Goal: Task Accomplishment & Management: Use online tool/utility

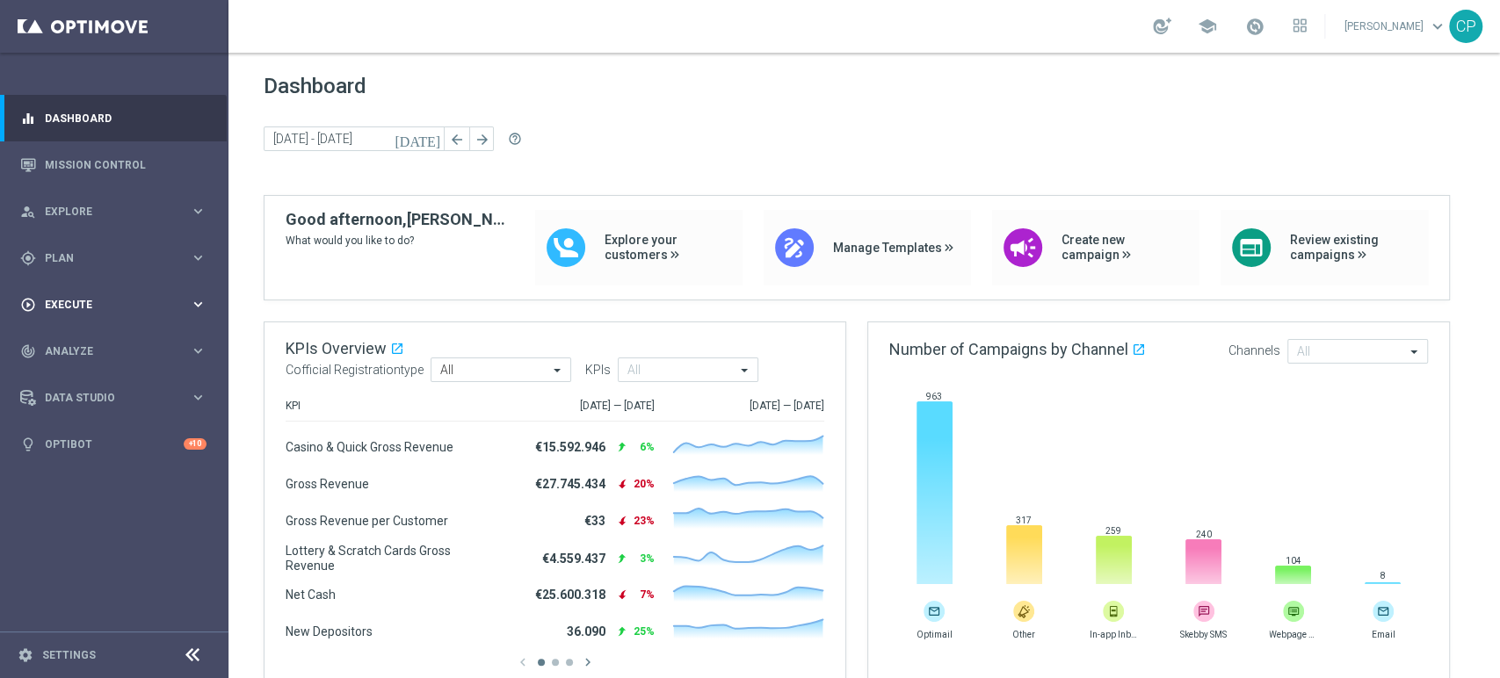
click at [180, 291] on div "play_circle_outline Execute keyboard_arrow_right" at bounding box center [113, 304] width 227 height 47
click at [177, 254] on span "Plan" at bounding box center [117, 258] width 145 height 11
click at [90, 300] on link "Target Groups" at bounding box center [114, 294] width 137 height 14
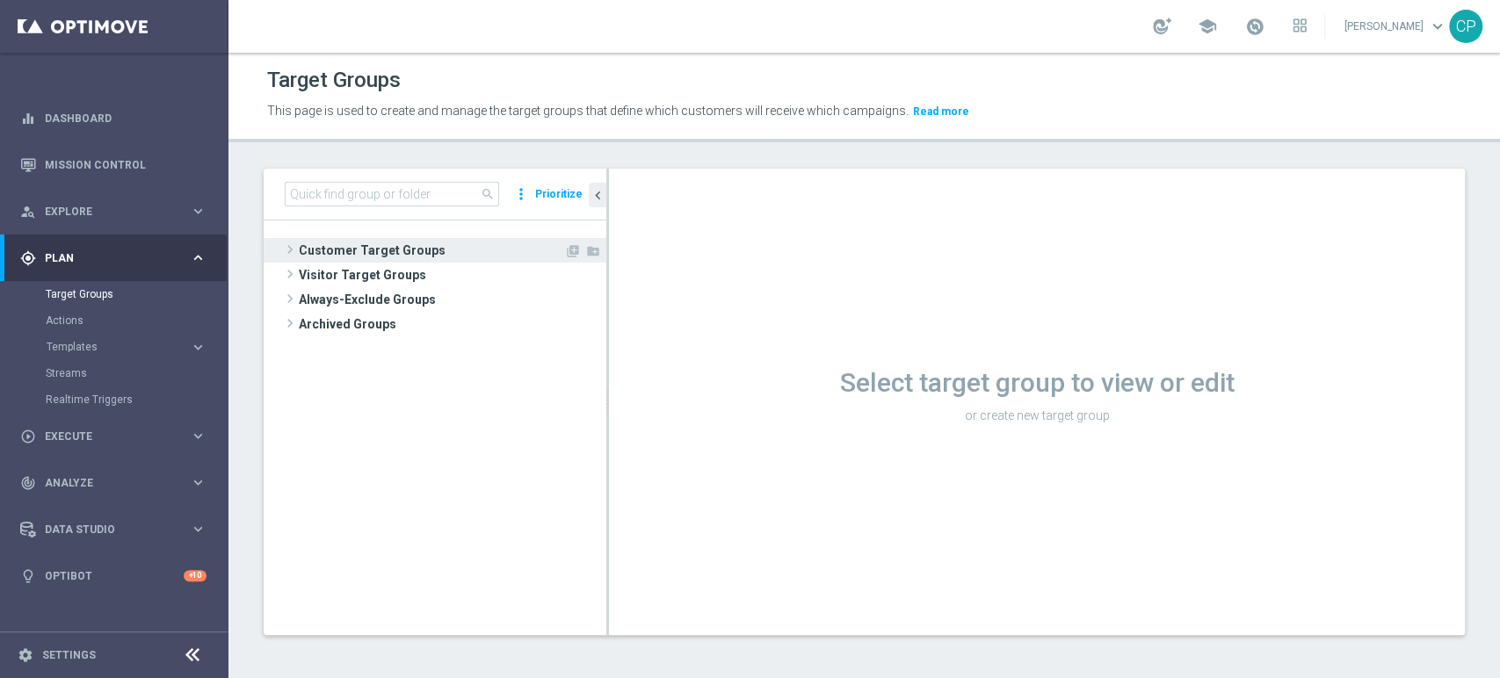
click at [361, 242] on span "Customer Target Groups" at bounding box center [431, 250] width 265 height 25
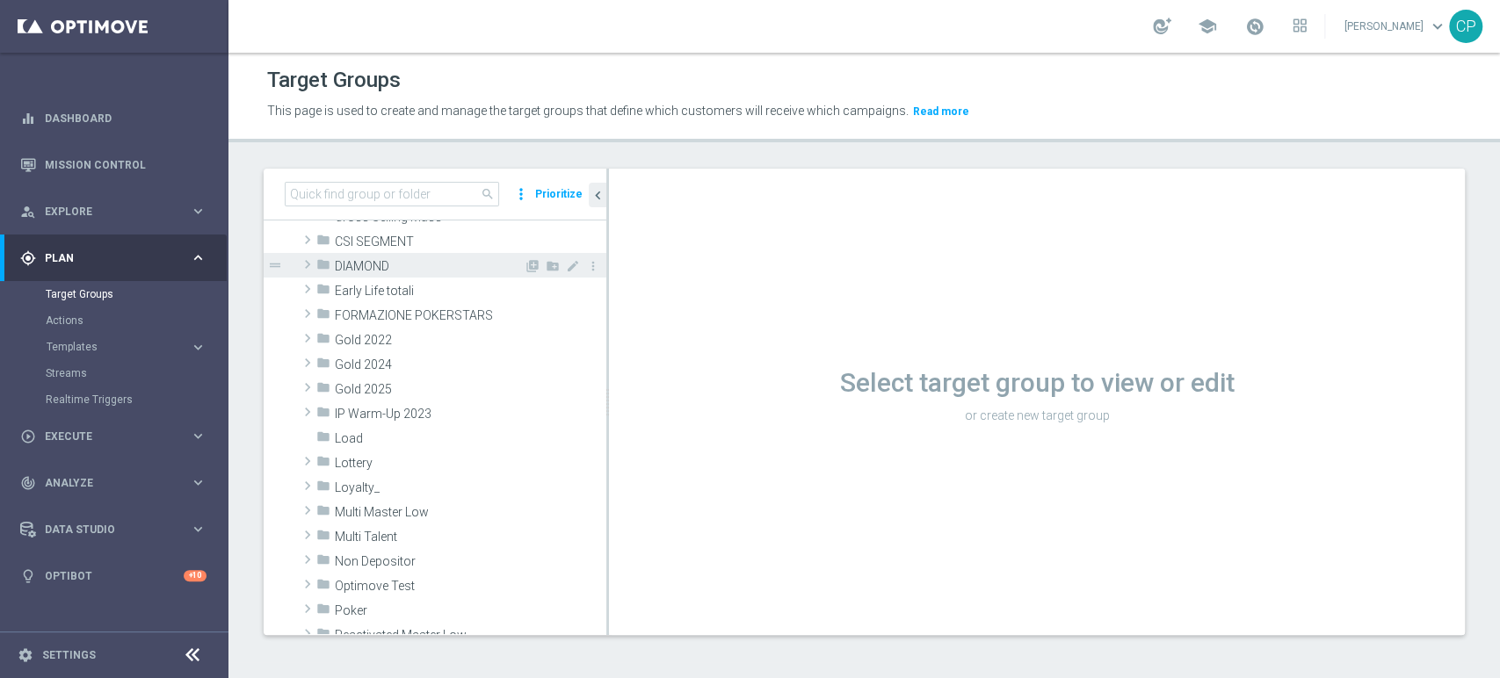
scroll to position [250, 0]
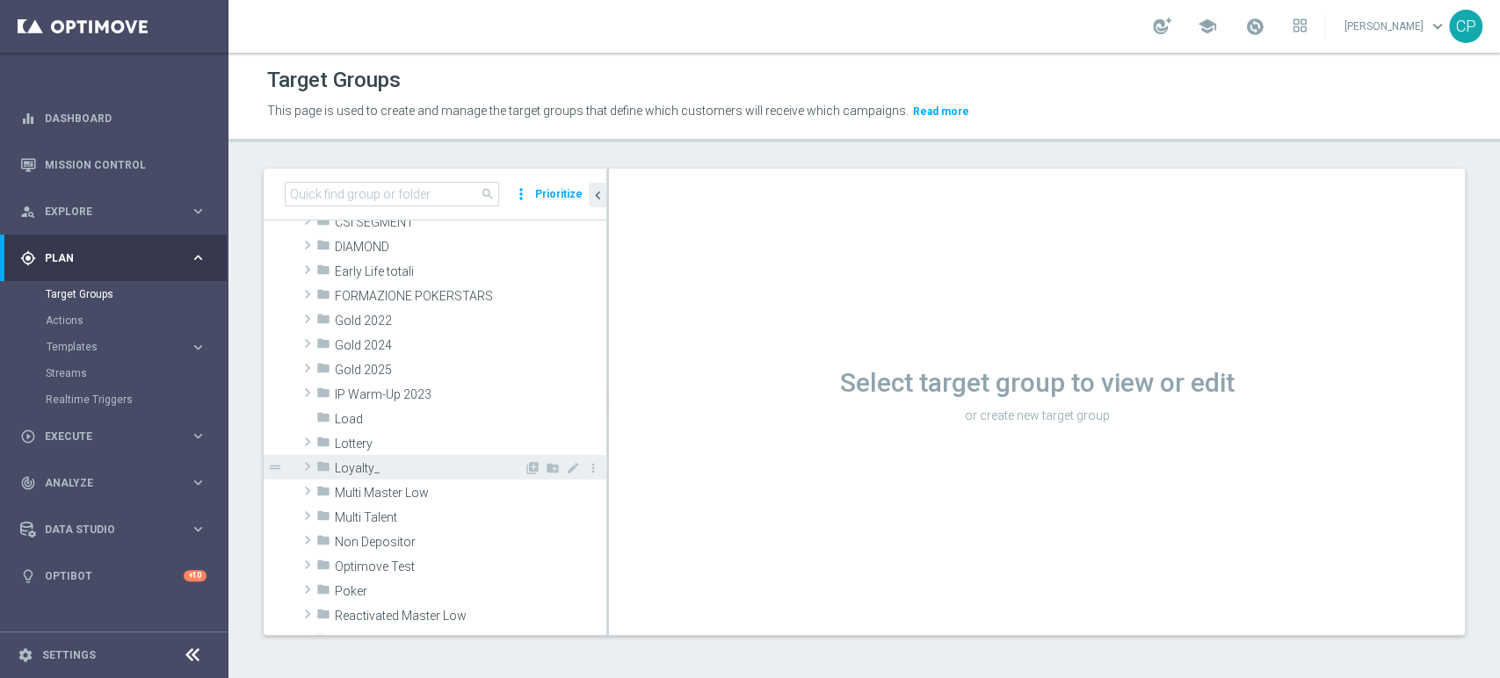
click at [392, 458] on div "folder Loyalty_" at bounding box center [419, 467] width 207 height 25
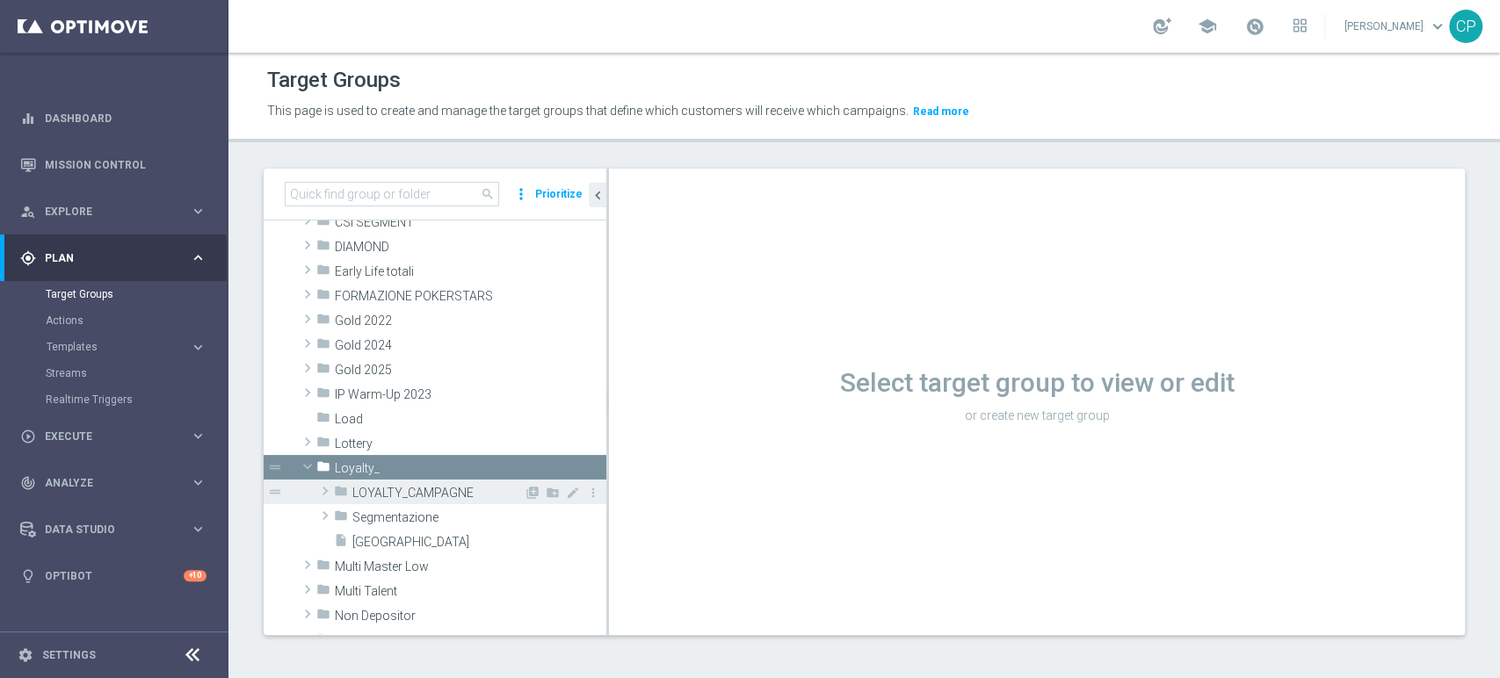
click at [387, 491] on span "LOYALTY_CAMPAGNE" at bounding box center [437, 493] width 171 height 15
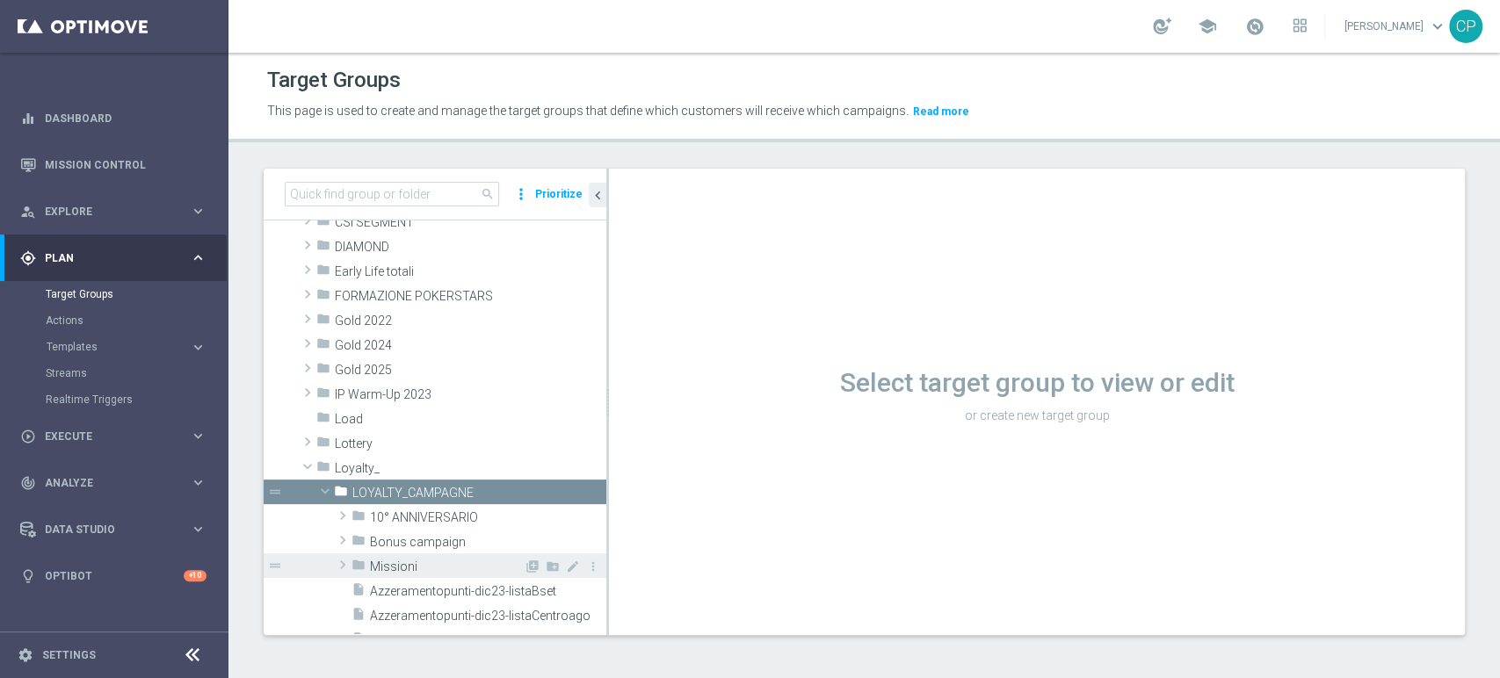
click at [391, 561] on span "Missioni" at bounding box center [447, 567] width 154 height 15
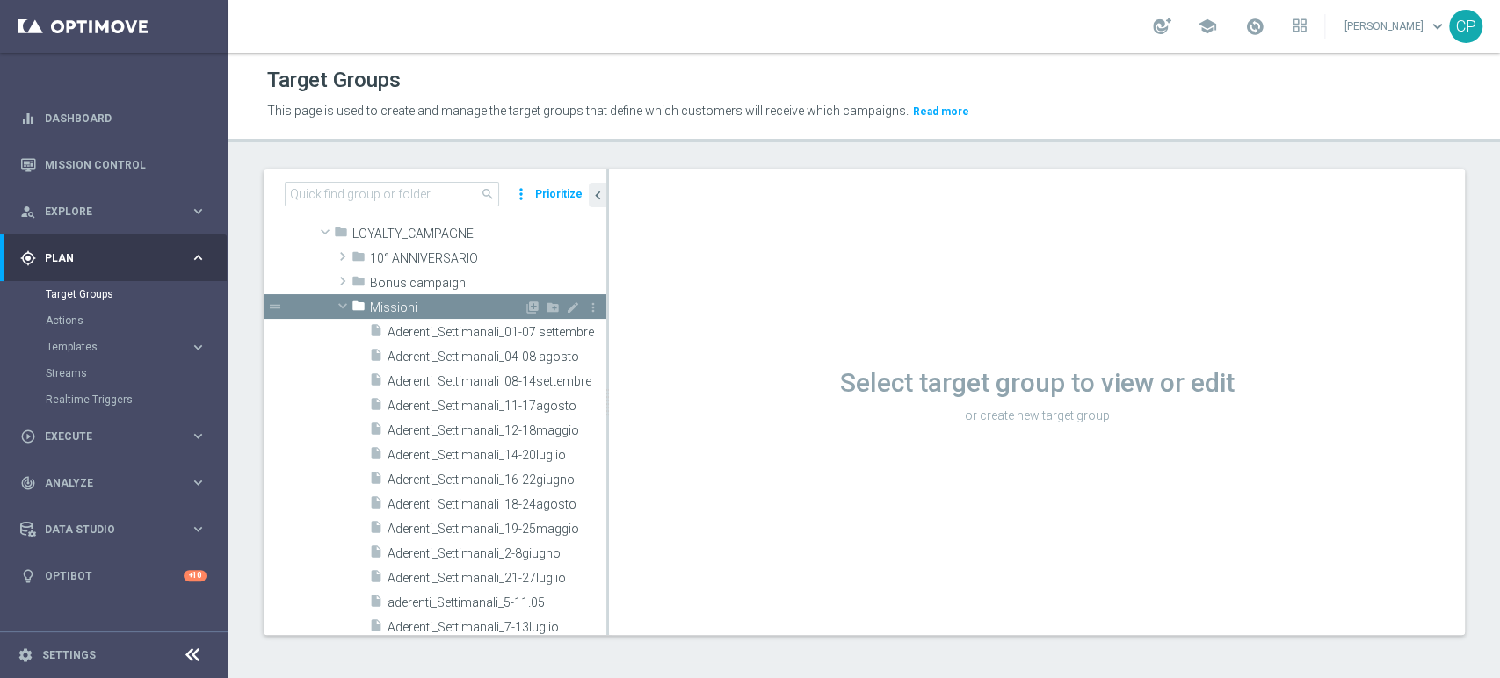
scroll to position [506, 0]
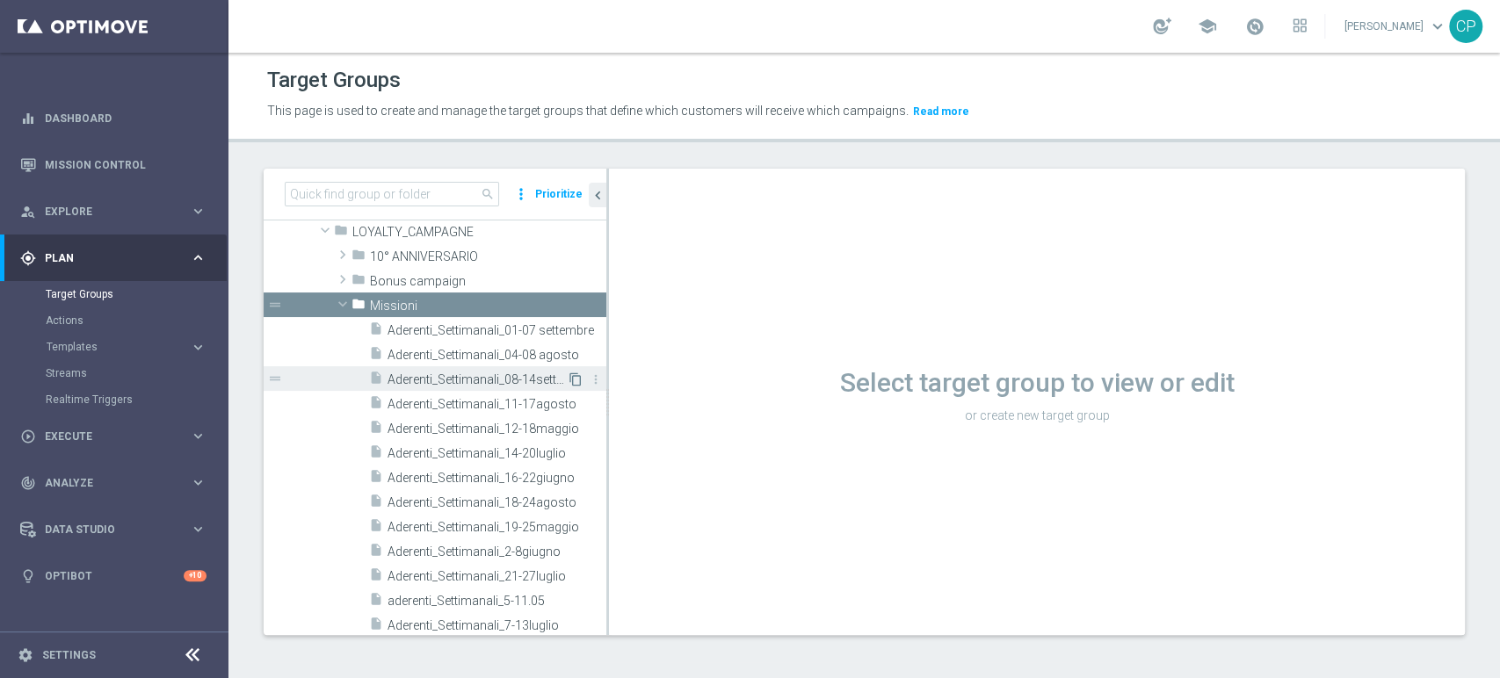
click at [569, 376] on icon "content_copy" at bounding box center [576, 380] width 14 height 14
click at [362, 297] on icon "folder" at bounding box center [358, 307] width 14 height 20
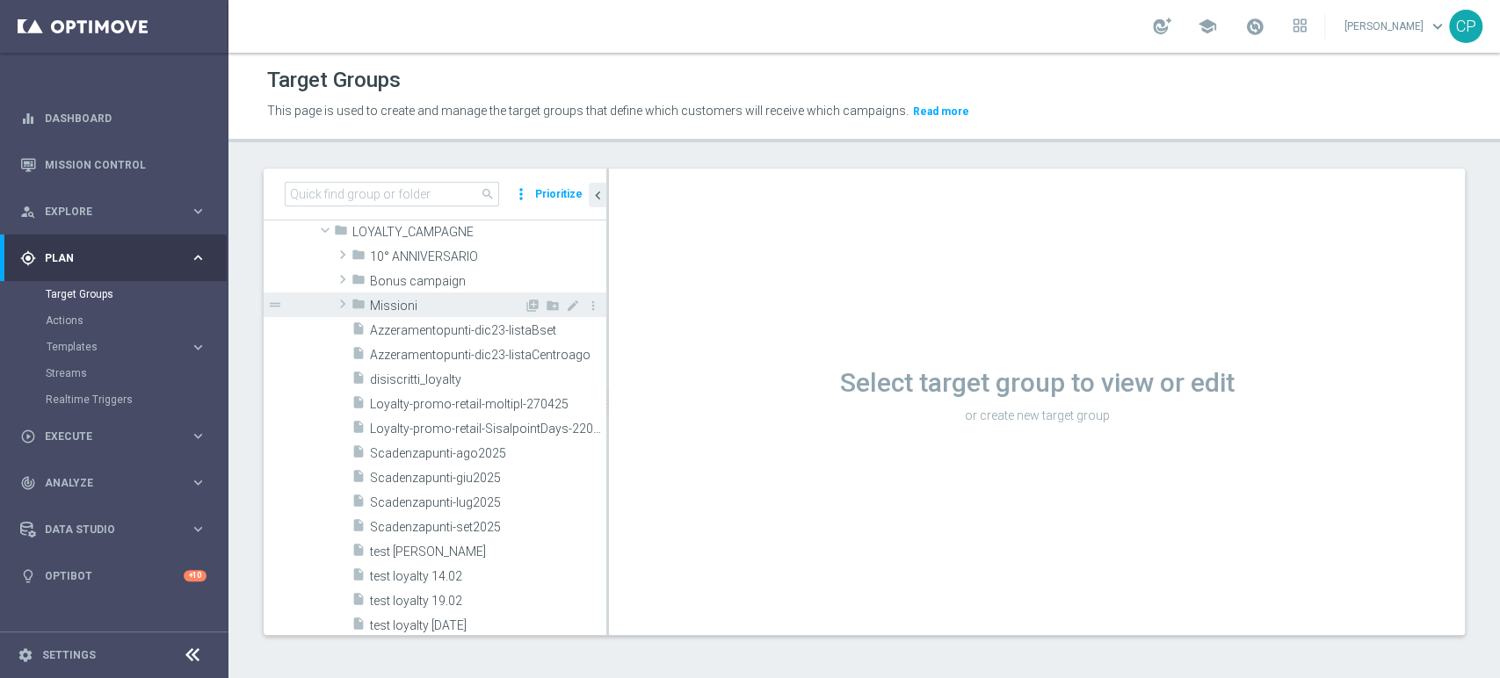
click at [362, 297] on icon "folder" at bounding box center [358, 307] width 14 height 20
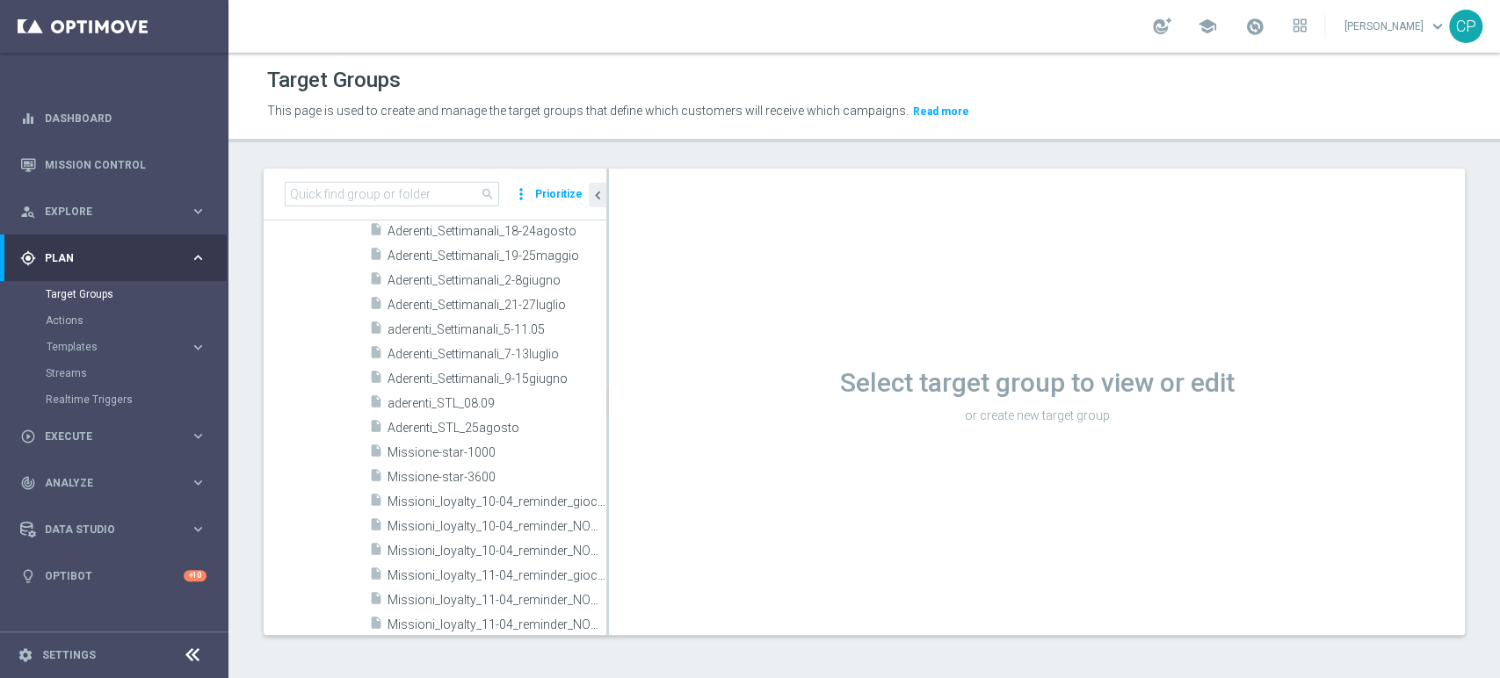
scroll to position [758, 0]
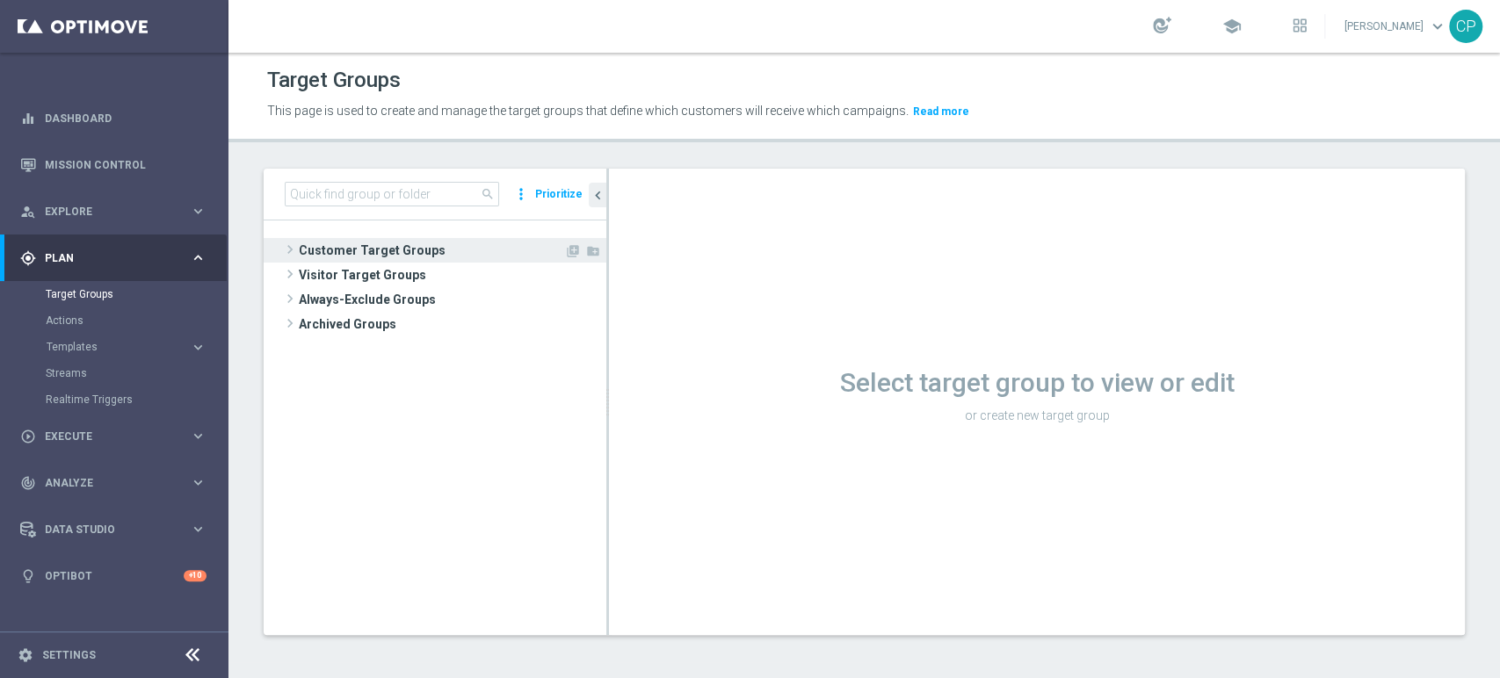
click at [328, 257] on span "Customer Target Groups" at bounding box center [431, 250] width 265 height 25
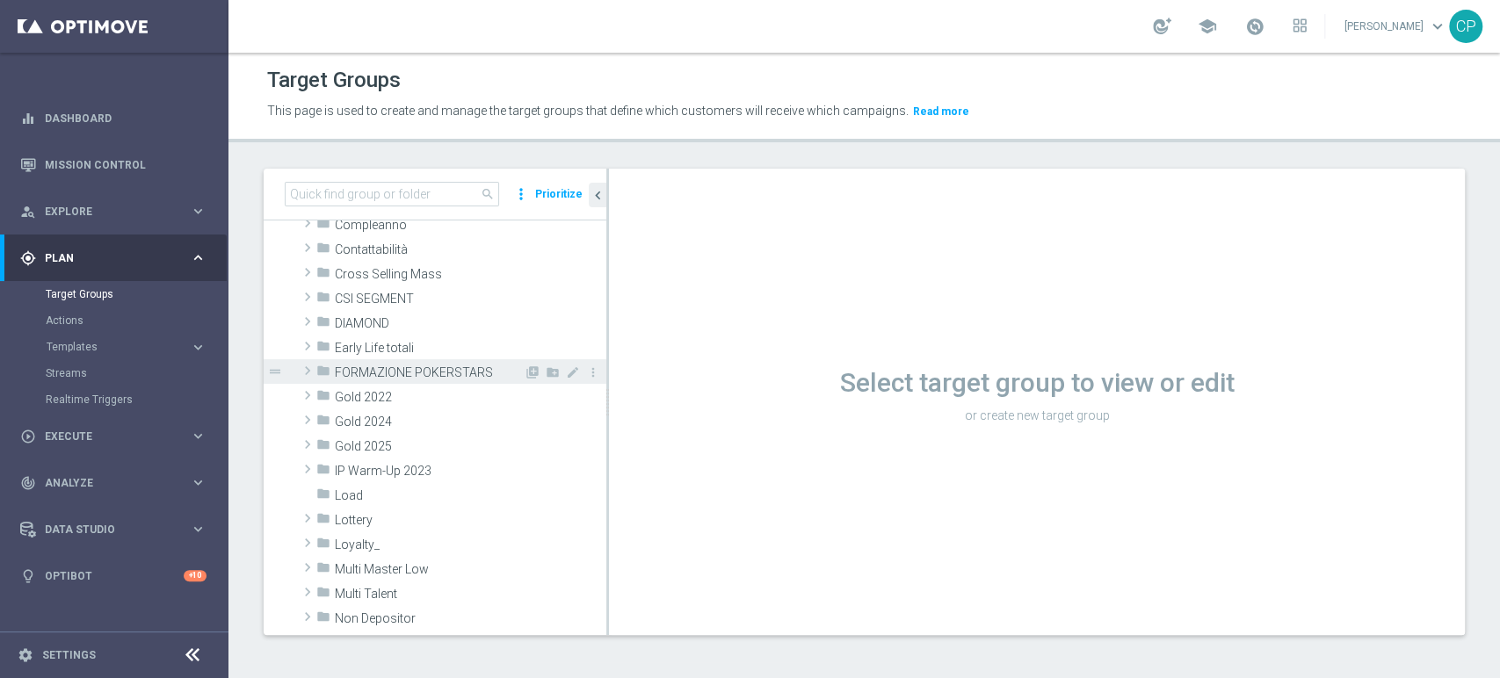
scroll to position [176, 0]
click at [357, 538] on span "Loyalty_" at bounding box center [429, 543] width 189 height 15
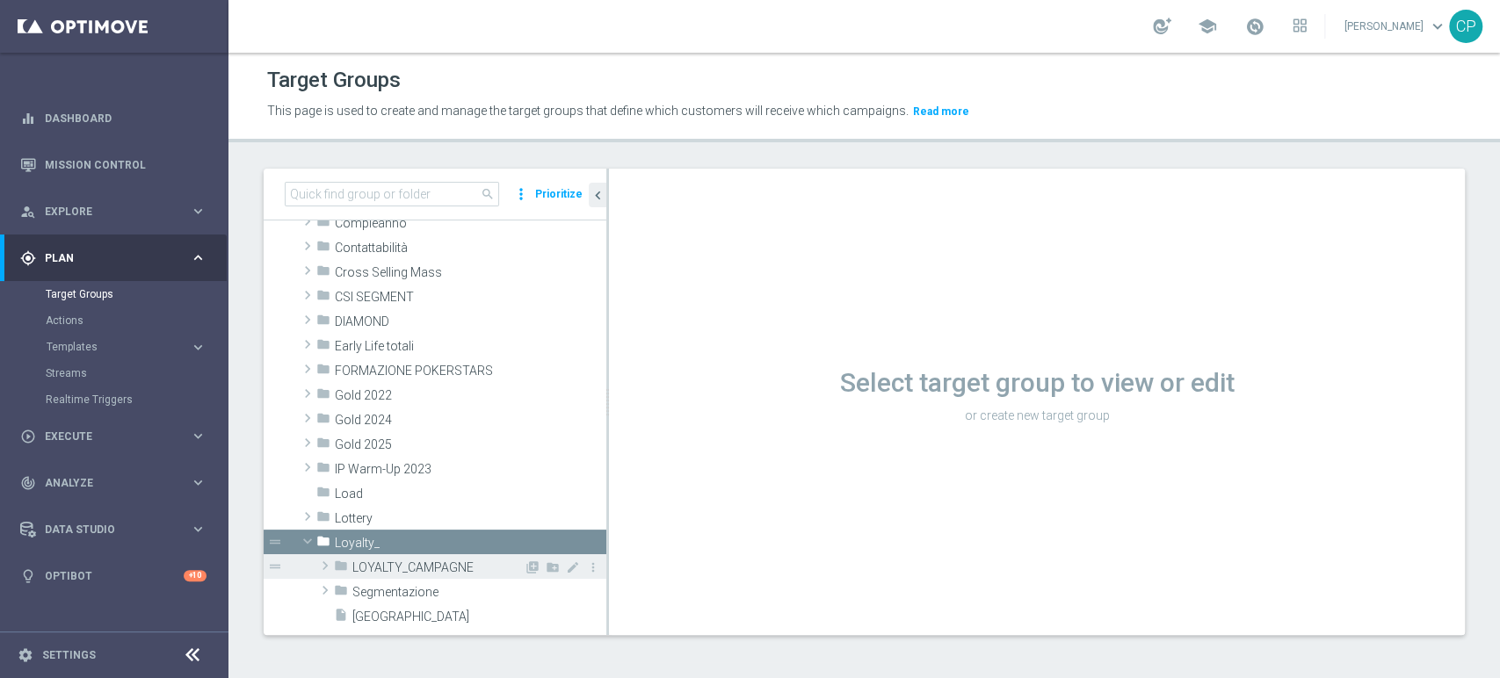
click at [402, 563] on span "LOYALTY_CAMPAGNE" at bounding box center [437, 568] width 171 height 15
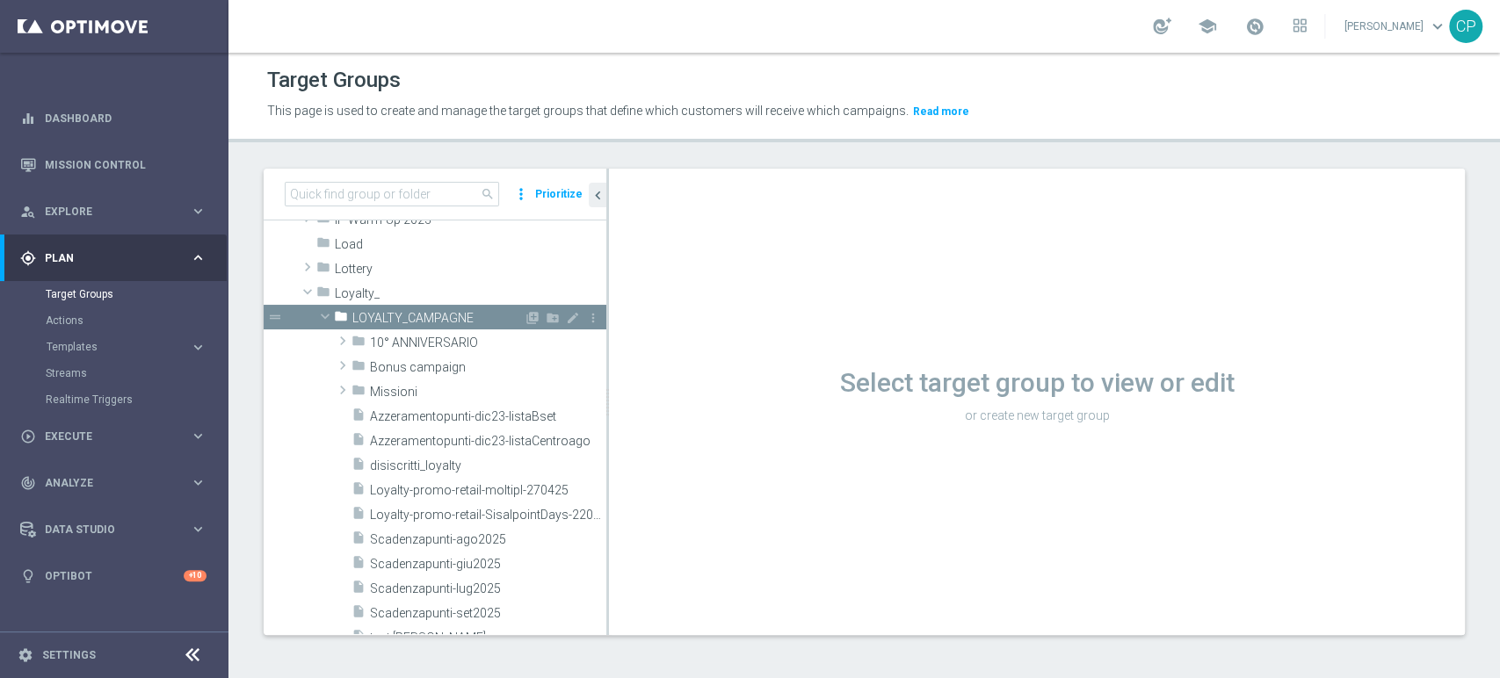
scroll to position [434, 0]
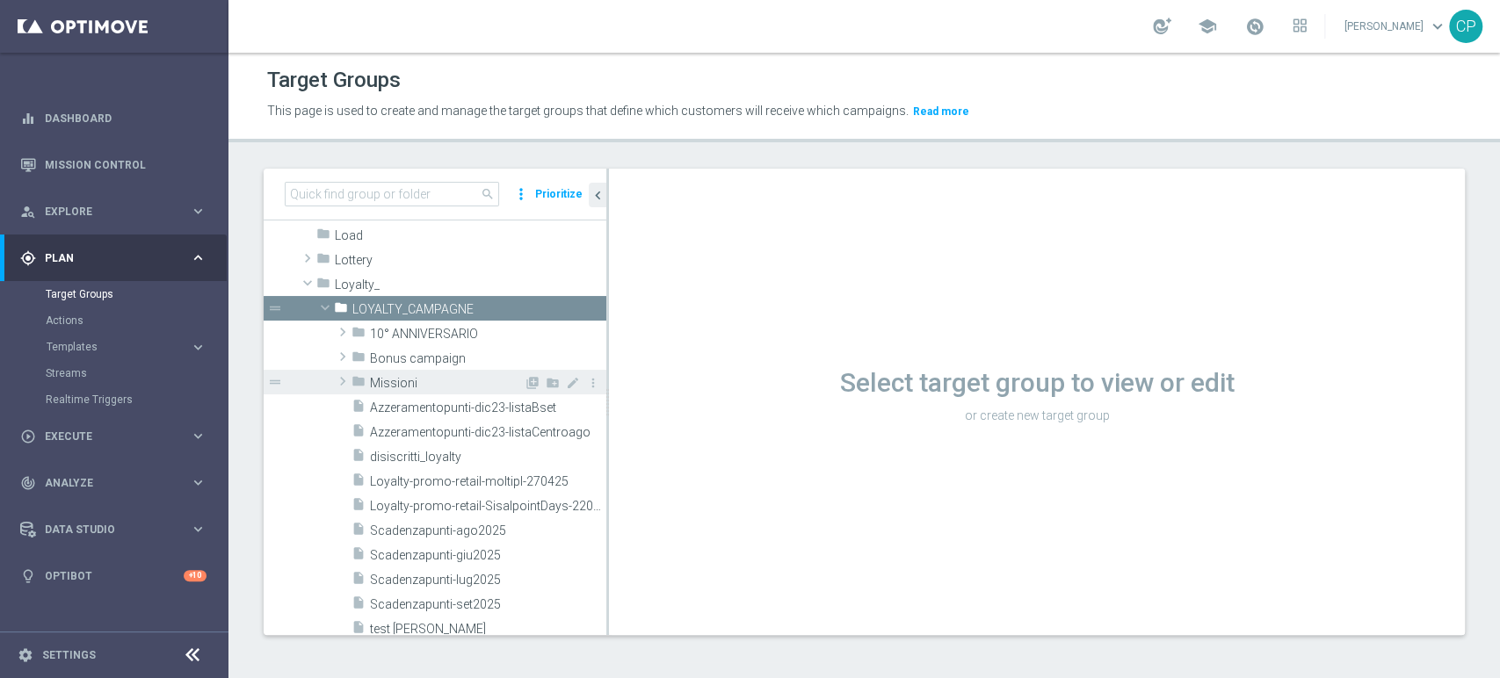
click at [430, 376] on span "Missioni" at bounding box center [447, 383] width 154 height 15
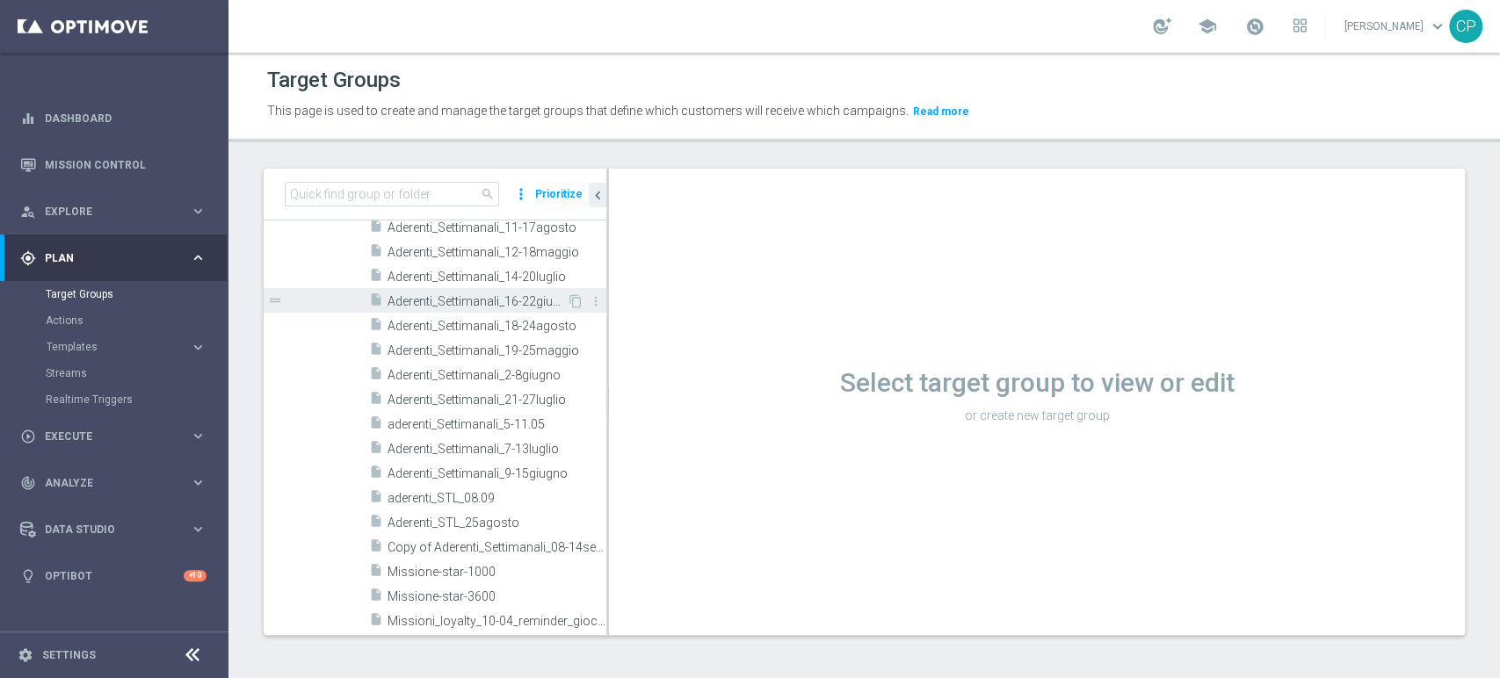
scroll to position [672, 0]
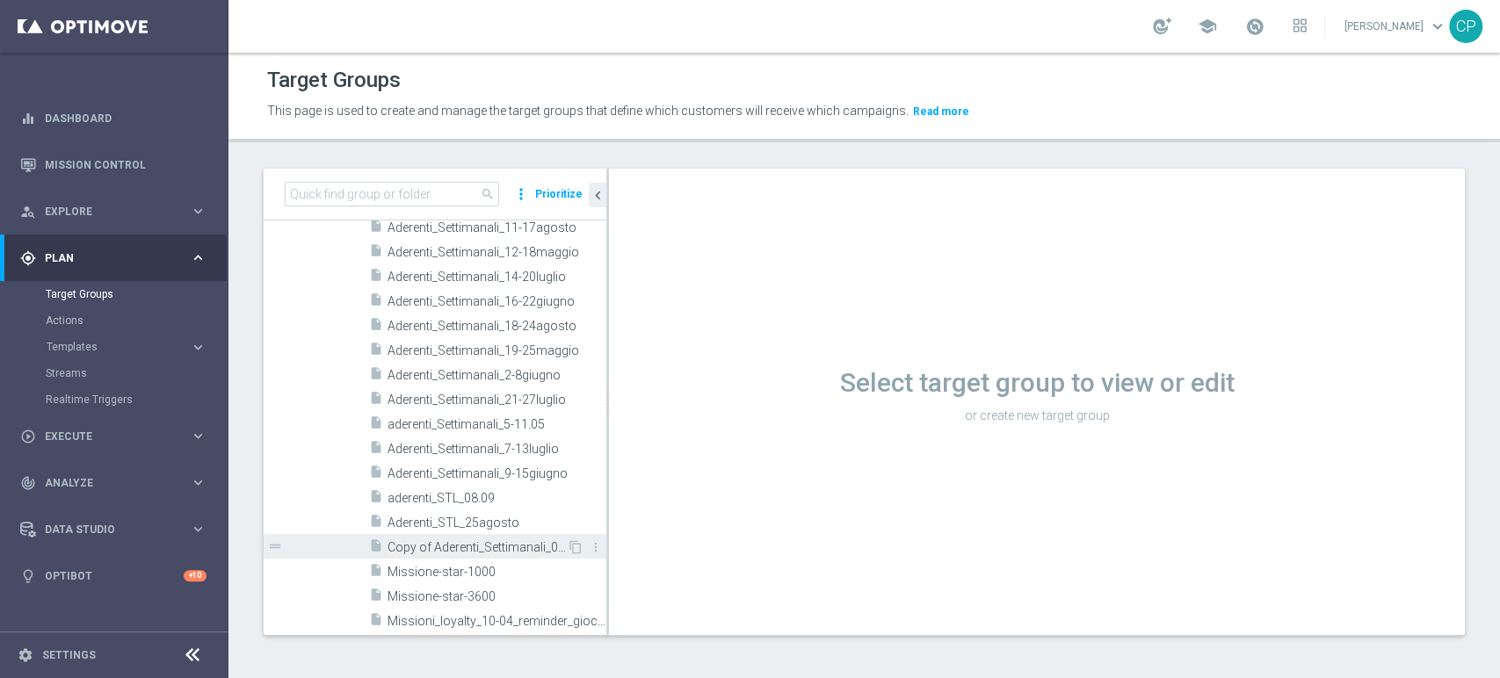
click at [462, 549] on span "Copy of Aderenti_Settimanali_08-14settembre" at bounding box center [476, 547] width 179 height 15
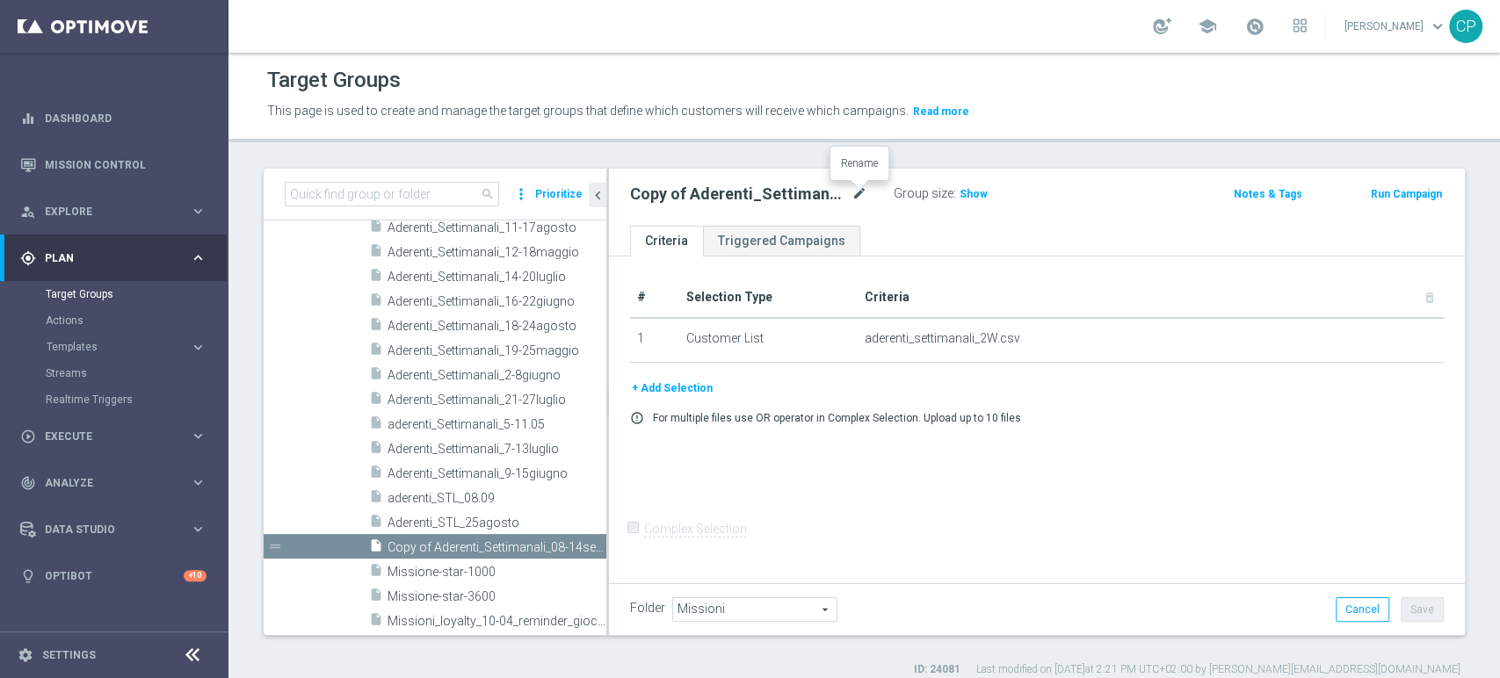
click at [855, 191] on icon "mode_edit" at bounding box center [859, 194] width 16 height 21
click at [662, 197] on input "Copy of Aderenti_Settimanali_08-14settembre" at bounding box center [748, 196] width 237 height 25
click at [779, 194] on input "Aderenti_Settimanali_08-14settembre" at bounding box center [748, 196] width 237 height 25
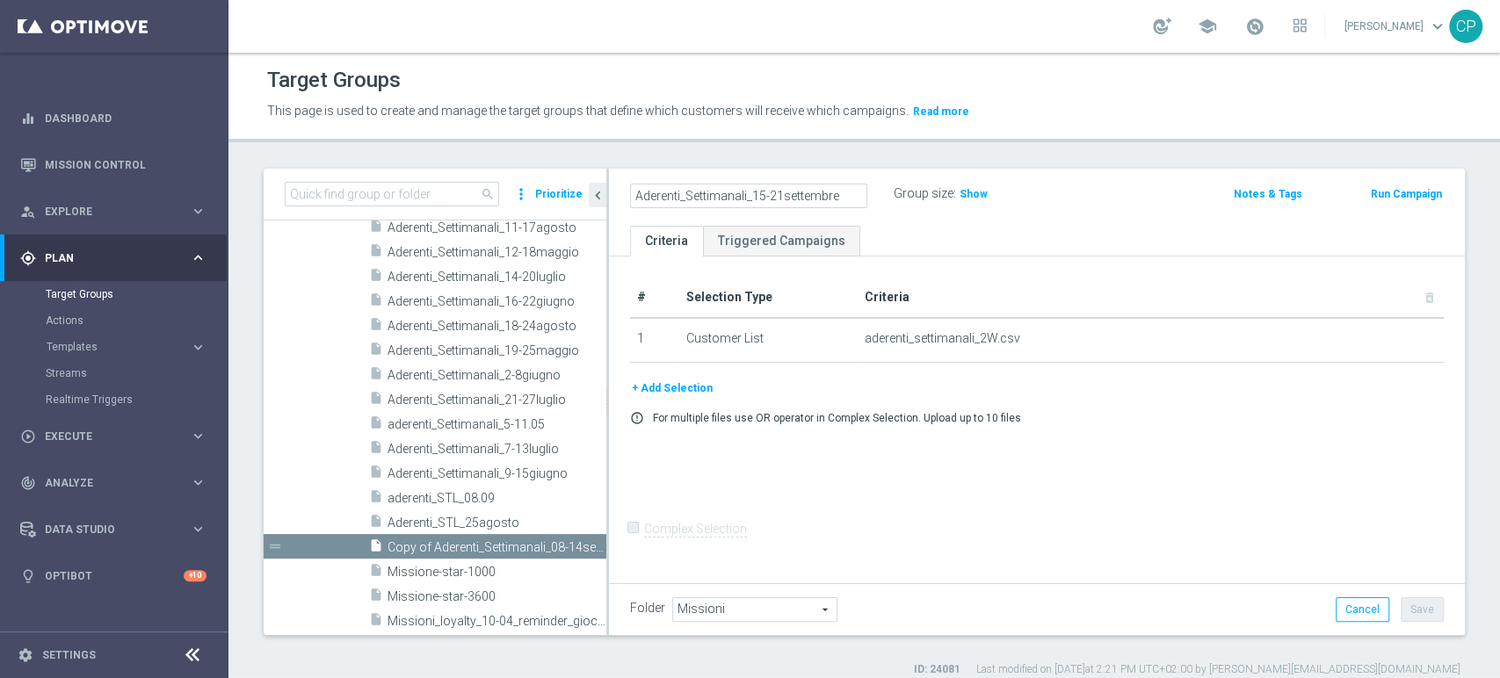
type input "Aderenti_Settimanali_15-21settembre"
click at [922, 232] on ul "Criteria Triggered Campaigns" at bounding box center [1037, 241] width 856 height 31
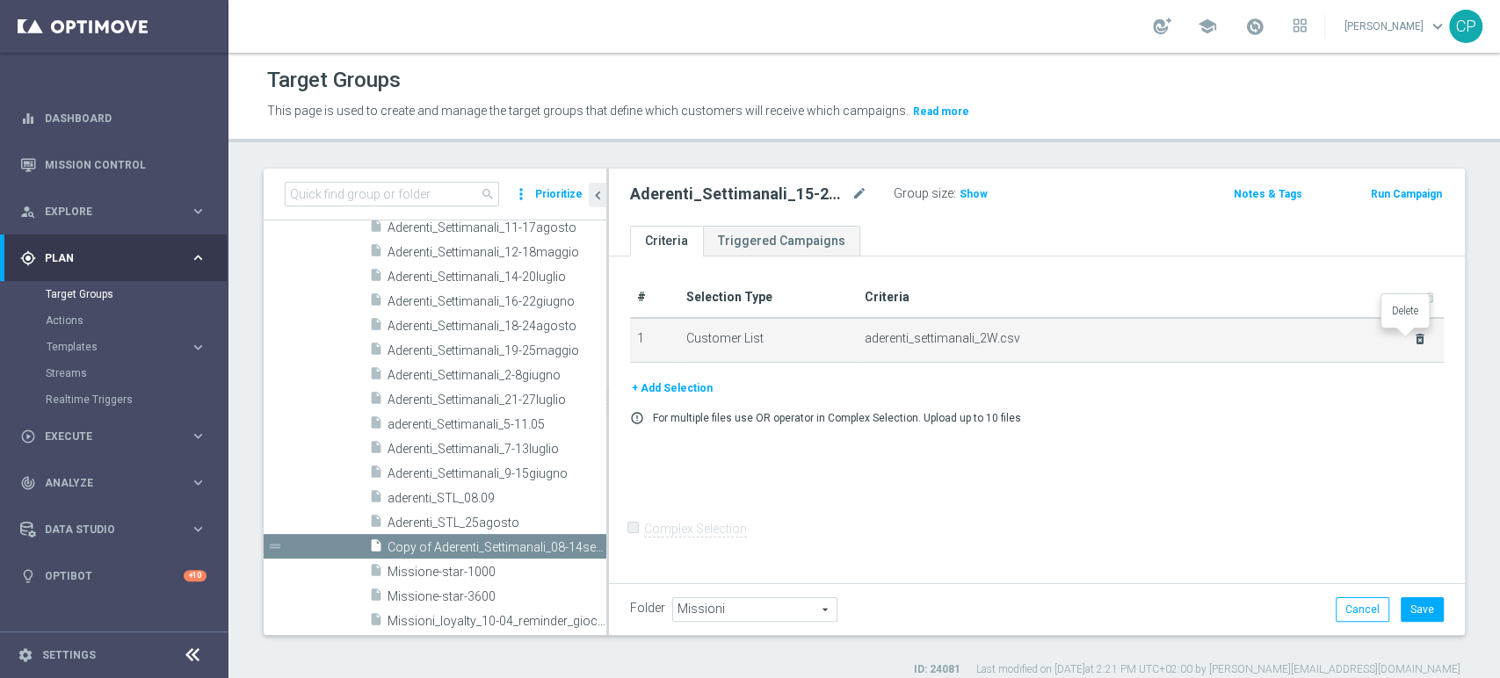
click at [1413, 333] on icon "delete_forever" at bounding box center [1420, 339] width 14 height 14
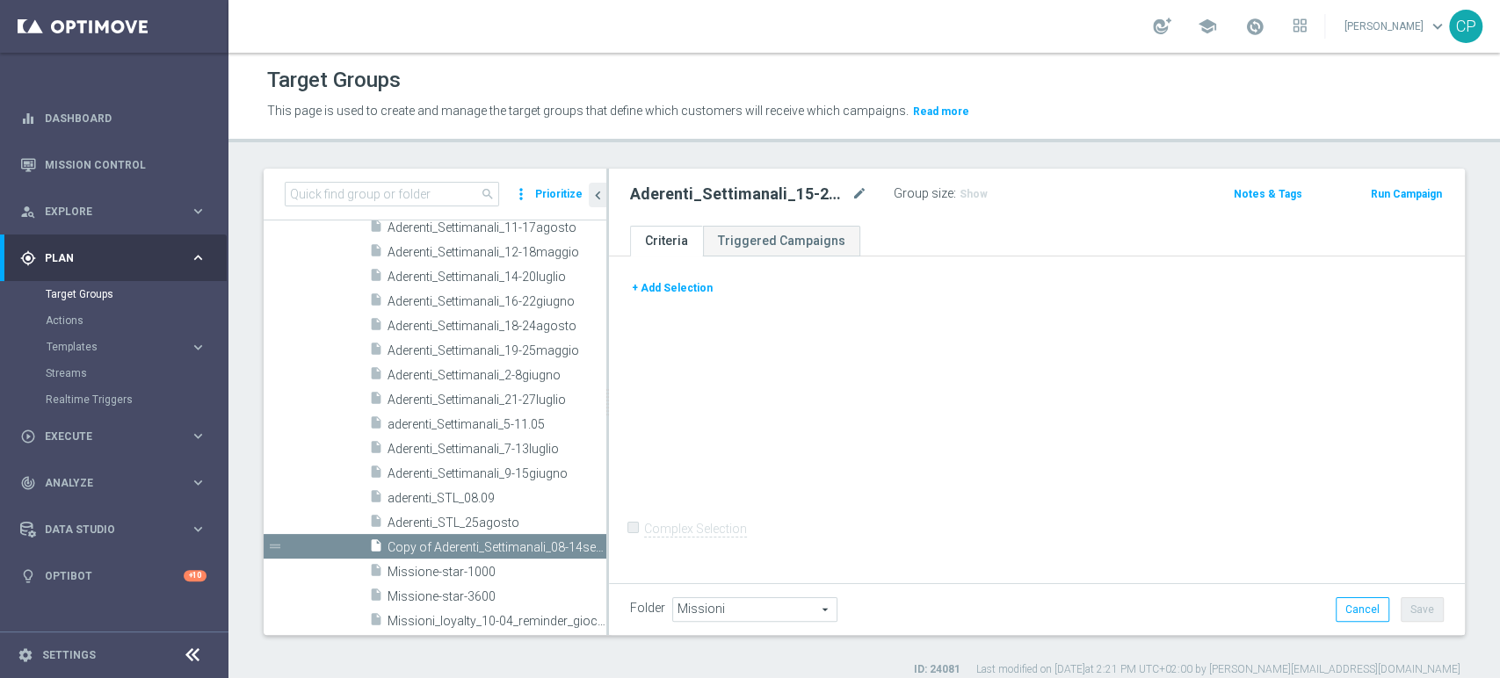
click at [684, 293] on button "+ Add Selection" at bounding box center [672, 288] width 84 height 19
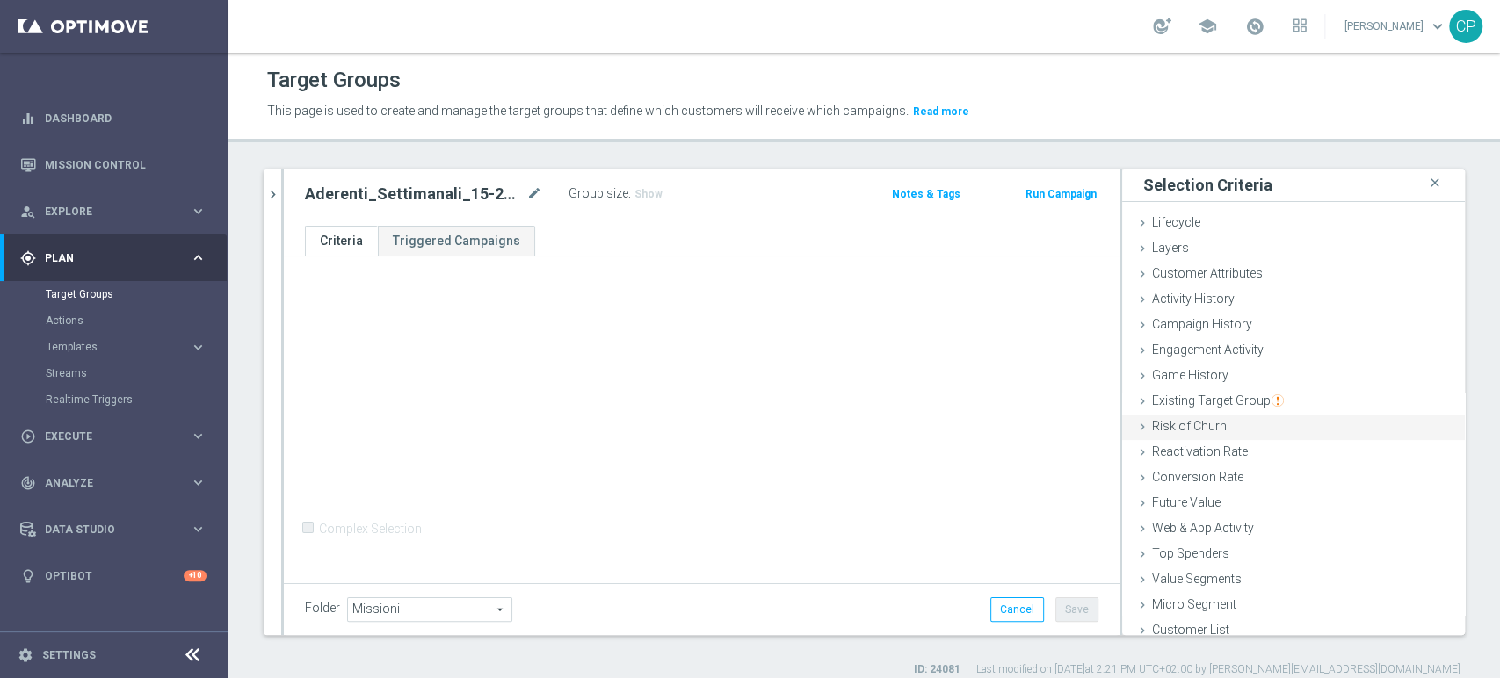
scroll to position [9, 0]
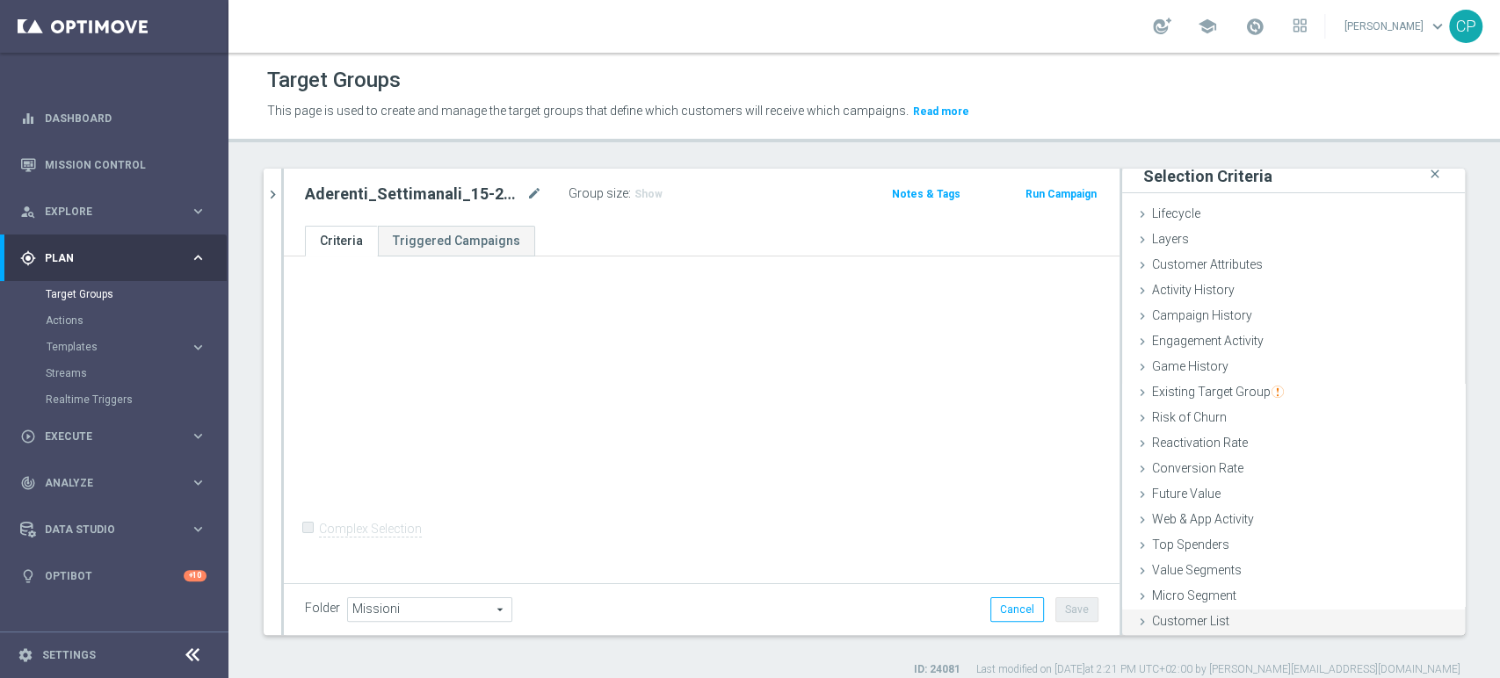
click at [1181, 614] on span "Customer List" at bounding box center [1190, 621] width 77 height 14
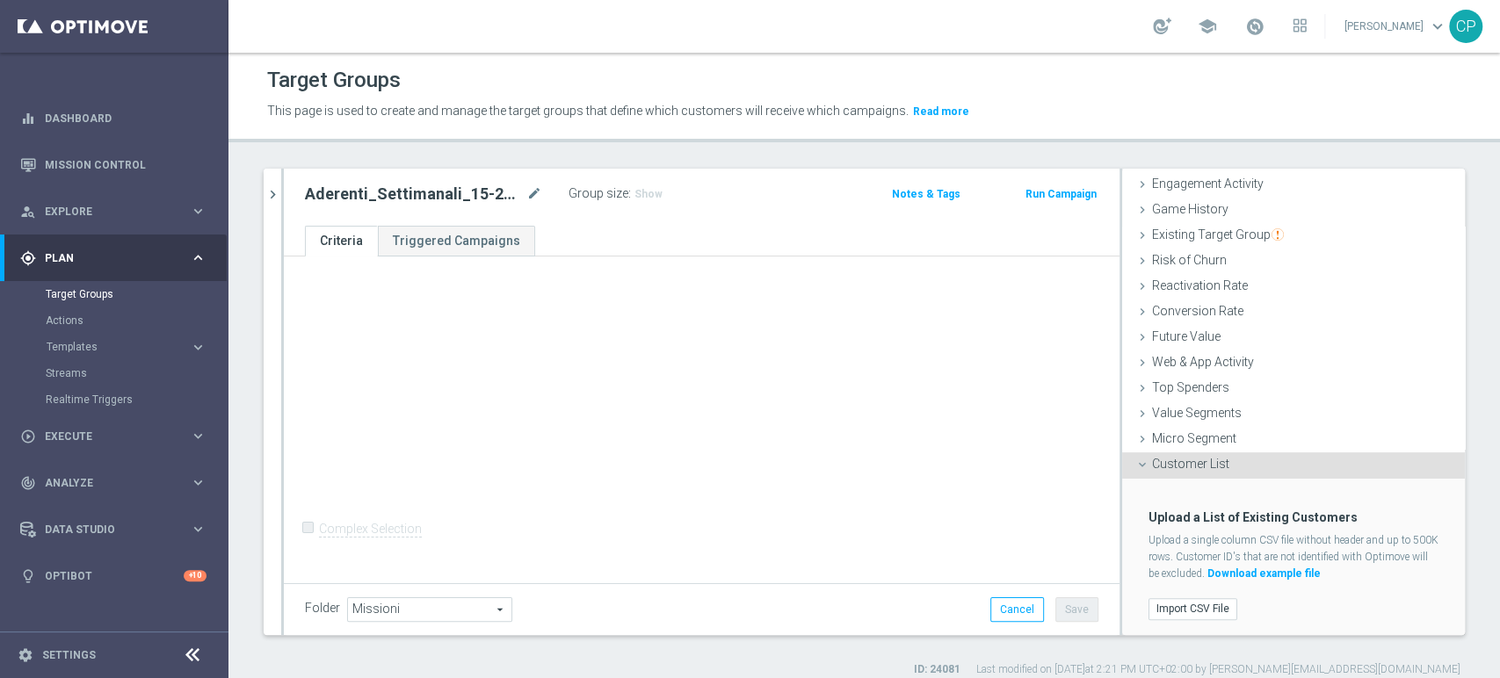
scroll to position [14, 0]
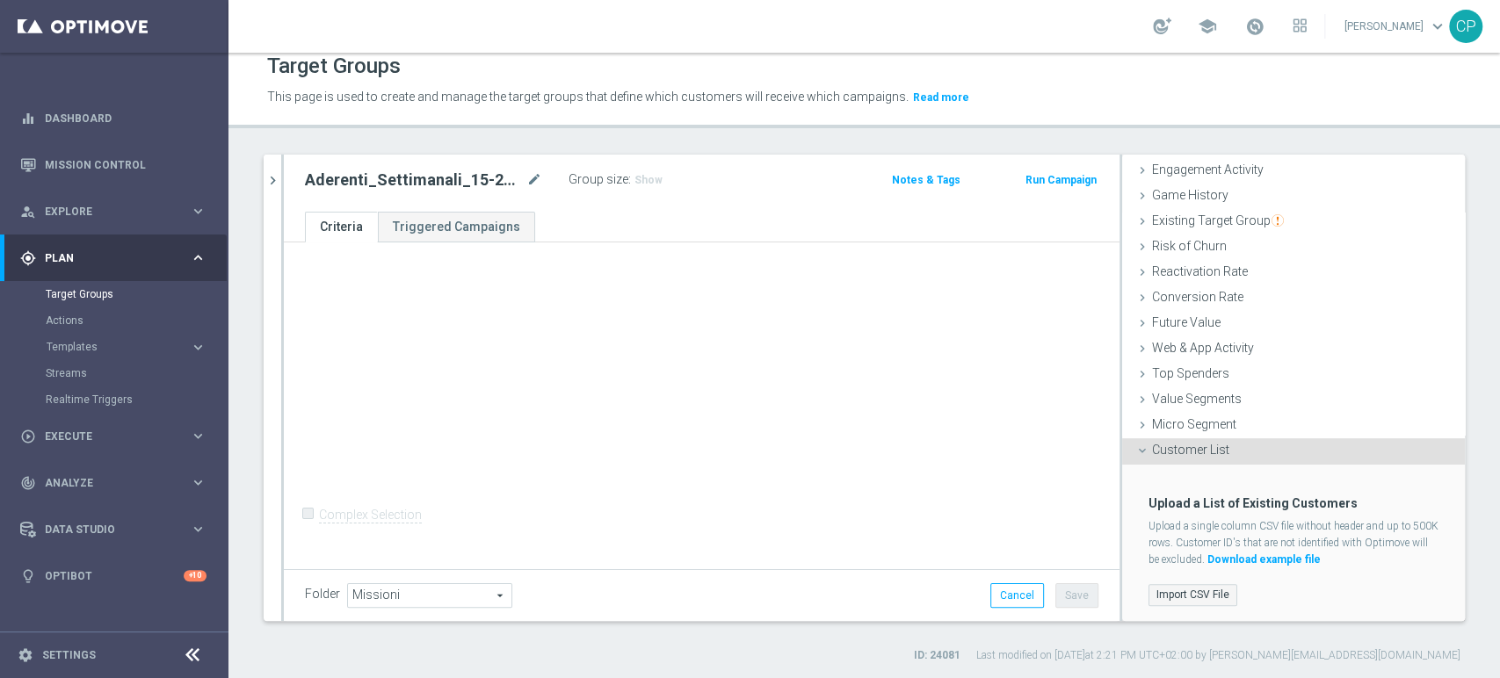
click at [1169, 590] on label "Import CSV File" at bounding box center [1192, 595] width 89 height 22
click at [0, 0] on input "Import CSV File" at bounding box center [0, 0] width 0 height 0
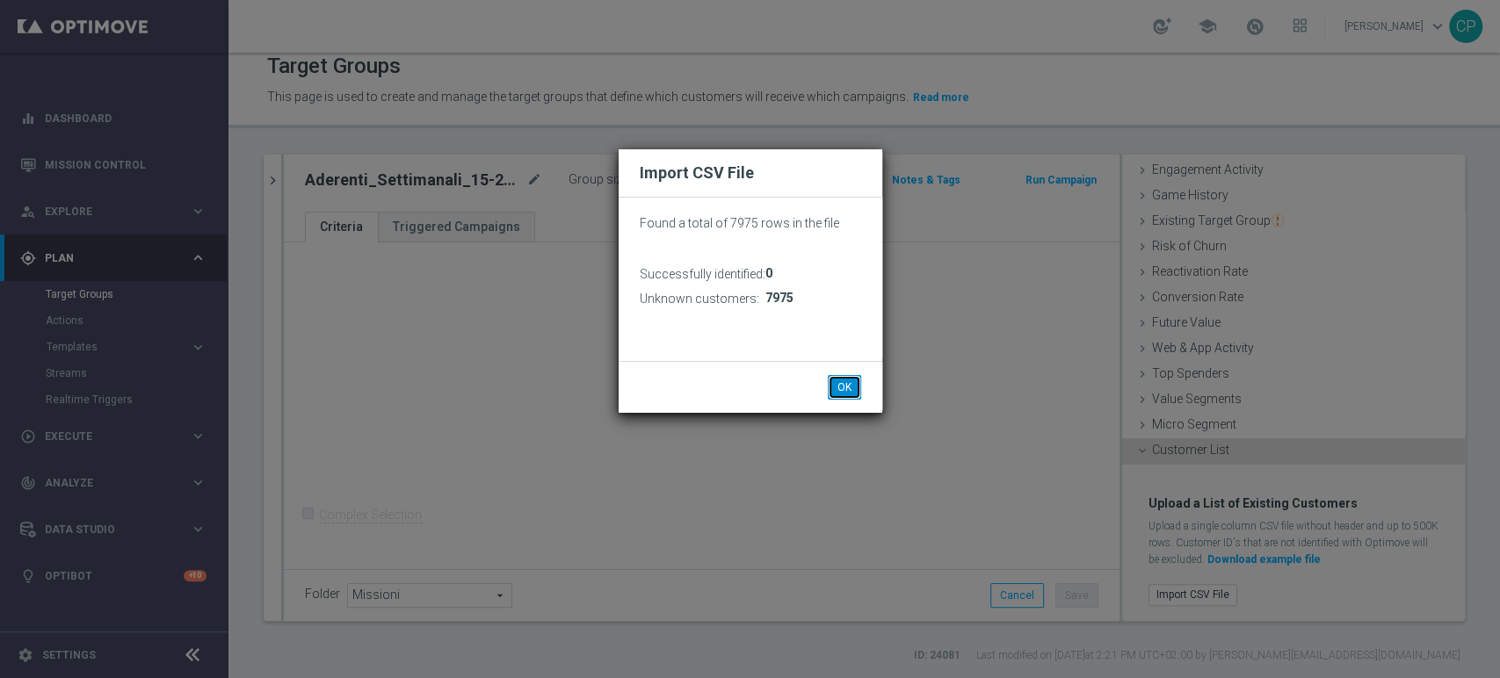
click at [847, 384] on button "OK" at bounding box center [844, 387] width 33 height 25
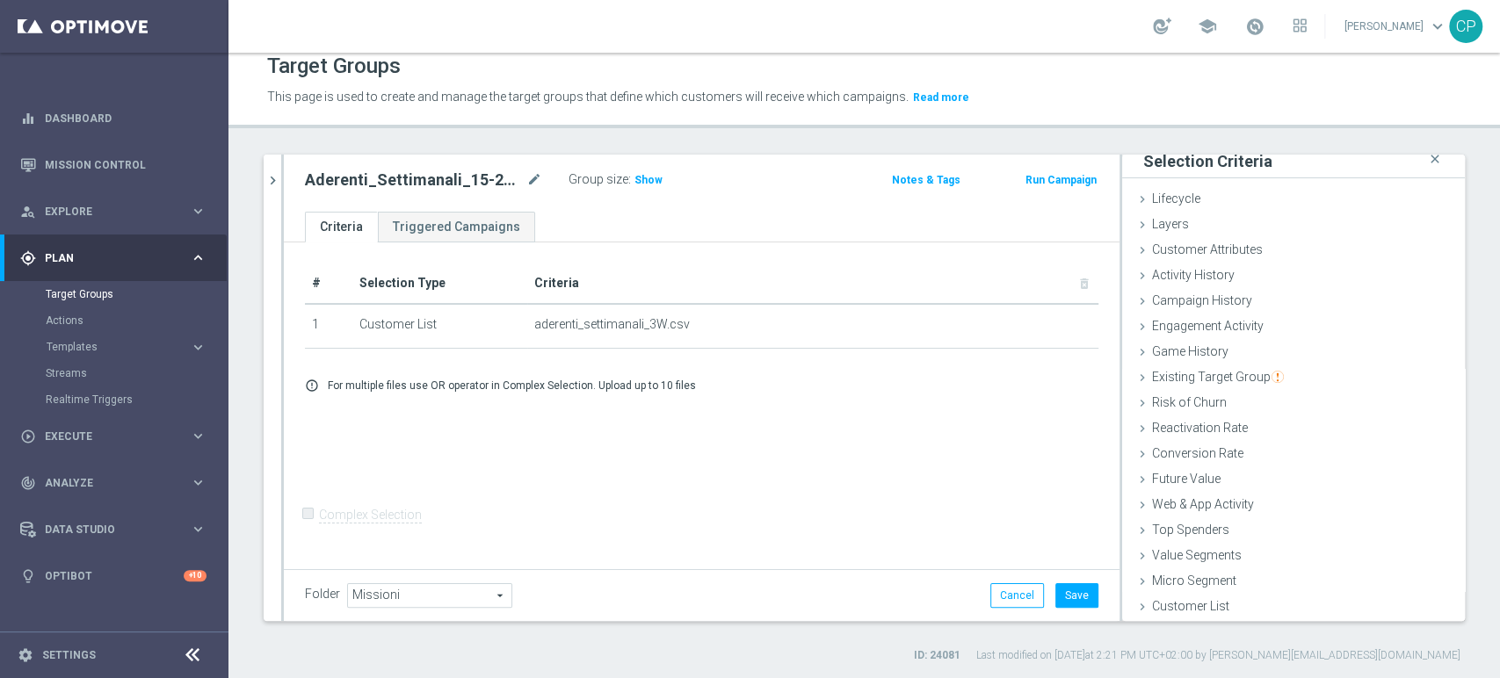
scroll to position [9, 0]
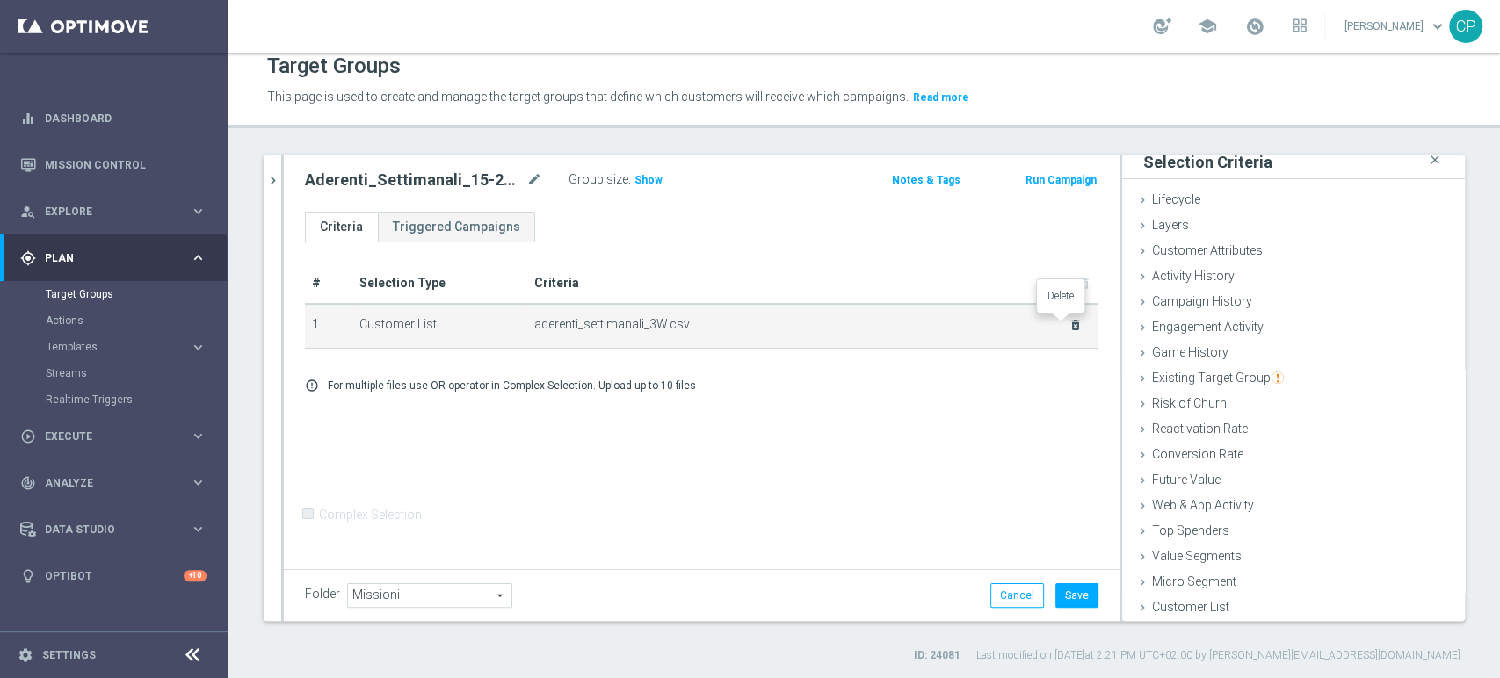
click at [1068, 324] on icon "delete_forever" at bounding box center [1075, 325] width 14 height 14
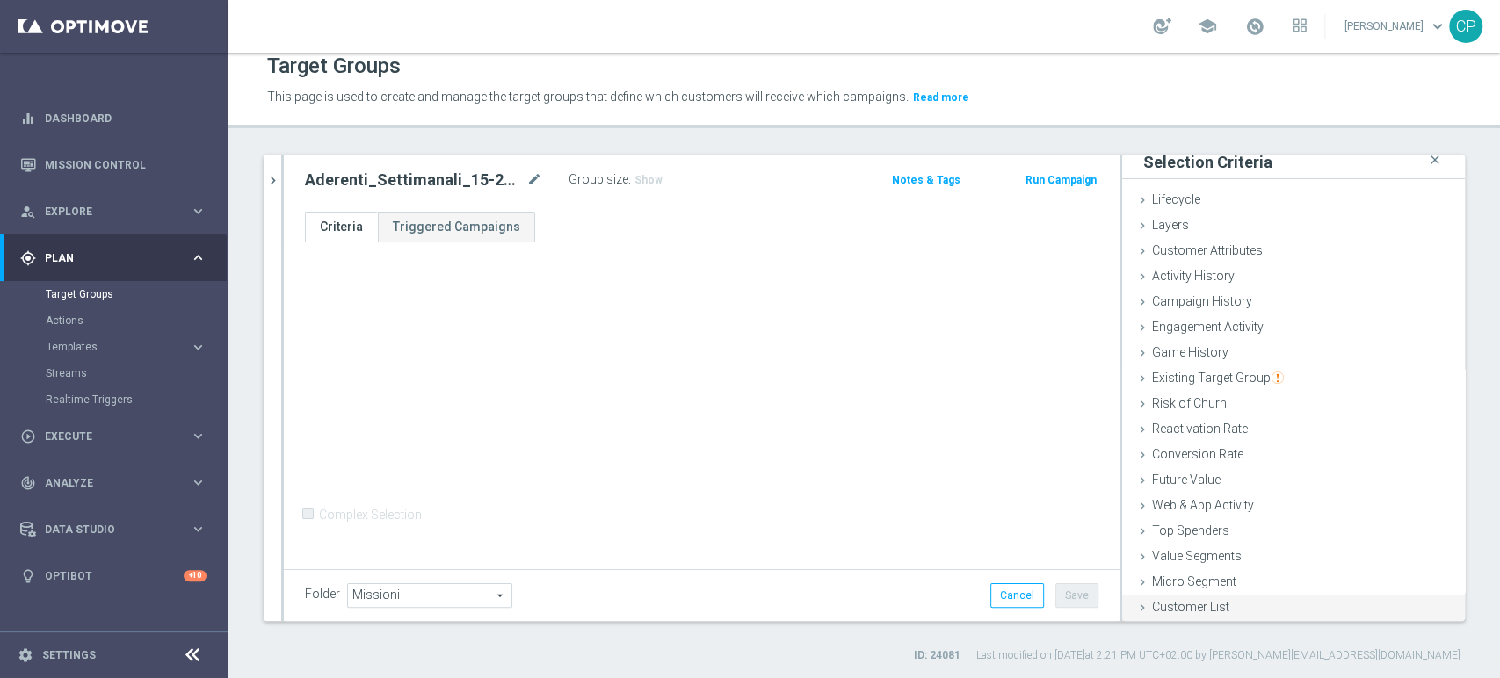
click at [1278, 604] on div "Customer List done selection saved" at bounding box center [1293, 609] width 343 height 26
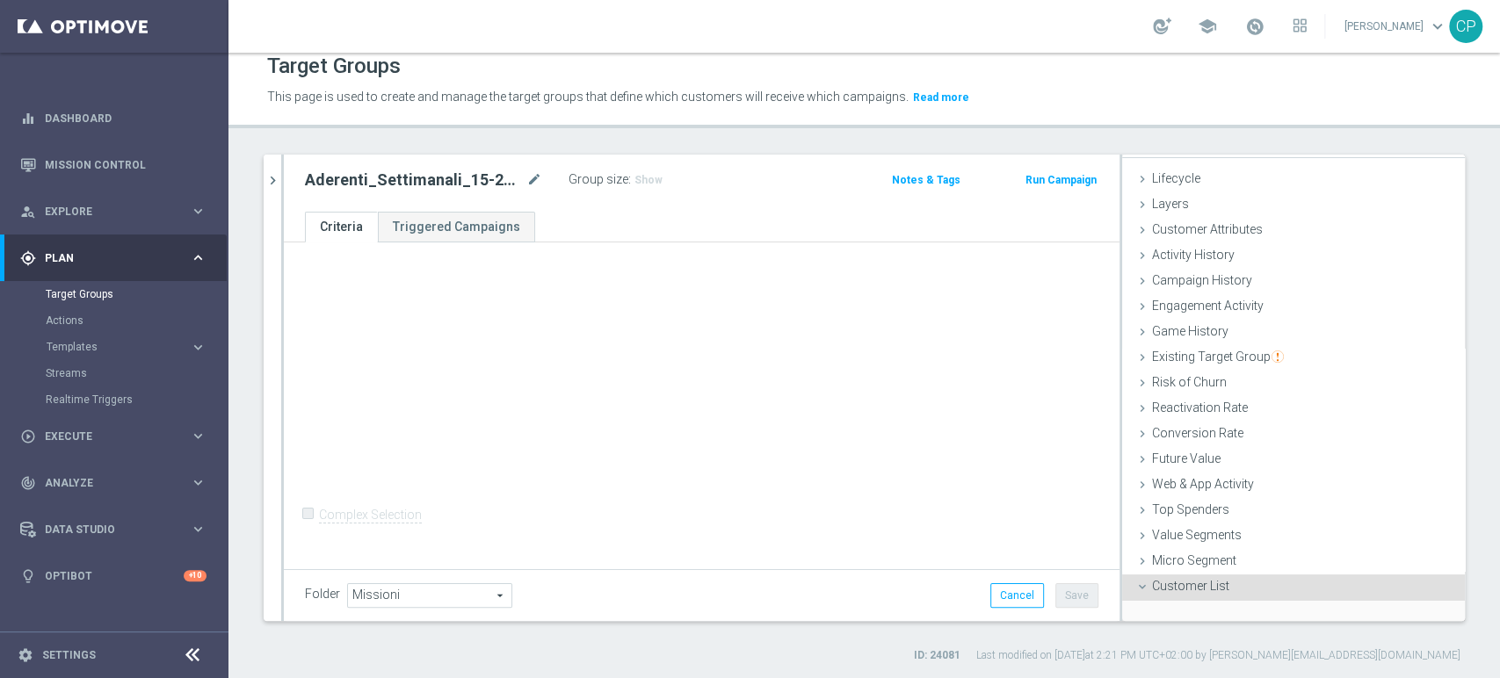
scroll to position [166, 0]
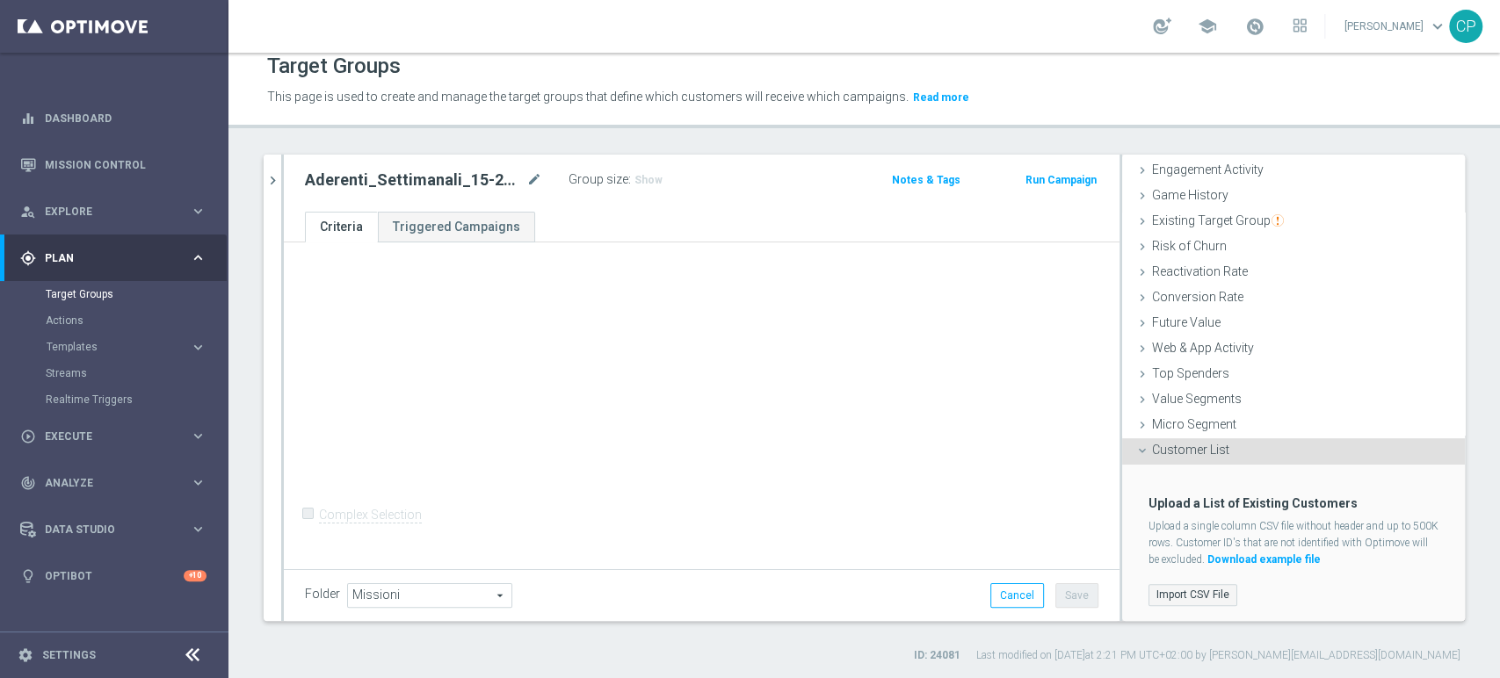
click at [1199, 595] on label "Import CSV File" at bounding box center [1192, 595] width 89 height 22
click at [0, 0] on input "Import CSV File" at bounding box center [0, 0] width 0 height 0
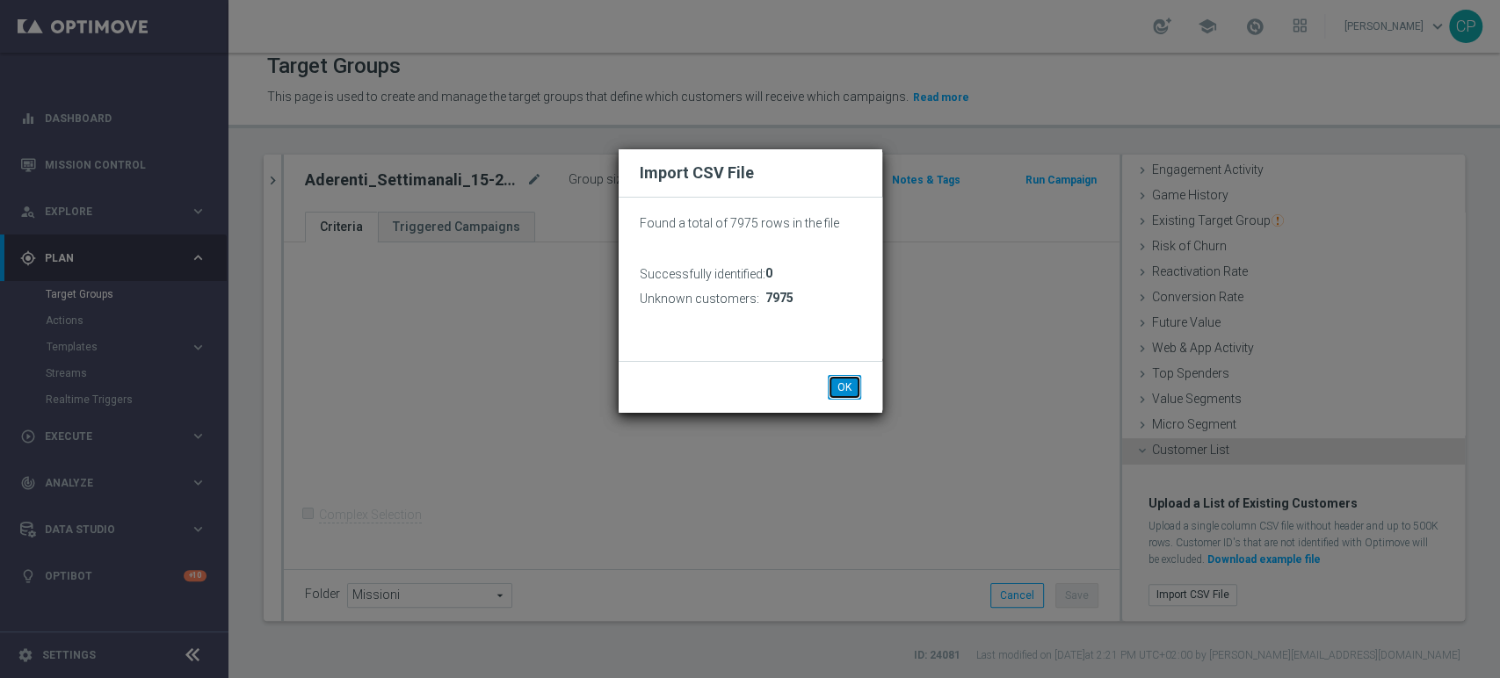
click at [846, 388] on button "OK" at bounding box center [844, 387] width 33 height 25
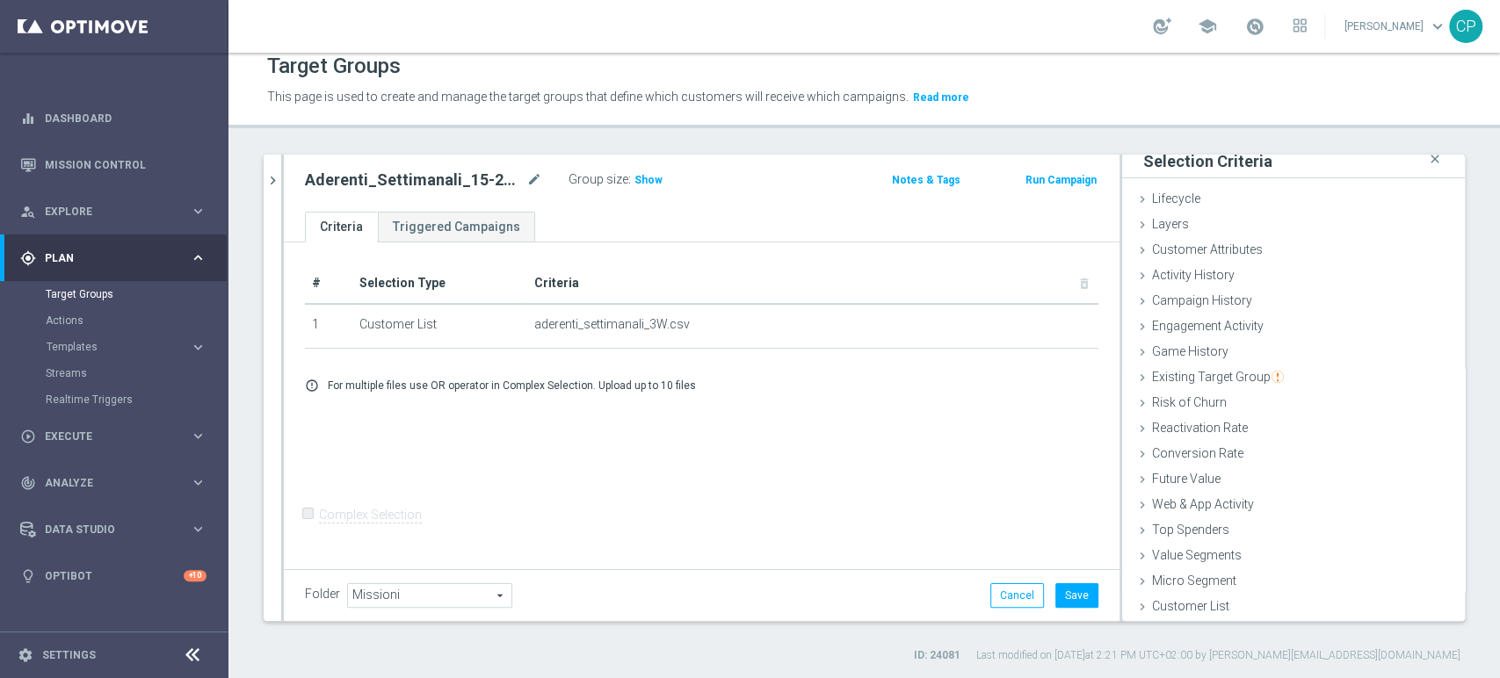
scroll to position [9, 0]
click at [1171, 602] on span "Customer List" at bounding box center [1190, 607] width 77 height 14
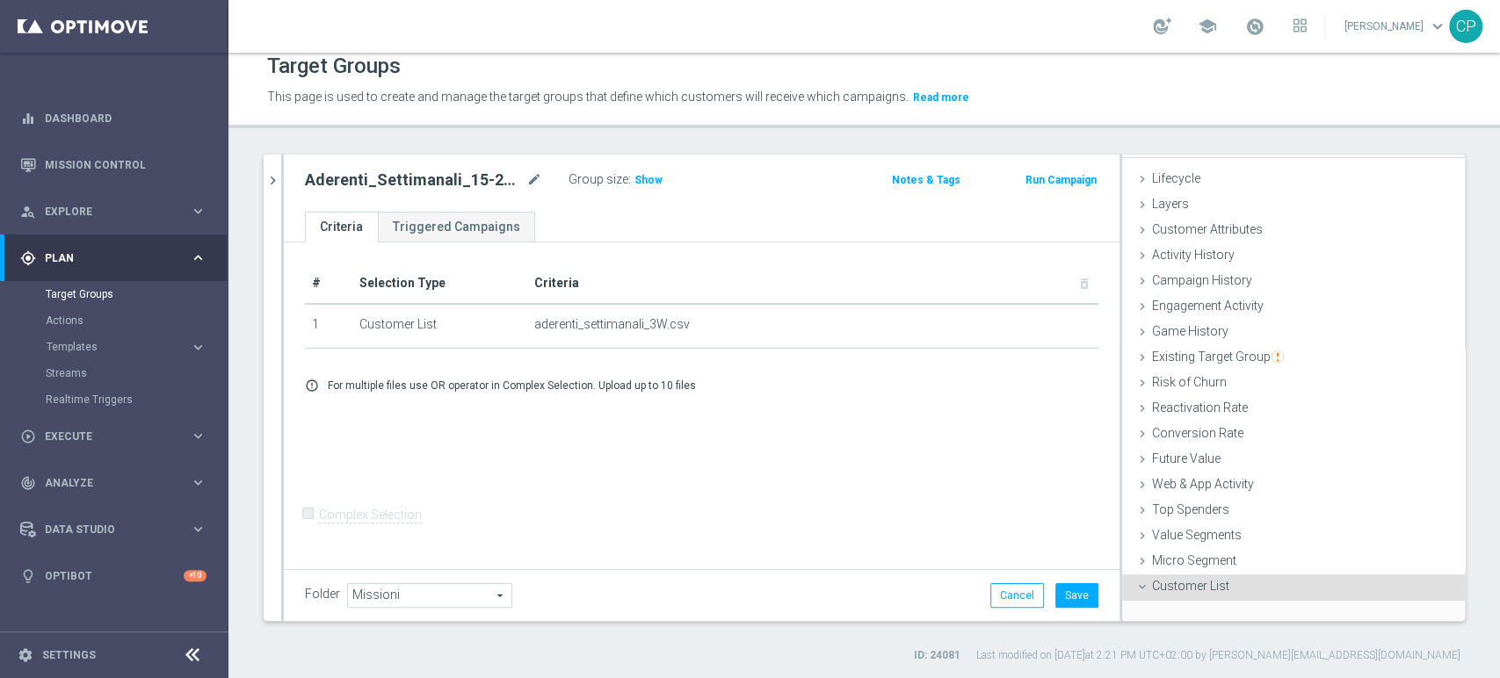
scroll to position [166, 0]
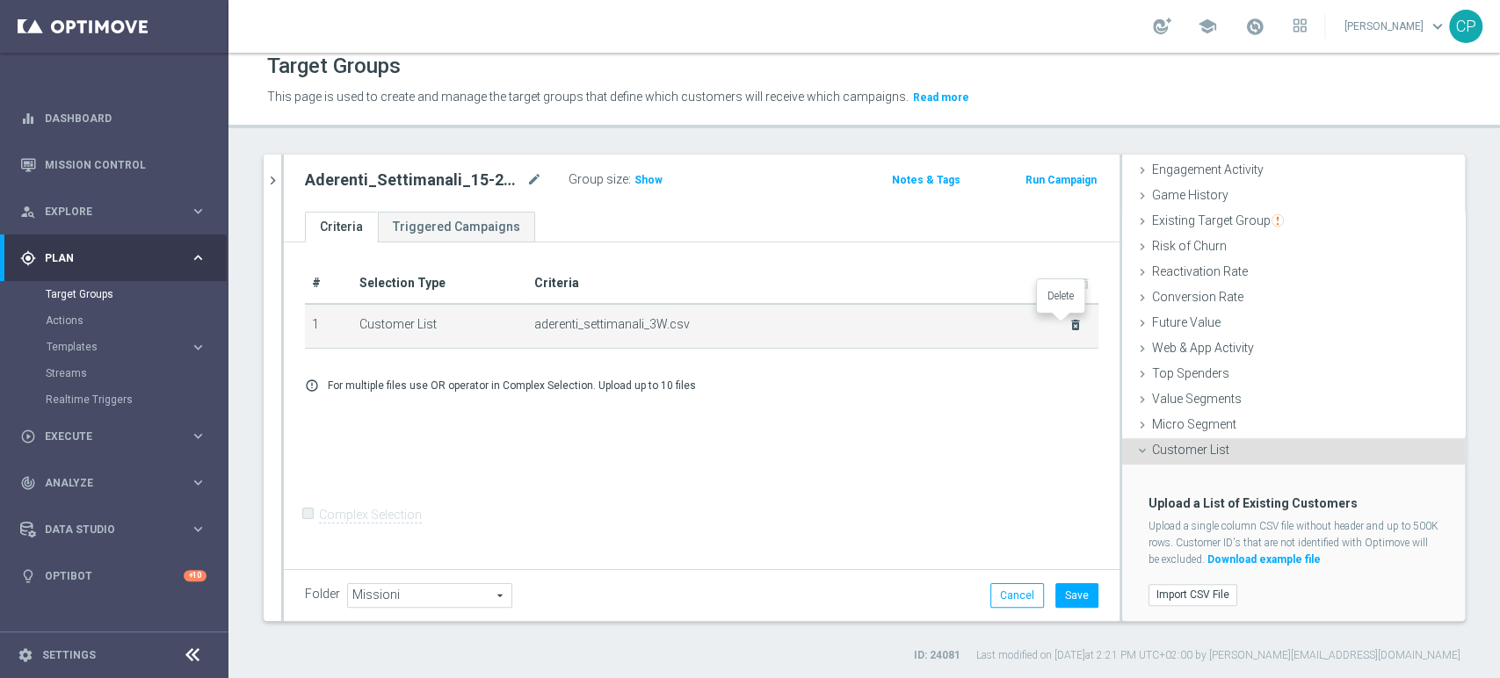
click at [1068, 322] on icon "delete_forever" at bounding box center [1075, 325] width 14 height 14
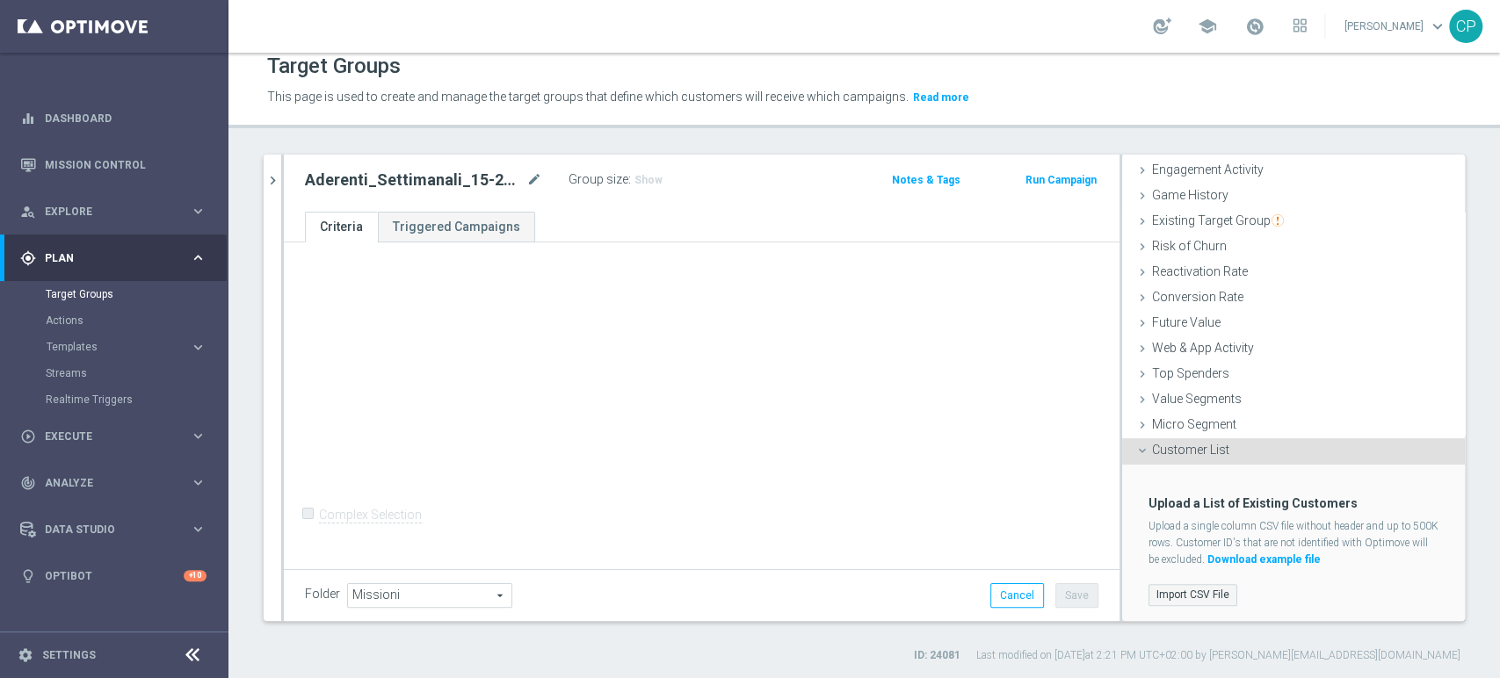
click at [1175, 591] on label "Import CSV File" at bounding box center [1192, 595] width 89 height 22
click at [0, 0] on input "Import CSV File" at bounding box center [0, 0] width 0 height 0
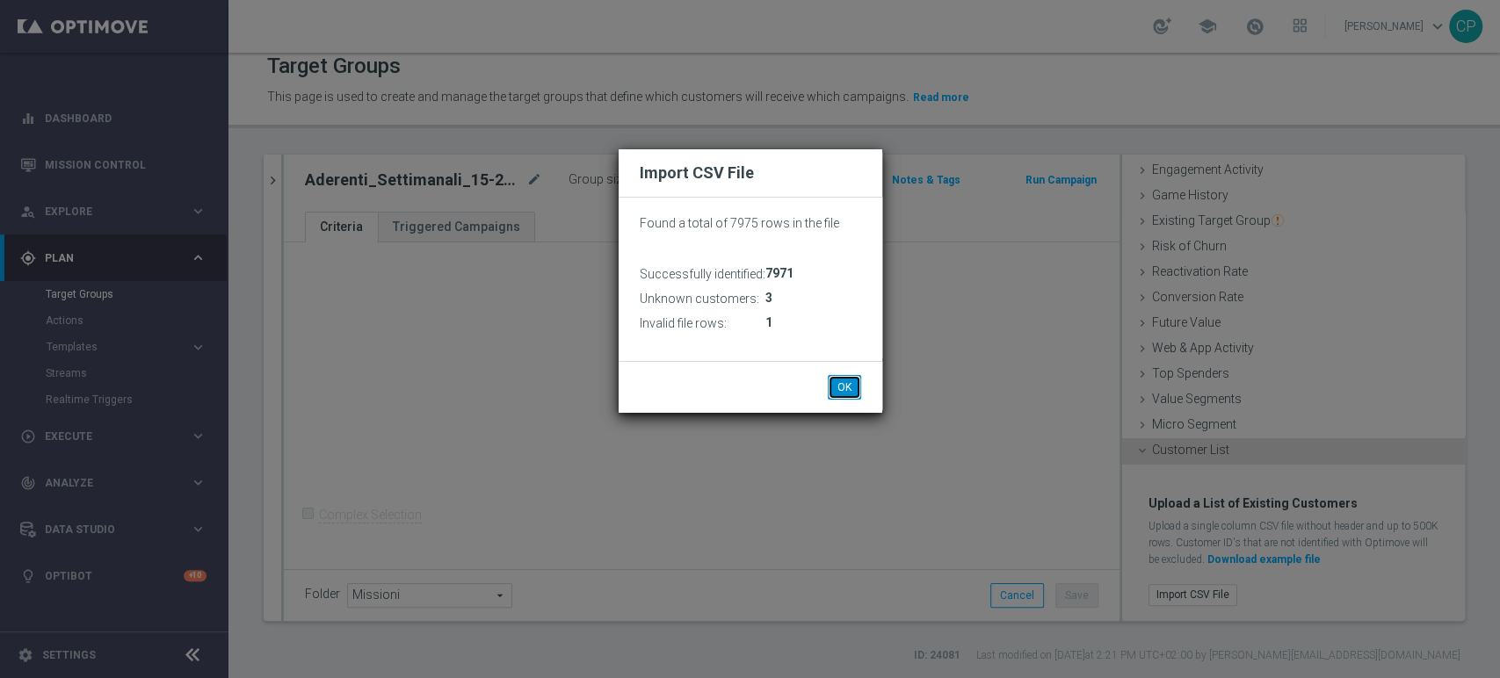
click at [858, 389] on button "OK" at bounding box center [844, 387] width 33 height 25
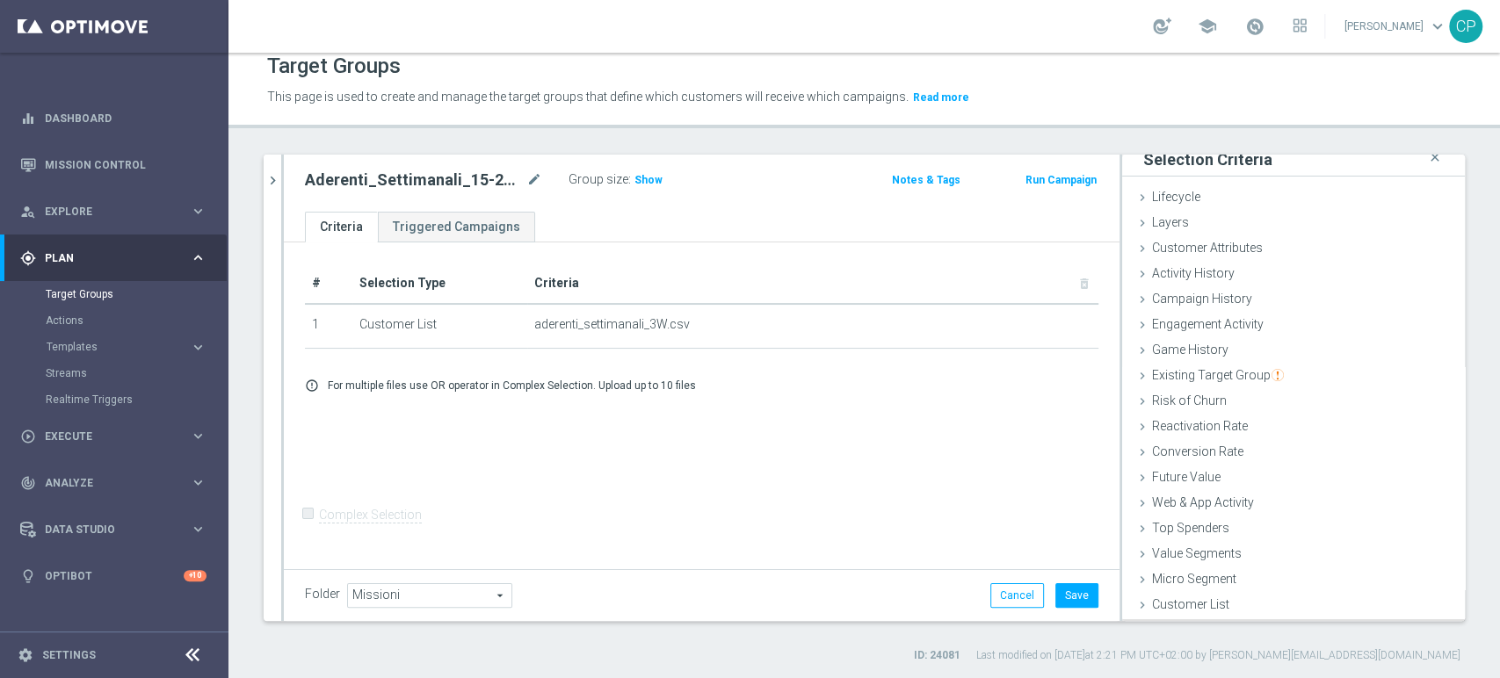
scroll to position [9, 0]
click at [1061, 588] on button "Save" at bounding box center [1076, 595] width 43 height 25
click at [87, 295] on link "Target Groups" at bounding box center [114, 294] width 137 height 14
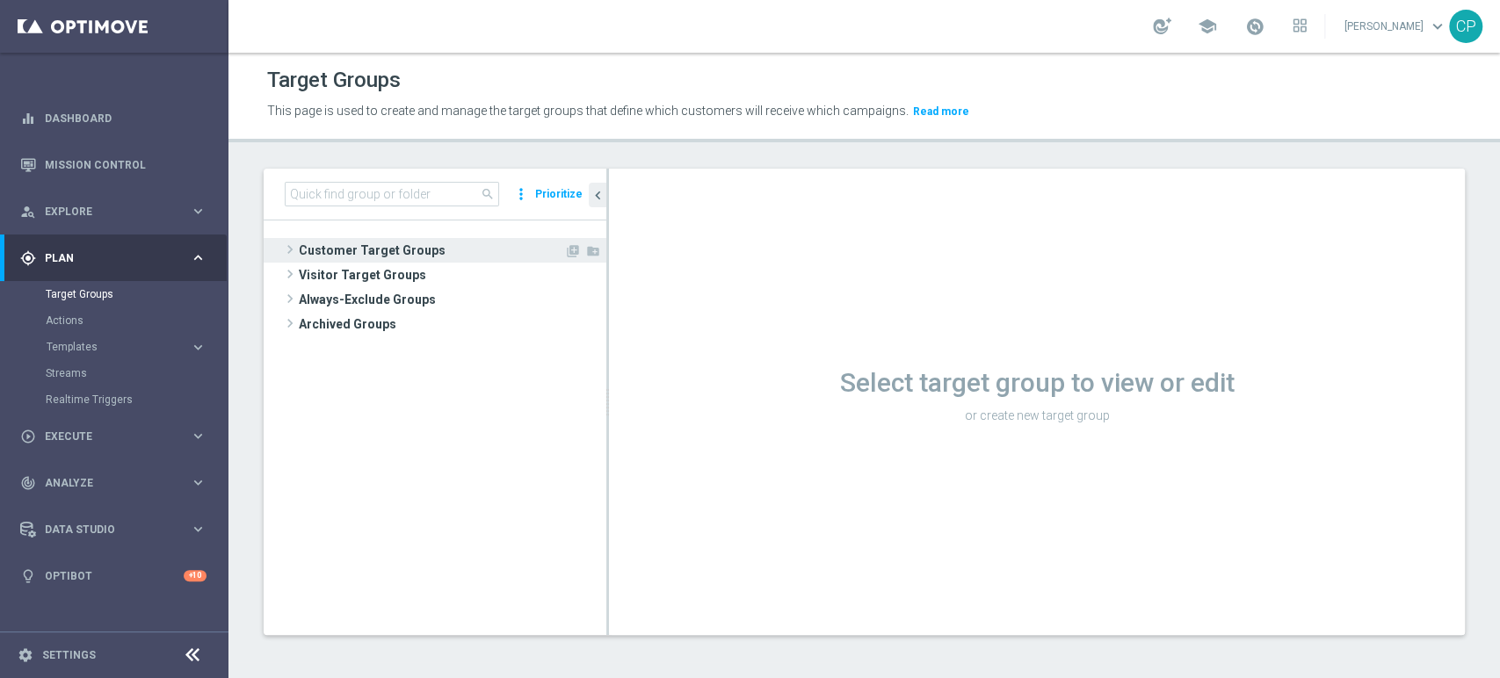
click at [310, 252] on span "Customer Target Groups" at bounding box center [431, 250] width 265 height 25
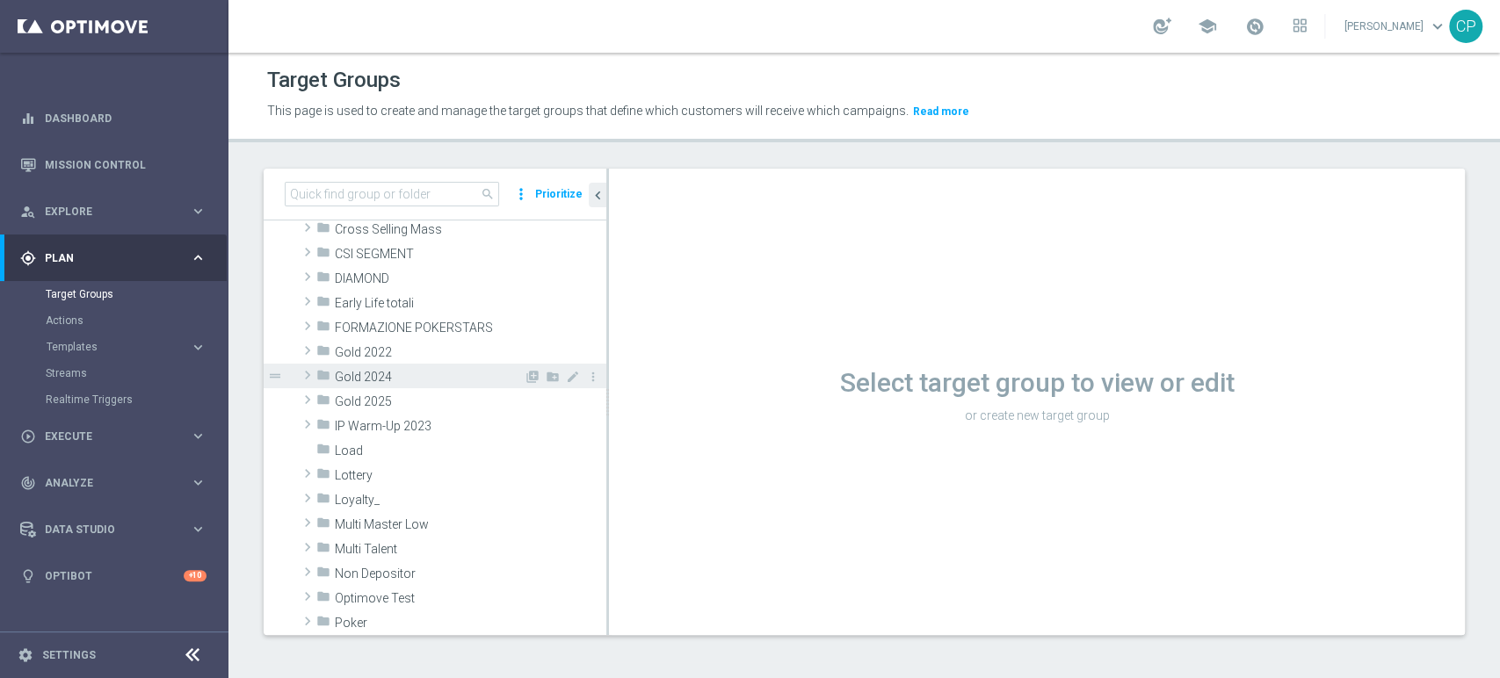
scroll to position [226, 0]
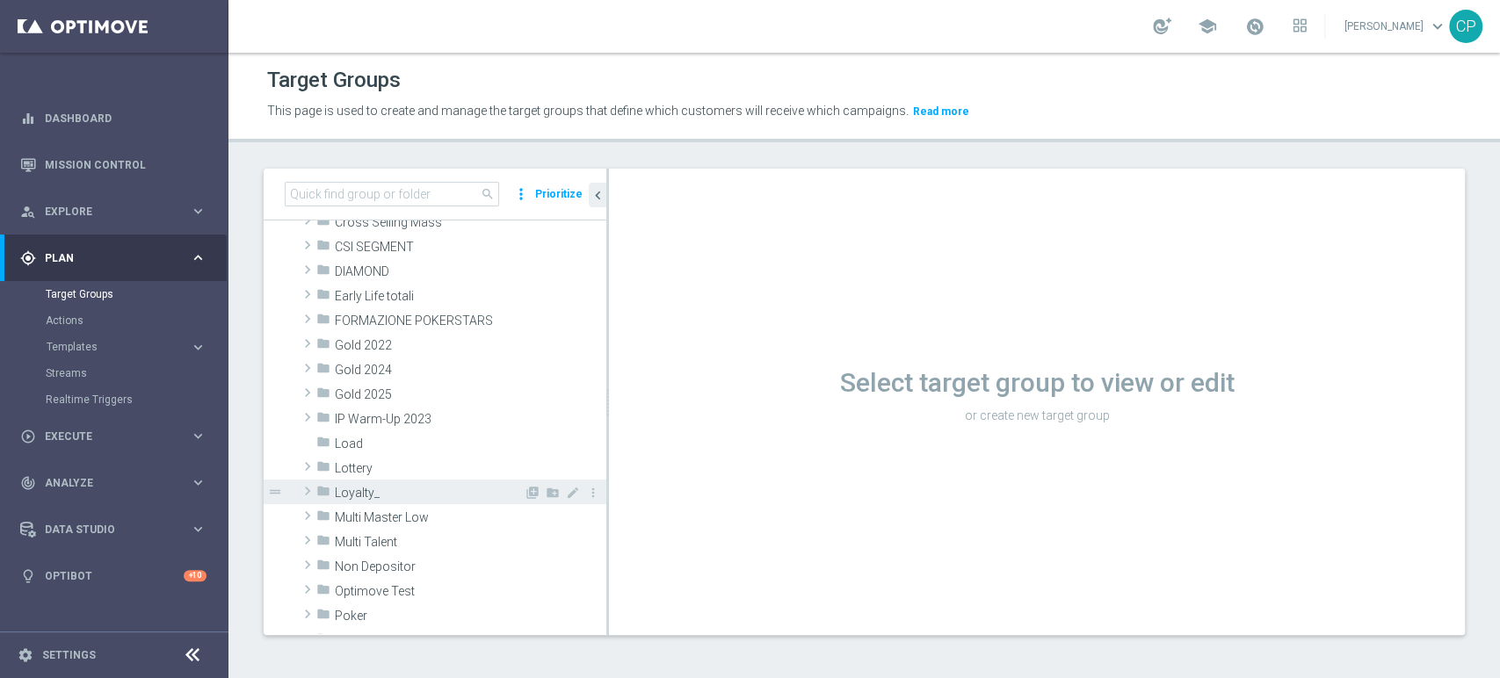
click at [400, 486] on span "Loyalty_" at bounding box center [429, 493] width 189 height 15
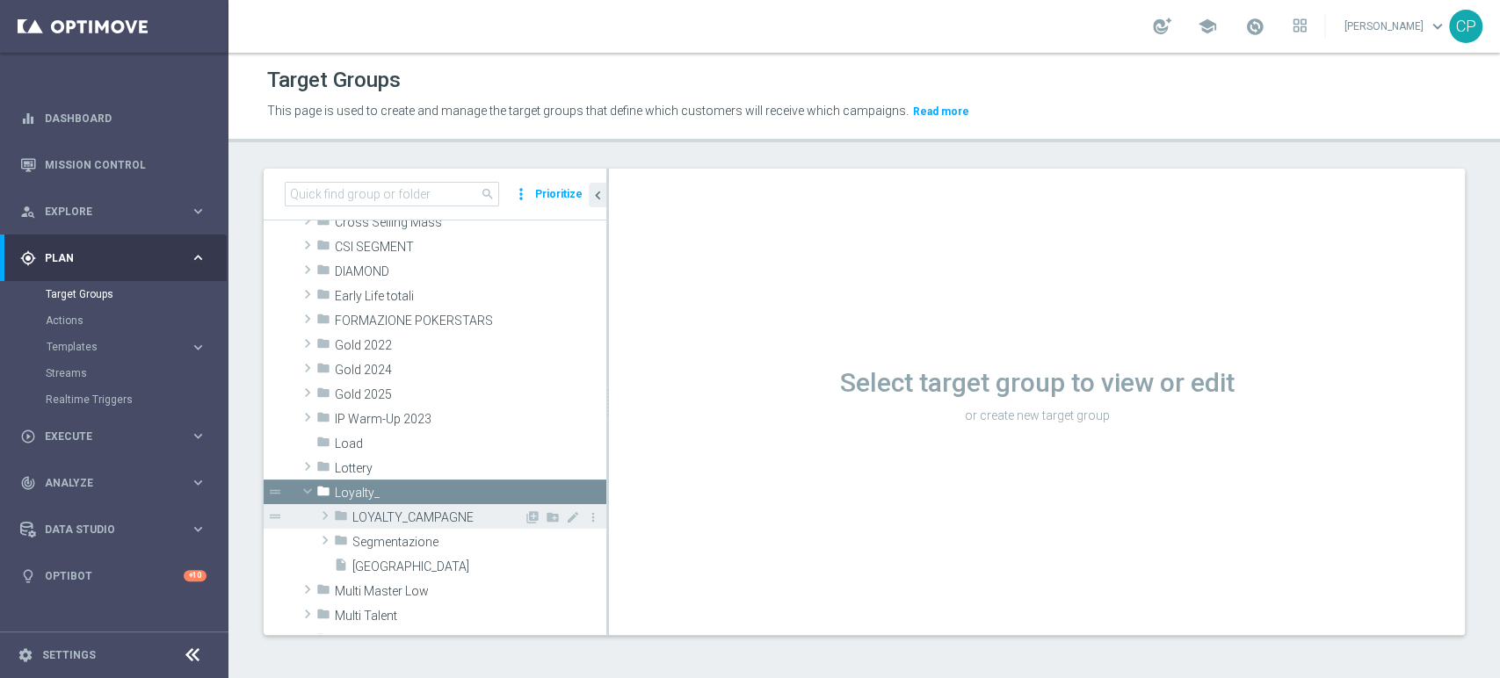
click at [403, 513] on span "LOYALTY_CAMPAGNE" at bounding box center [437, 518] width 171 height 15
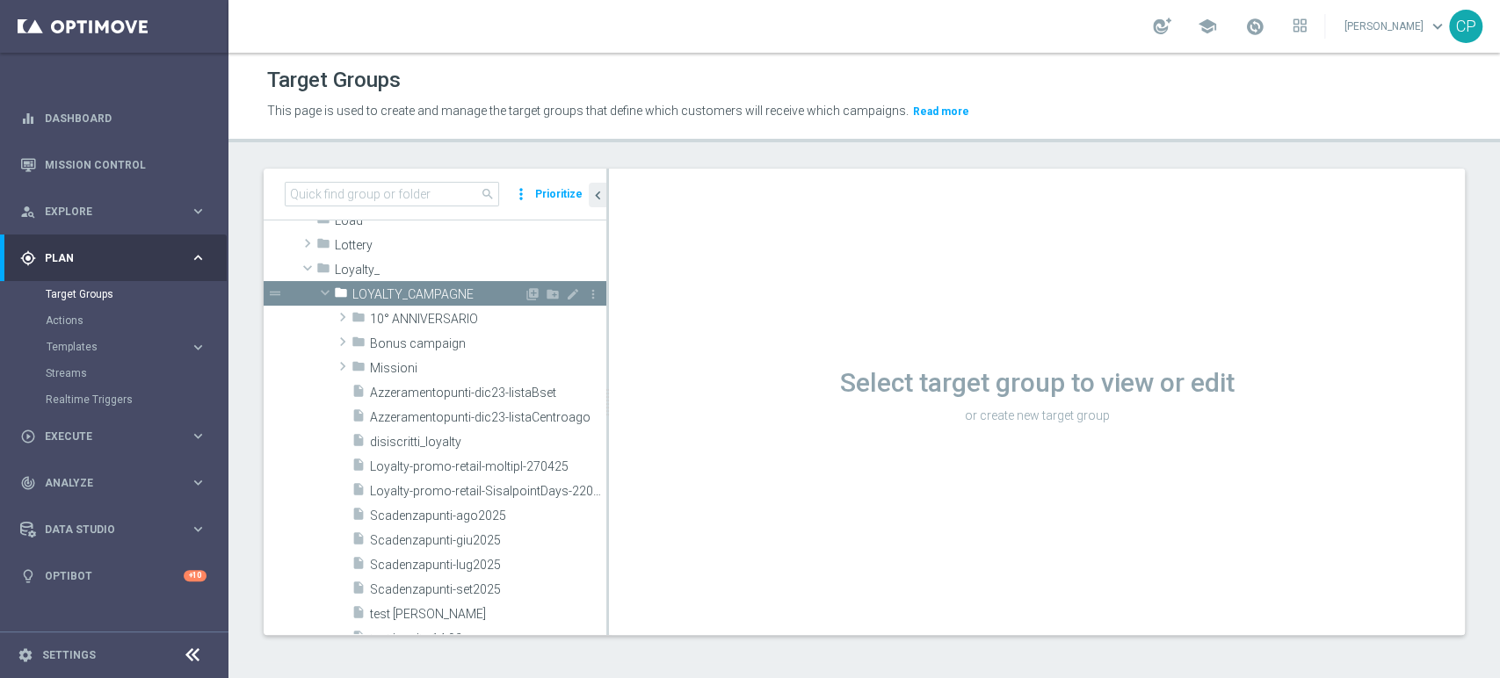
scroll to position [463, 0]
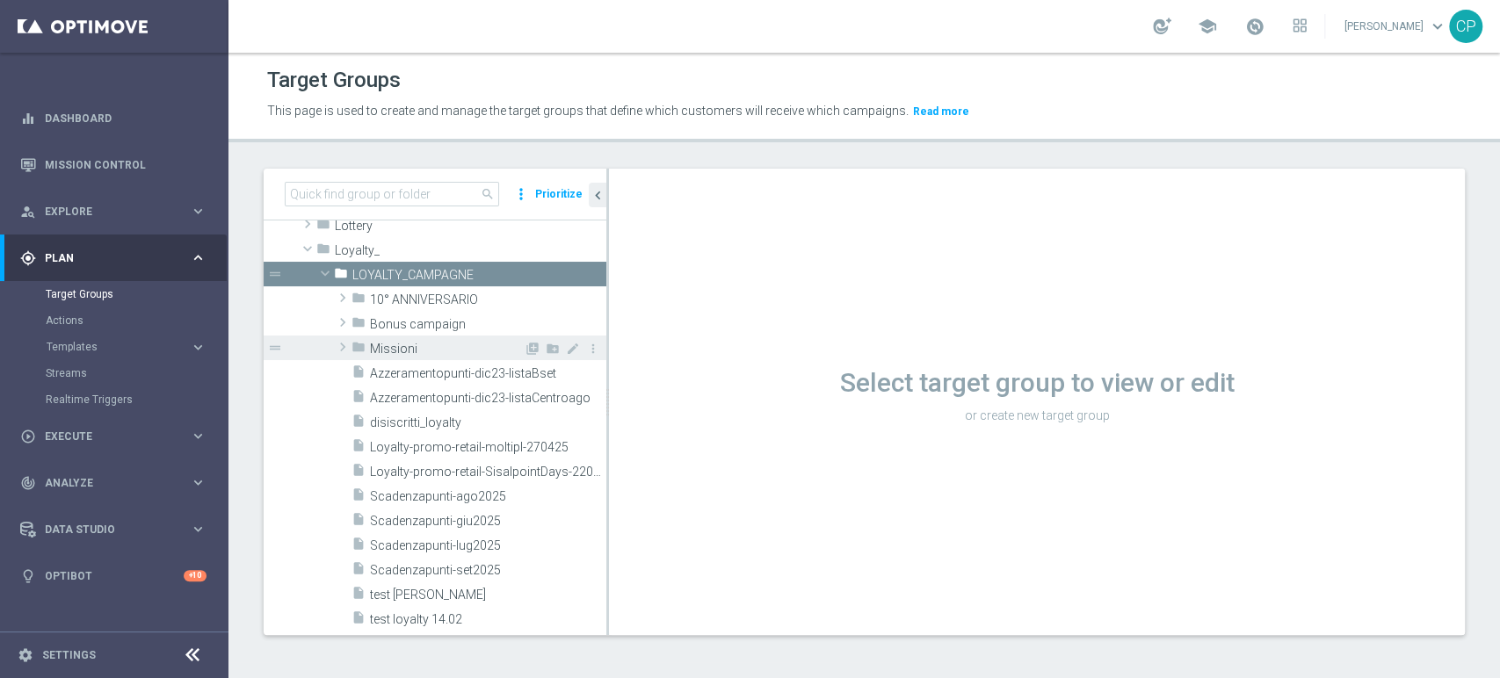
click at [409, 342] on span "Missioni" at bounding box center [447, 349] width 154 height 15
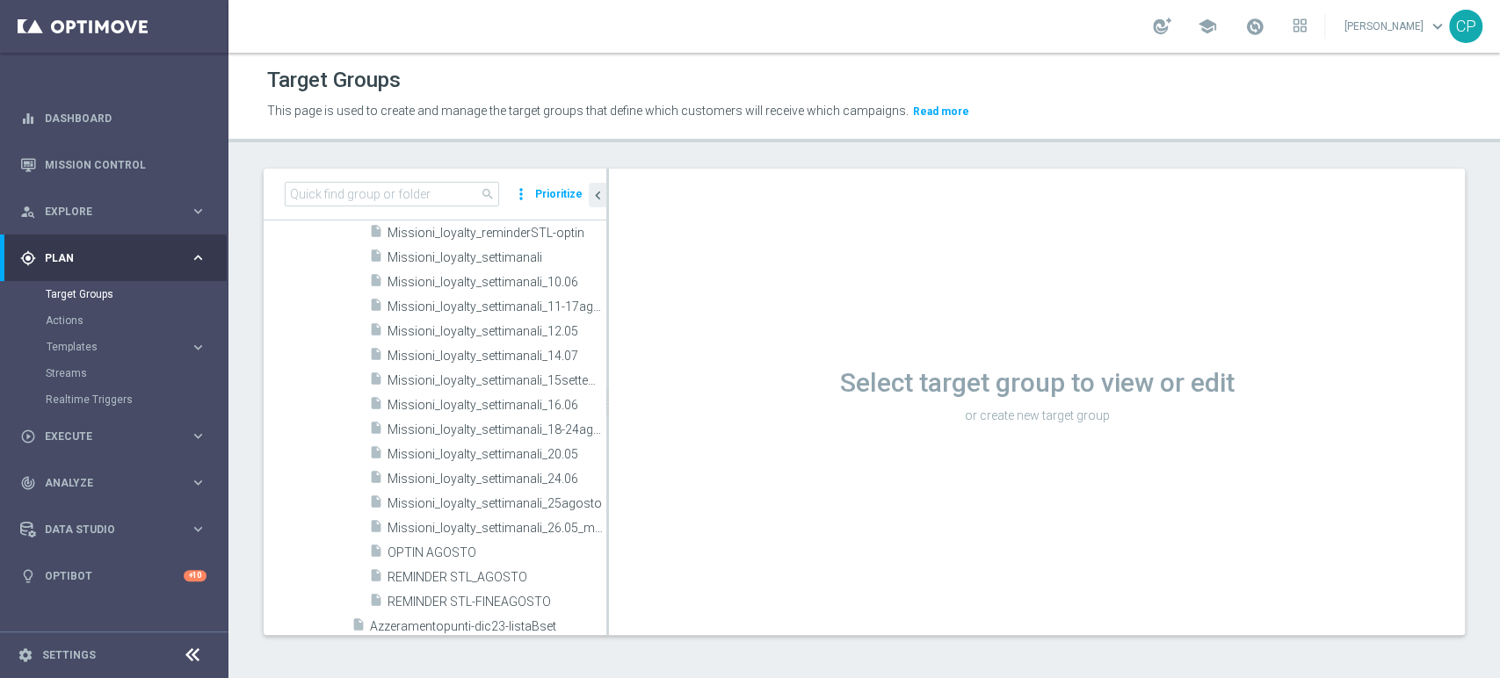
scroll to position [1399, 0]
click at [569, 378] on icon "content_copy" at bounding box center [576, 380] width 14 height 14
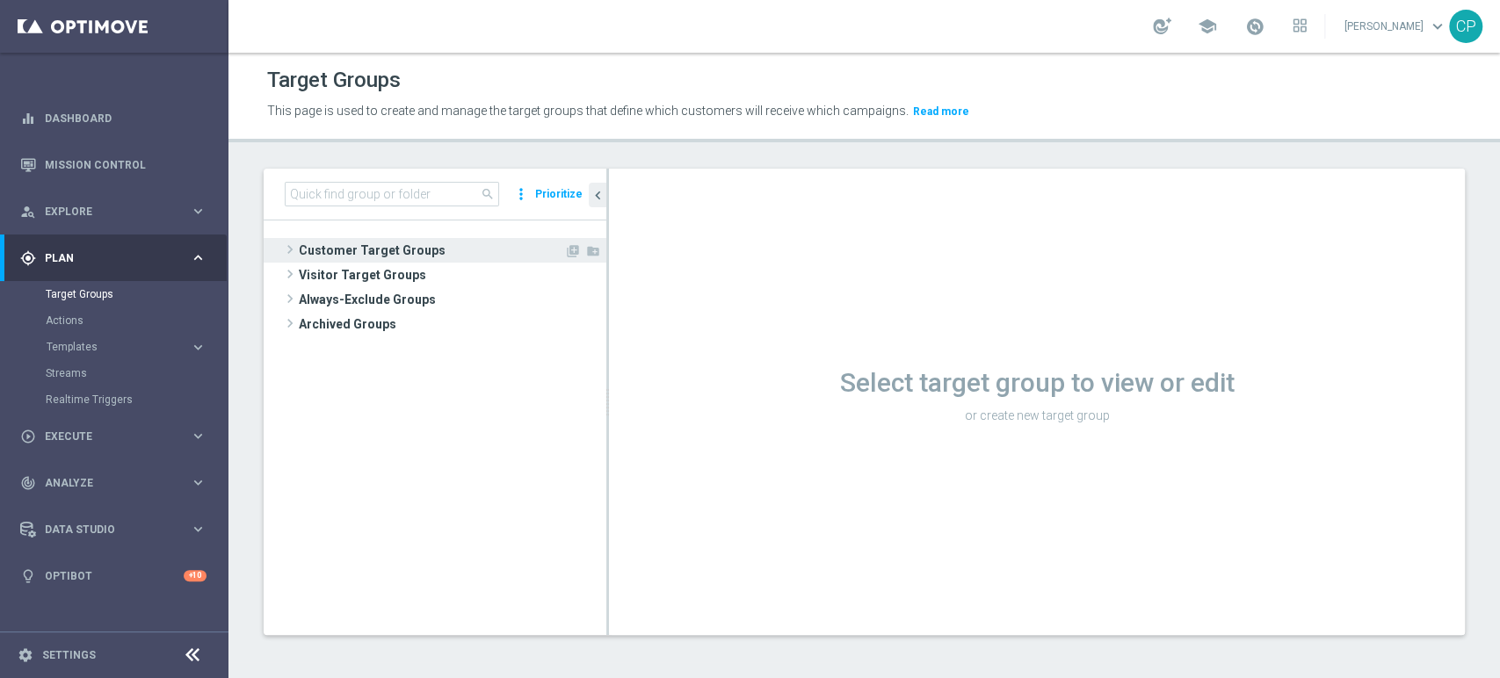
click at [387, 243] on span "Customer Target Groups" at bounding box center [431, 250] width 265 height 25
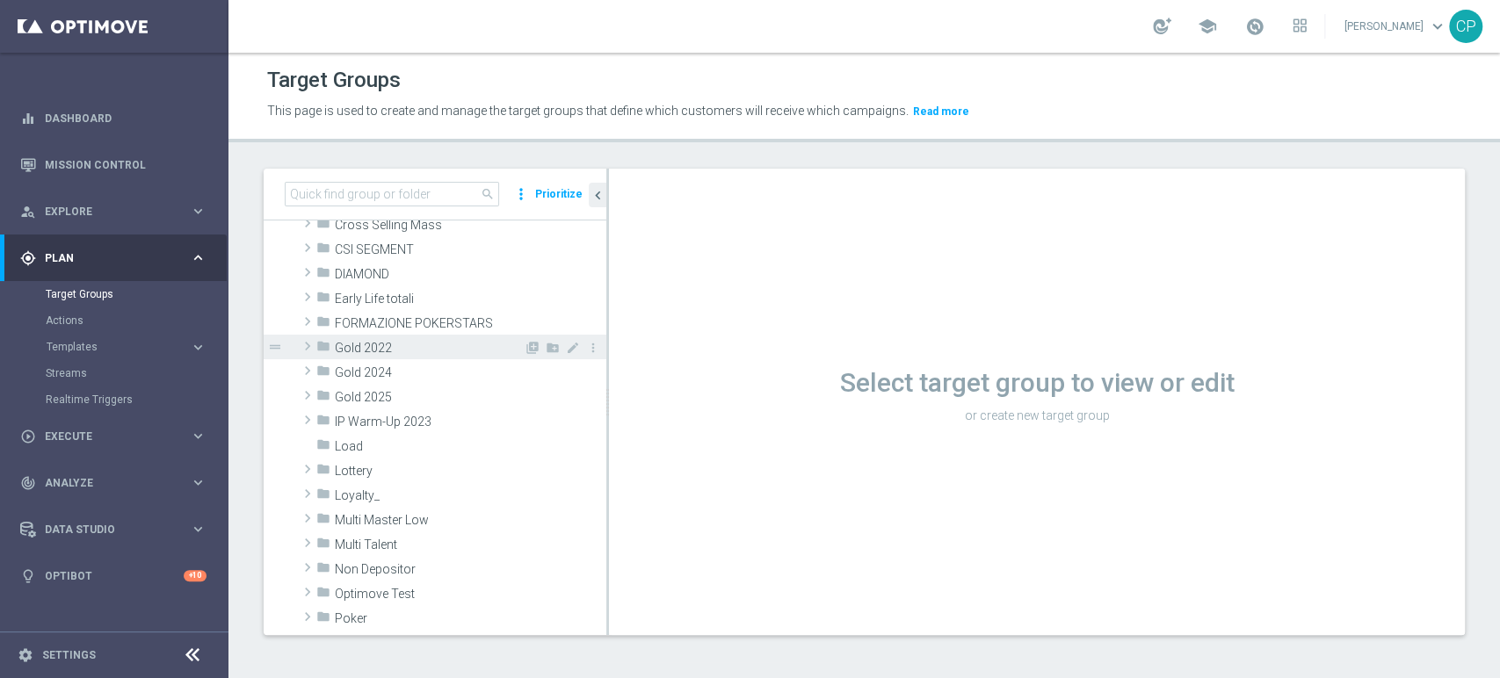
scroll to position [227, 0]
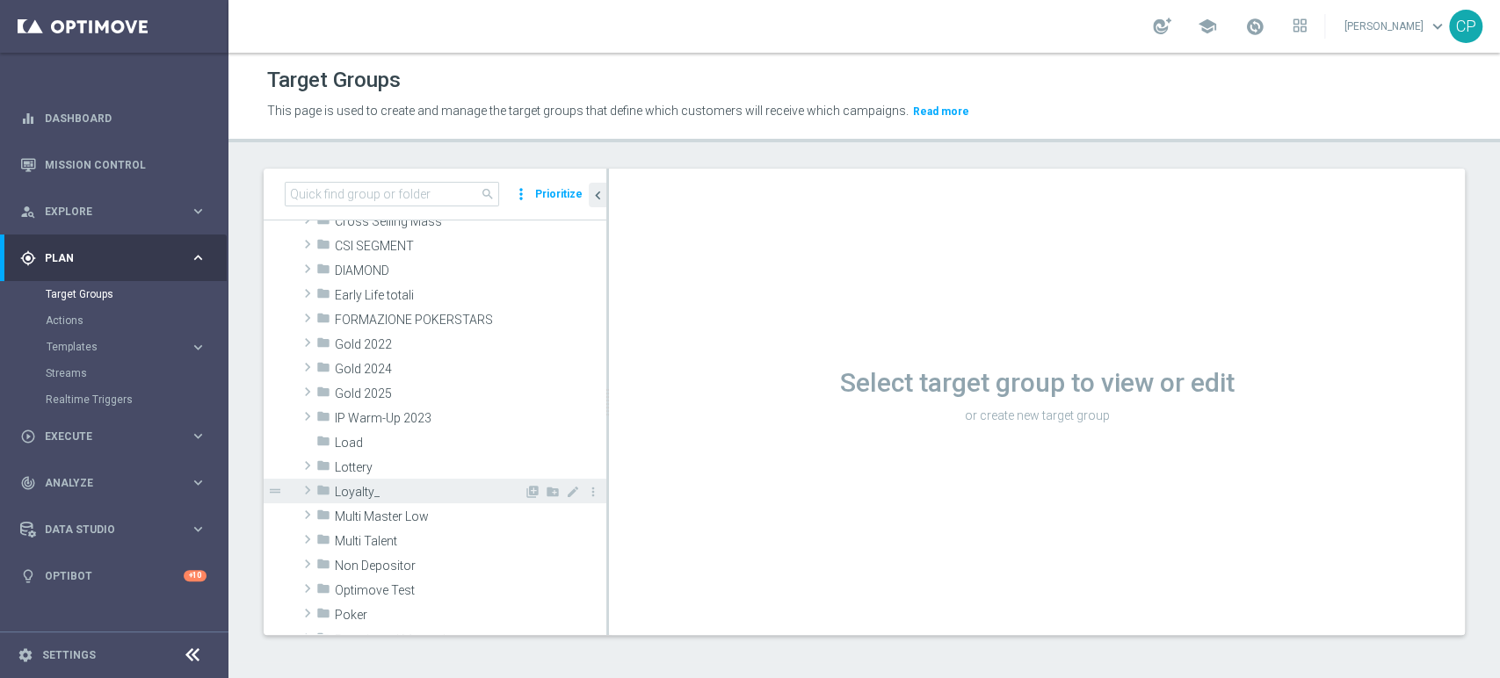
click at [373, 493] on span "Loyalty_" at bounding box center [429, 492] width 189 height 15
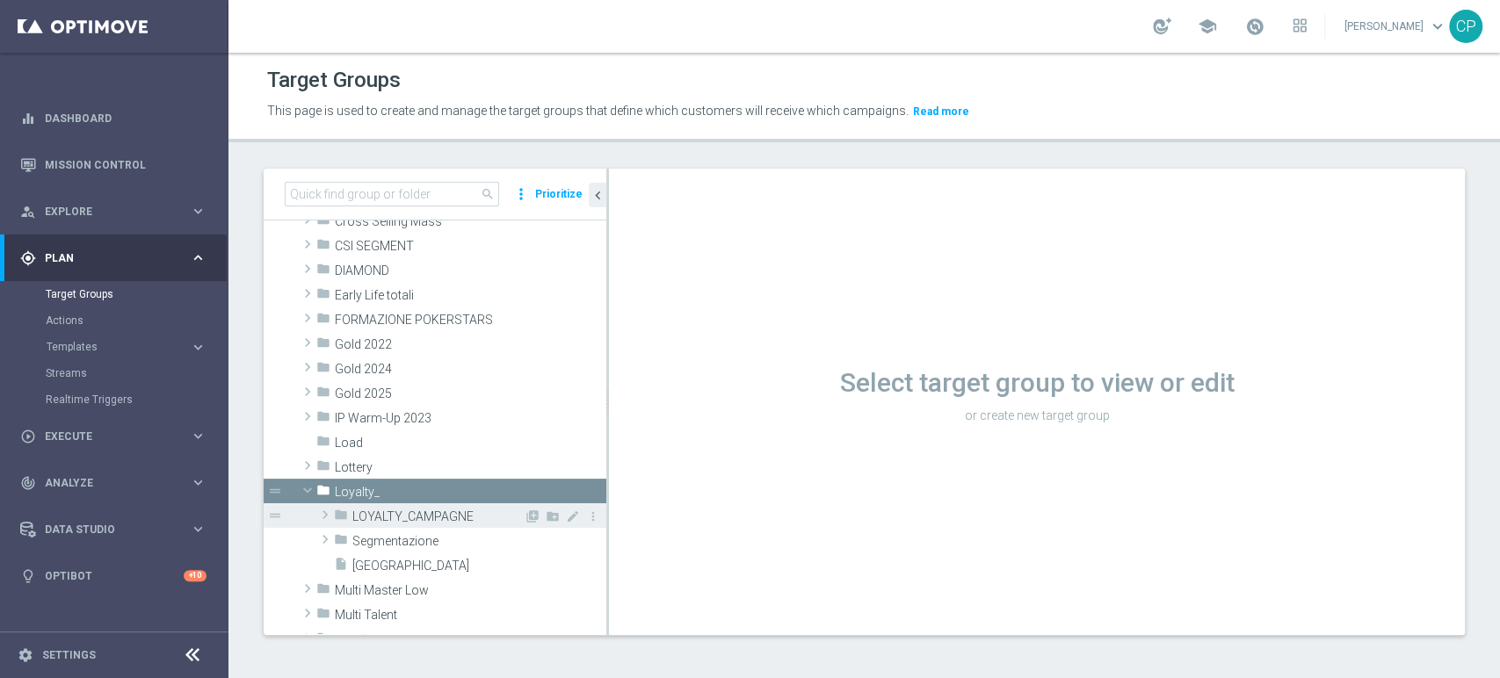
click at [395, 521] on span "LOYALTY_CAMPAGNE" at bounding box center [437, 517] width 171 height 15
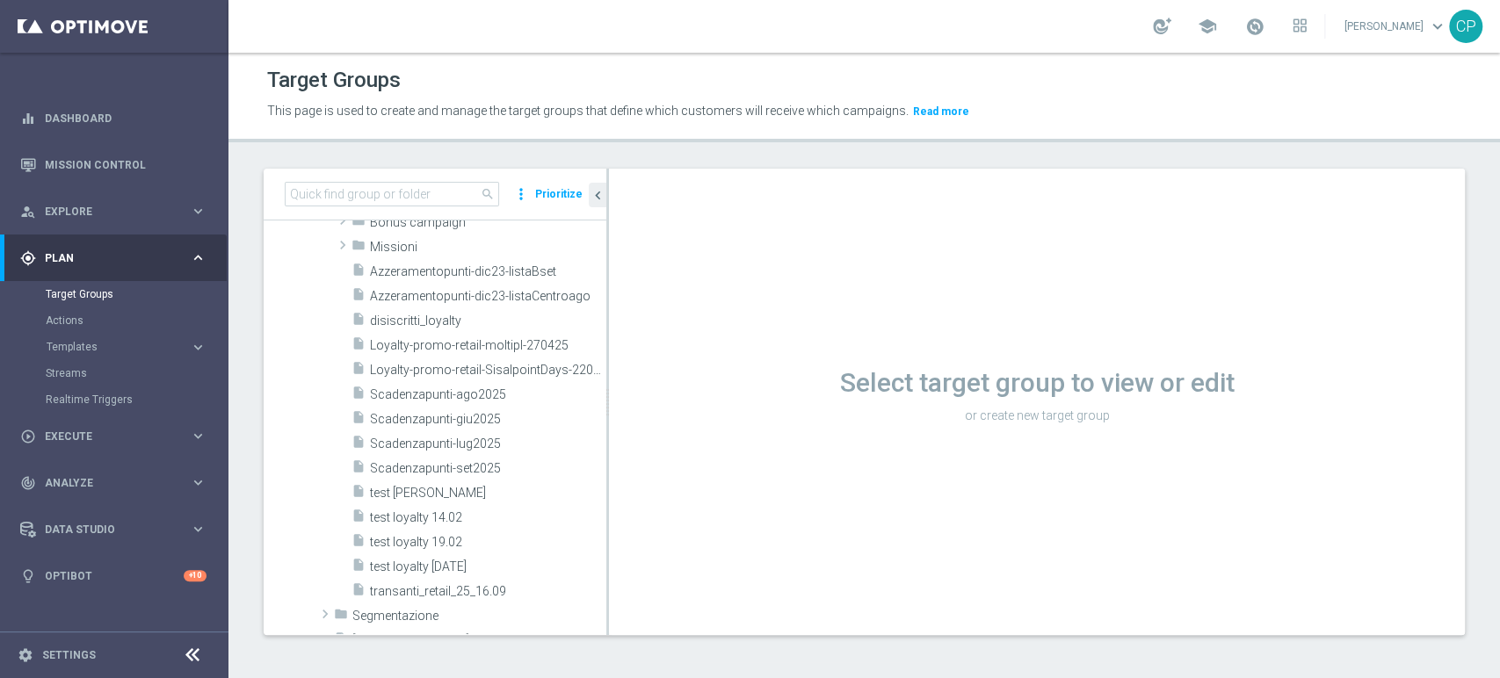
scroll to position [569, 0]
click at [423, 235] on span "Missioni" at bounding box center [447, 242] width 154 height 15
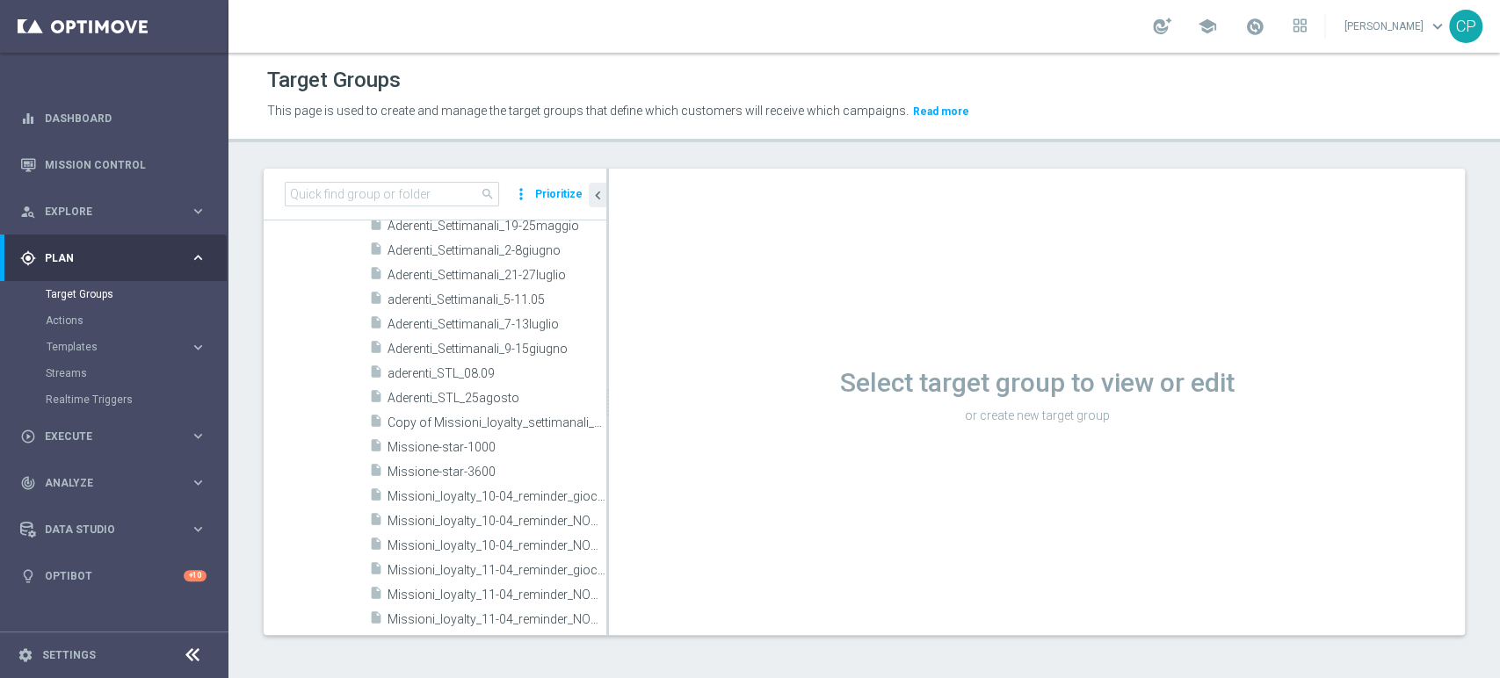
scroll to position [810, 0]
click at [506, 416] on span "Copy of Missioni_loyalty_settimanali_15settembre" at bounding box center [476, 423] width 179 height 15
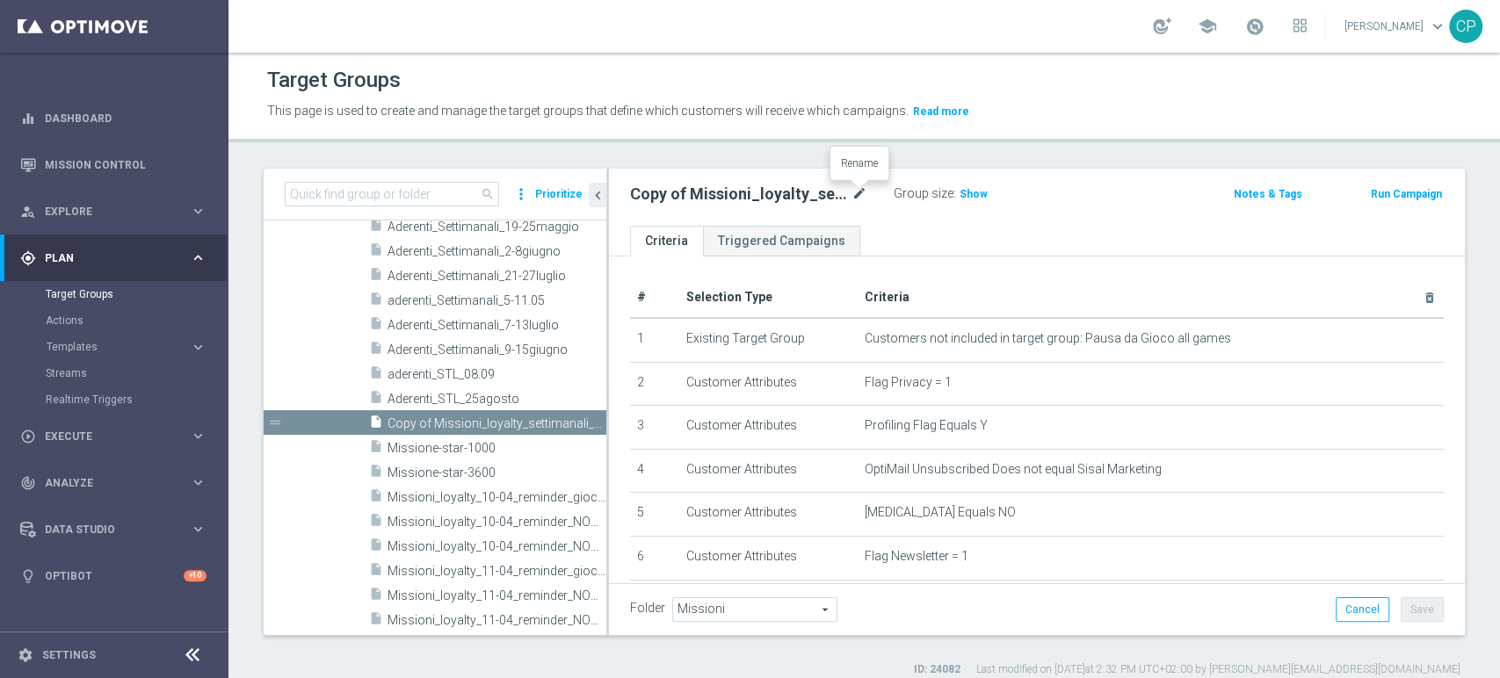
click at [857, 192] on icon "mode_edit" at bounding box center [859, 194] width 16 height 21
click at [640, 195] on input "Copy of Missioni_loyalty_settimanali_15settembre" at bounding box center [748, 196] width 237 height 25
click at [804, 195] on input "Missioni_loyalty_settimanali_15settembre" at bounding box center [748, 196] width 237 height 25
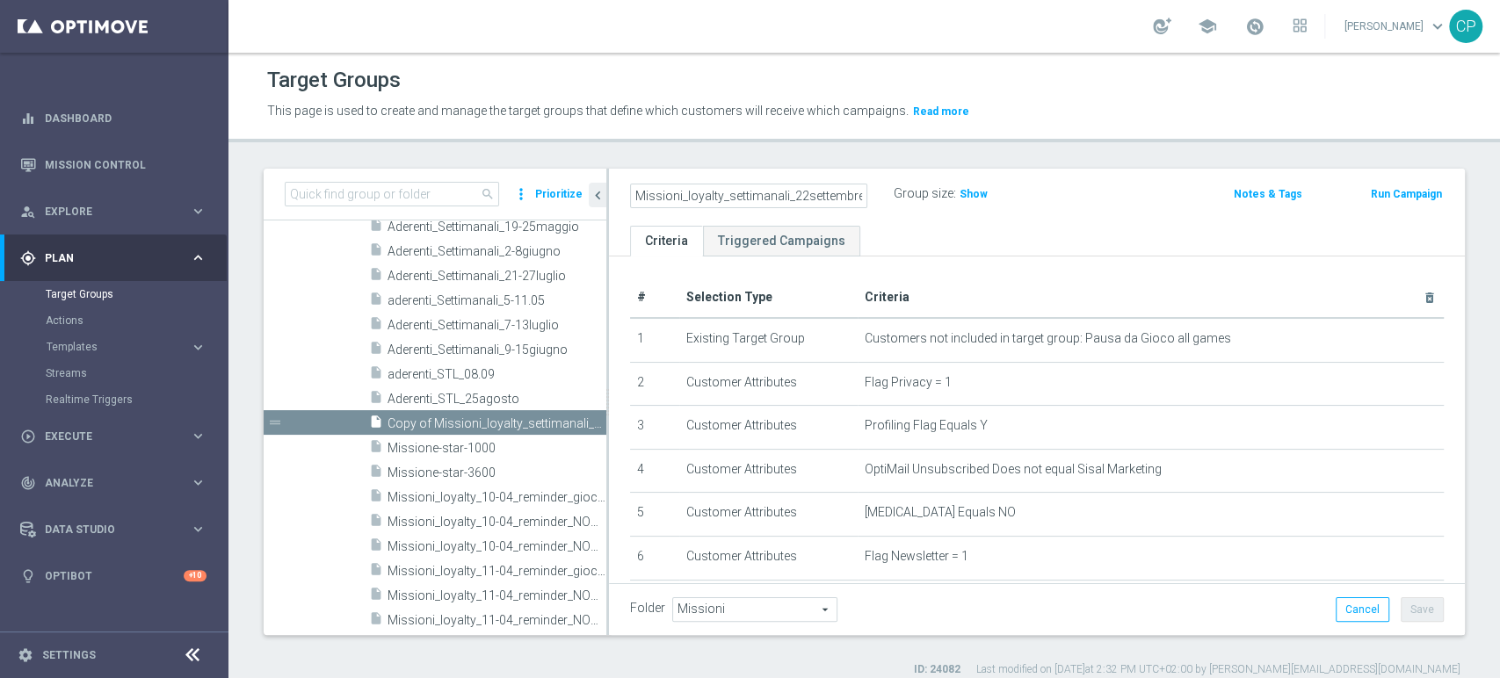
type input "Missioni_loyalty_settimanali_22settembre"
click at [1054, 237] on ul "Criteria Triggered Campaigns" at bounding box center [1037, 241] width 856 height 31
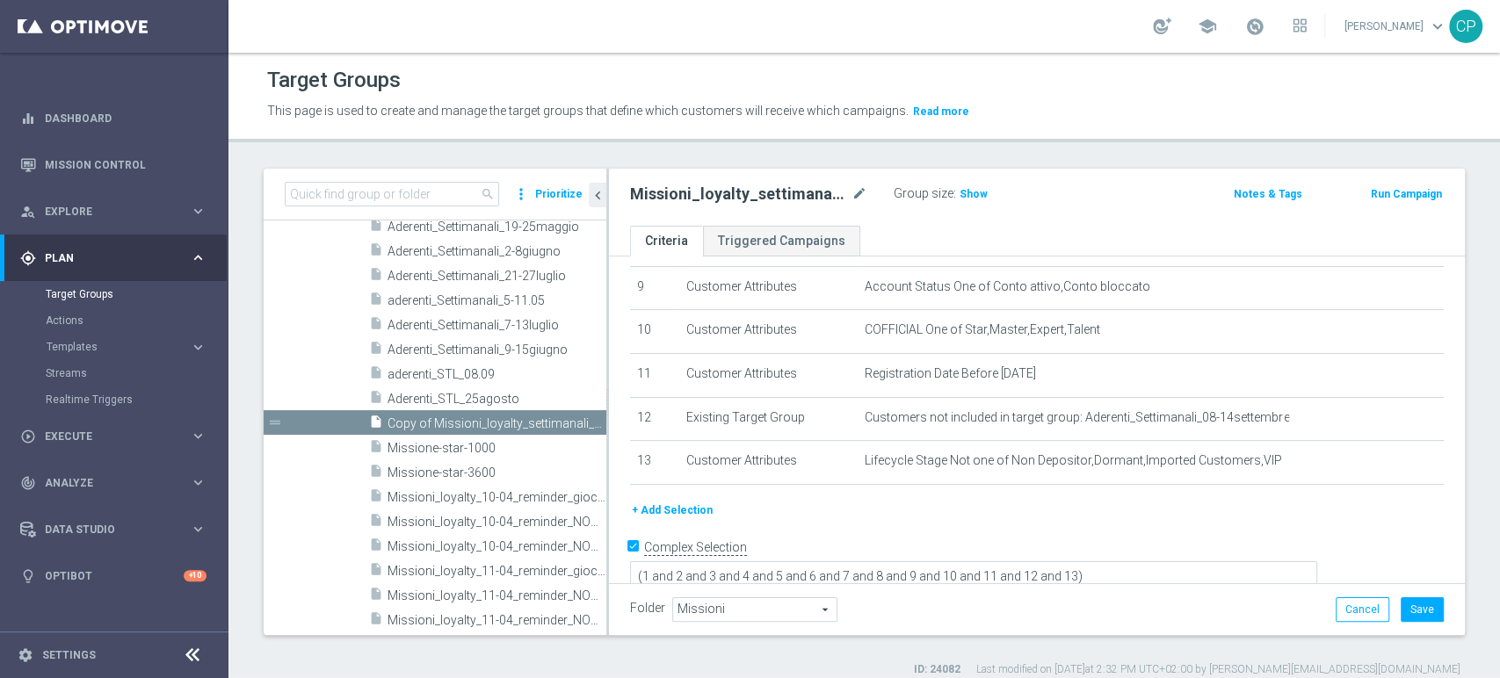
scroll to position [407, 0]
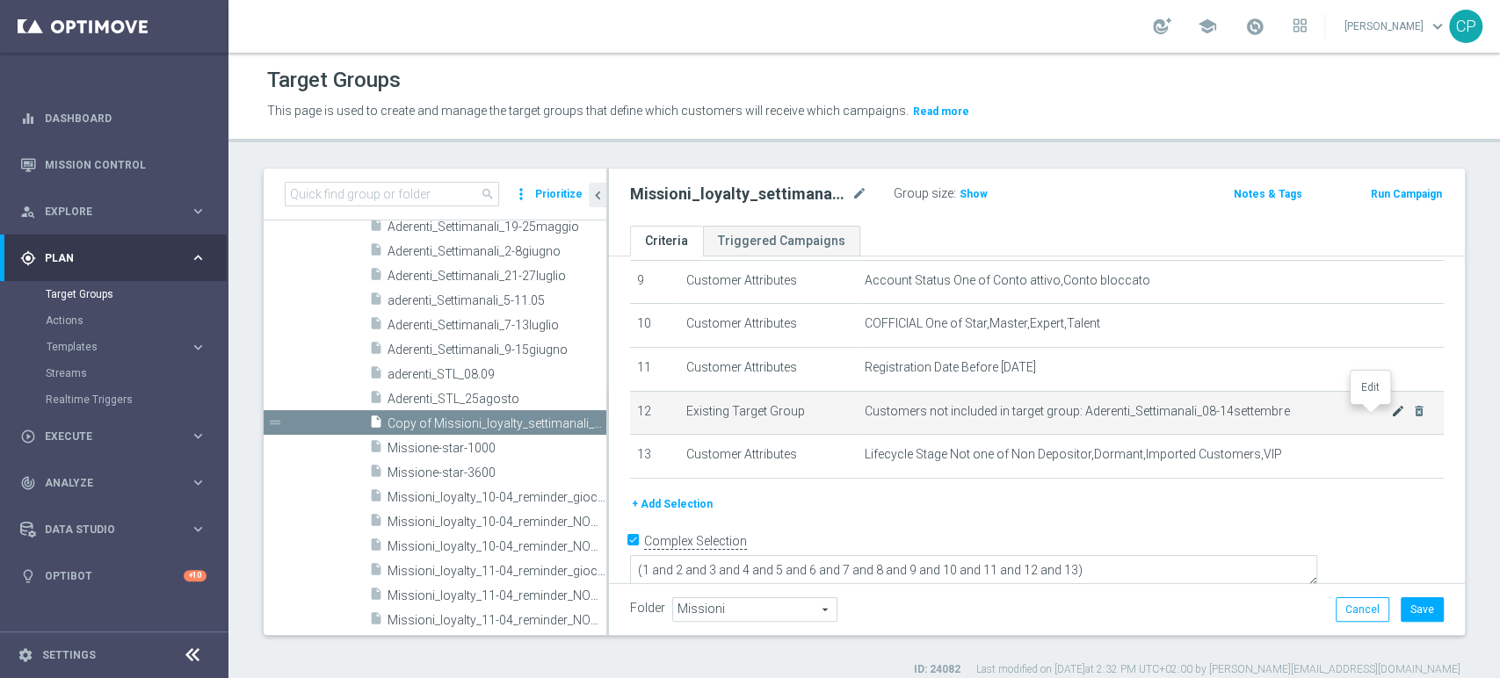
click at [1391, 412] on icon "mode_edit" at bounding box center [1398, 411] width 14 height 14
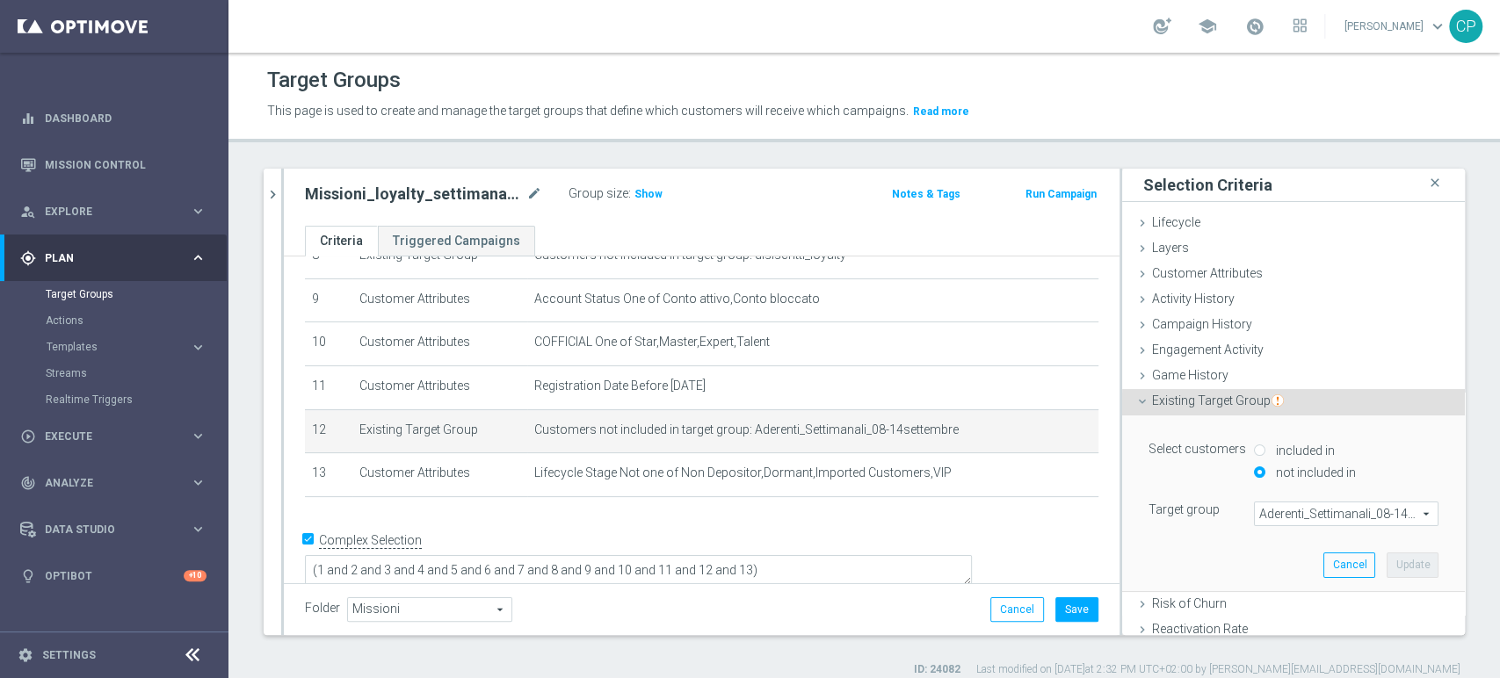
click at [1309, 507] on span "Aderenti_Settimanali_08-14settembre" at bounding box center [1346, 514] width 183 height 23
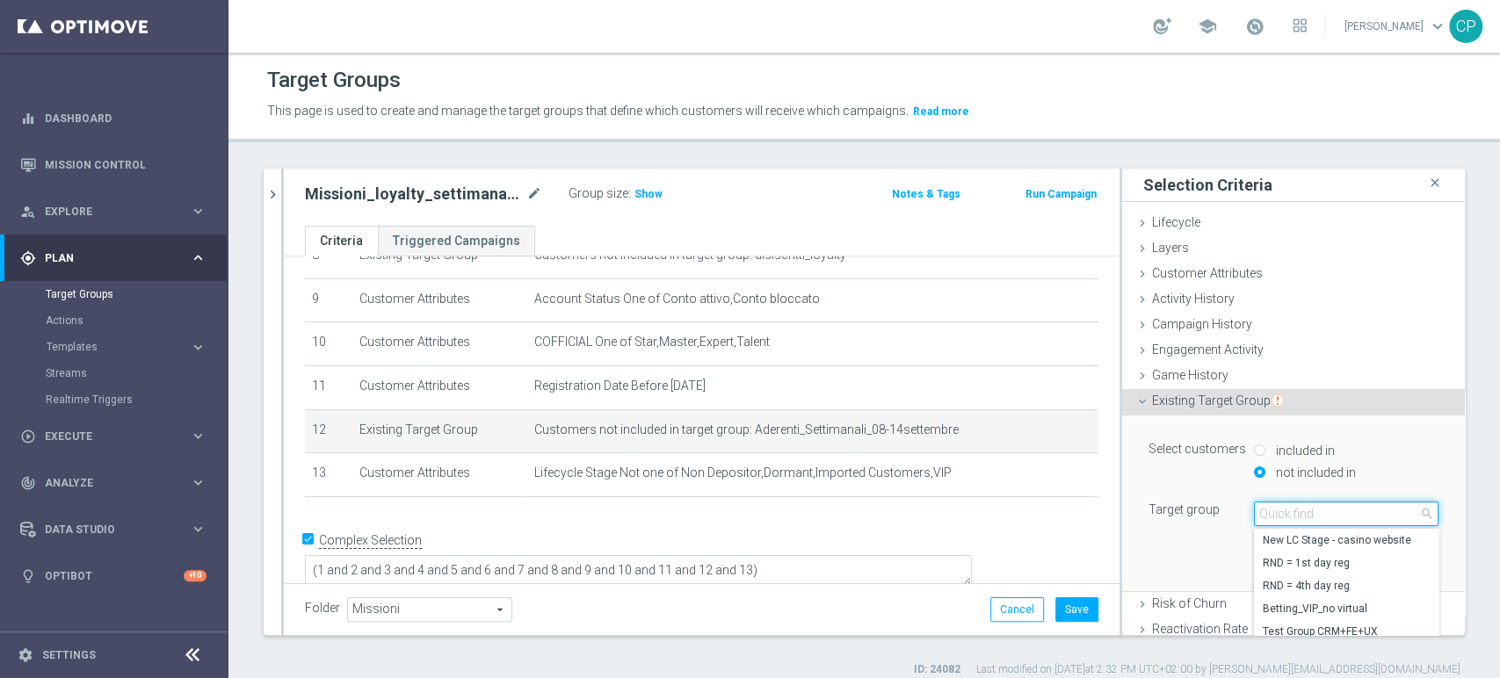
click at [1307, 509] on input "search" at bounding box center [1346, 514] width 185 height 25
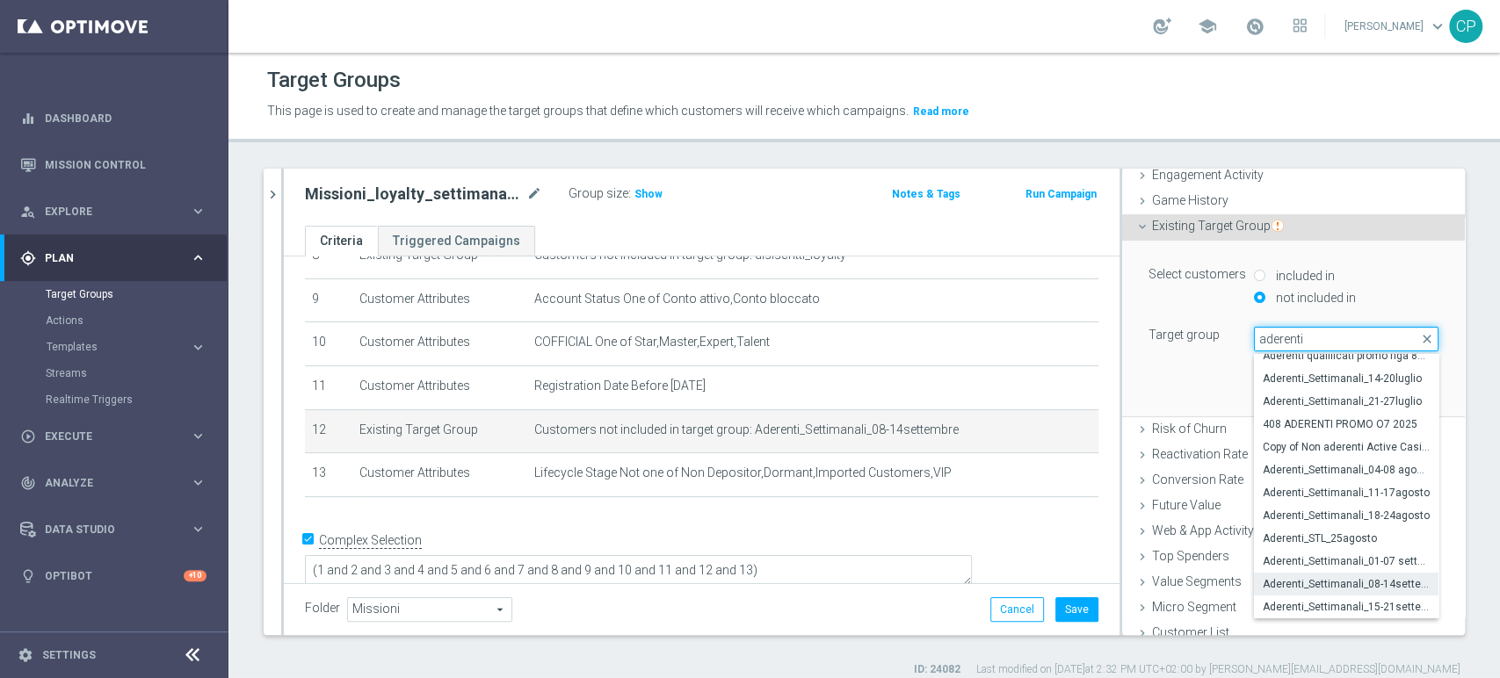
scroll to position [185, 0]
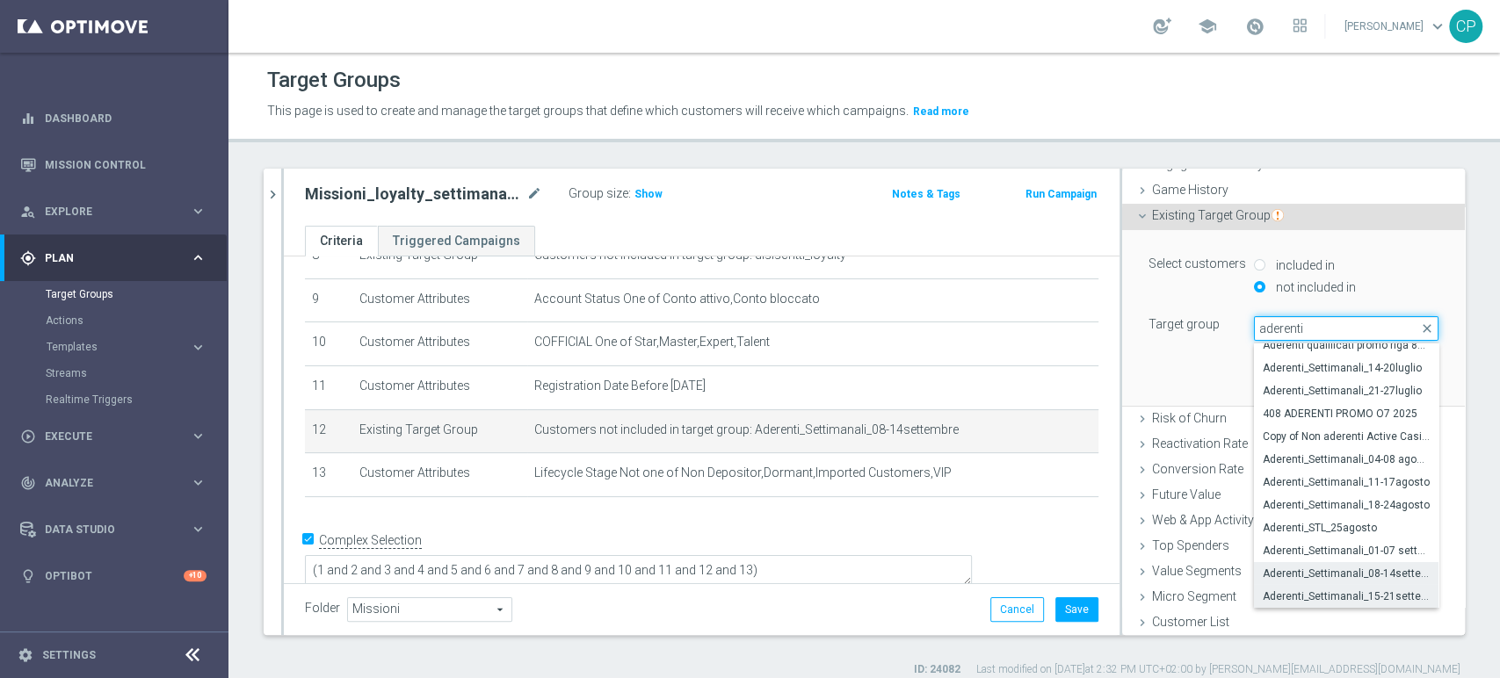
type input "aderenti"
click at [1307, 590] on span "Aderenti_Settimanali_15-21settembre" at bounding box center [1346, 597] width 167 height 14
type input "Aderenti_Settimanali_15-21settembre"
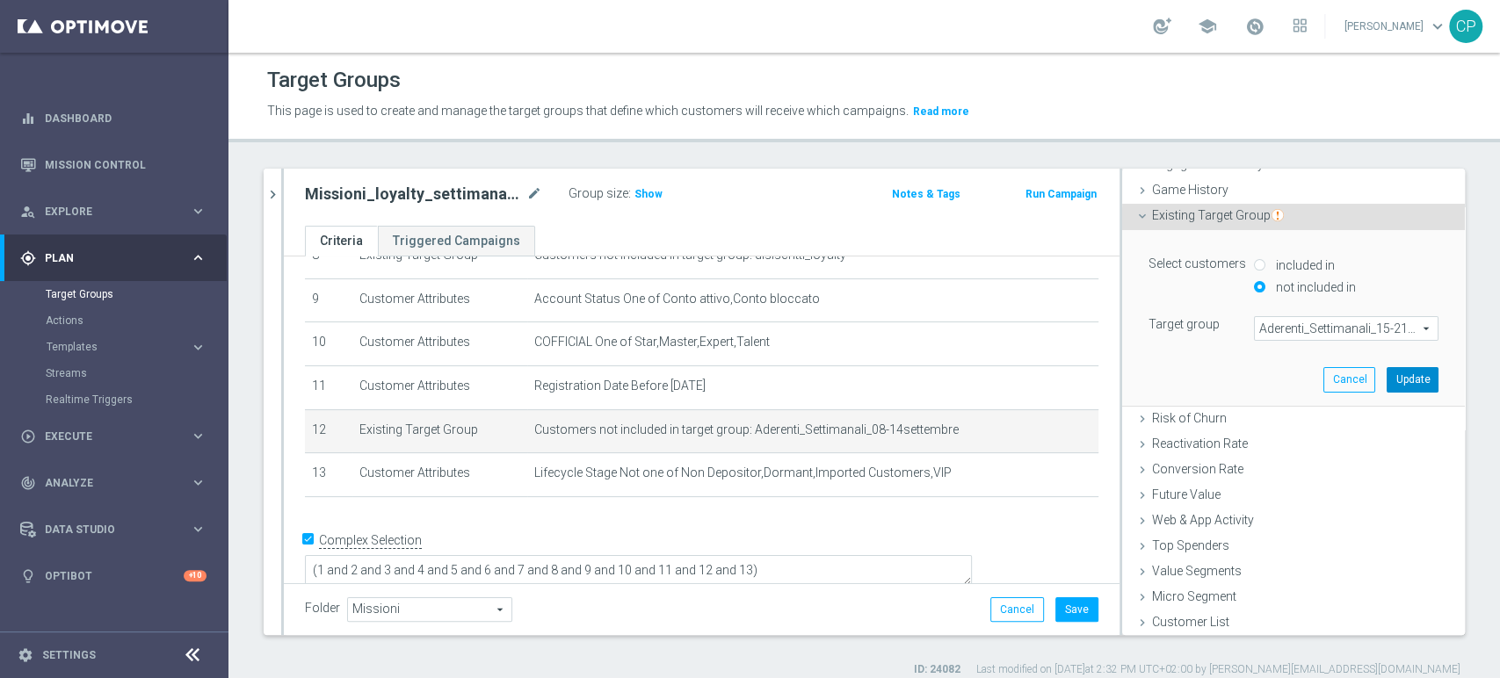
click at [1394, 378] on button "Update" at bounding box center [1413, 379] width 52 height 25
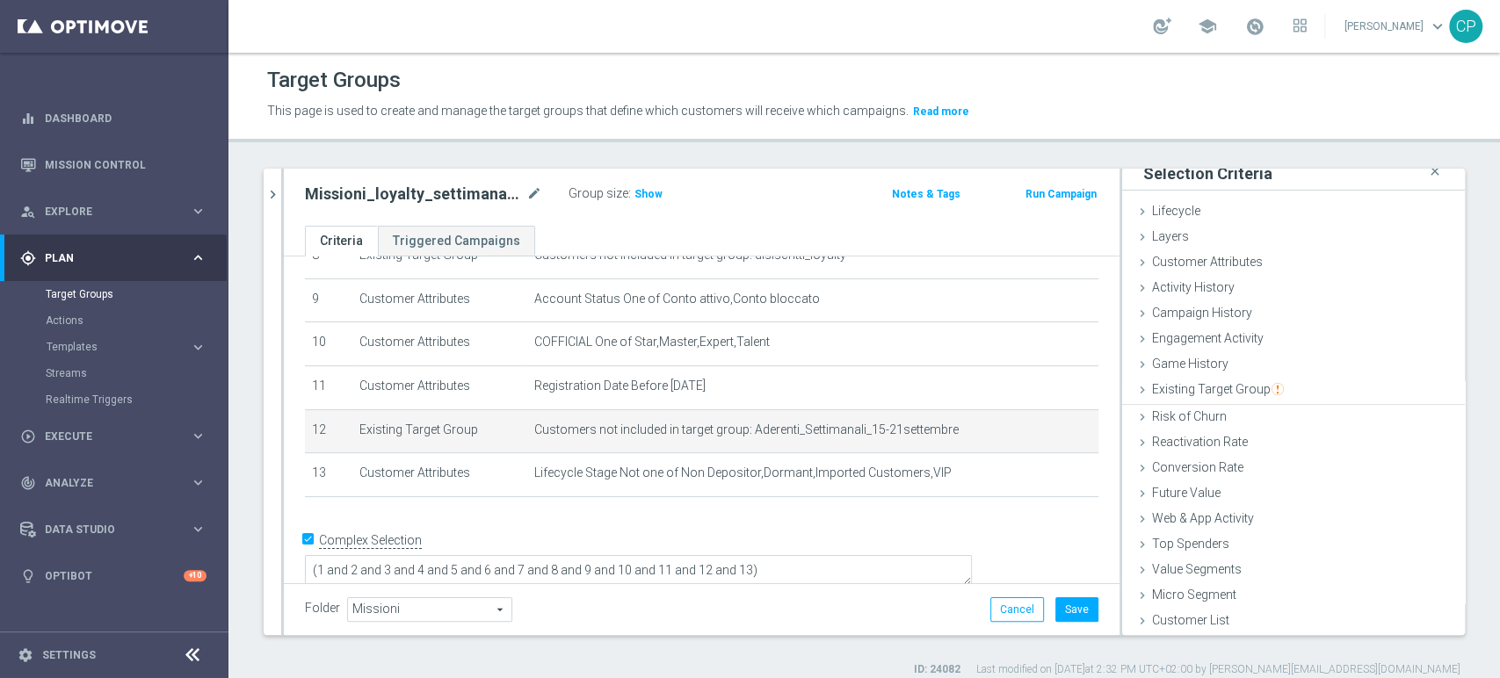
scroll to position [9, 0]
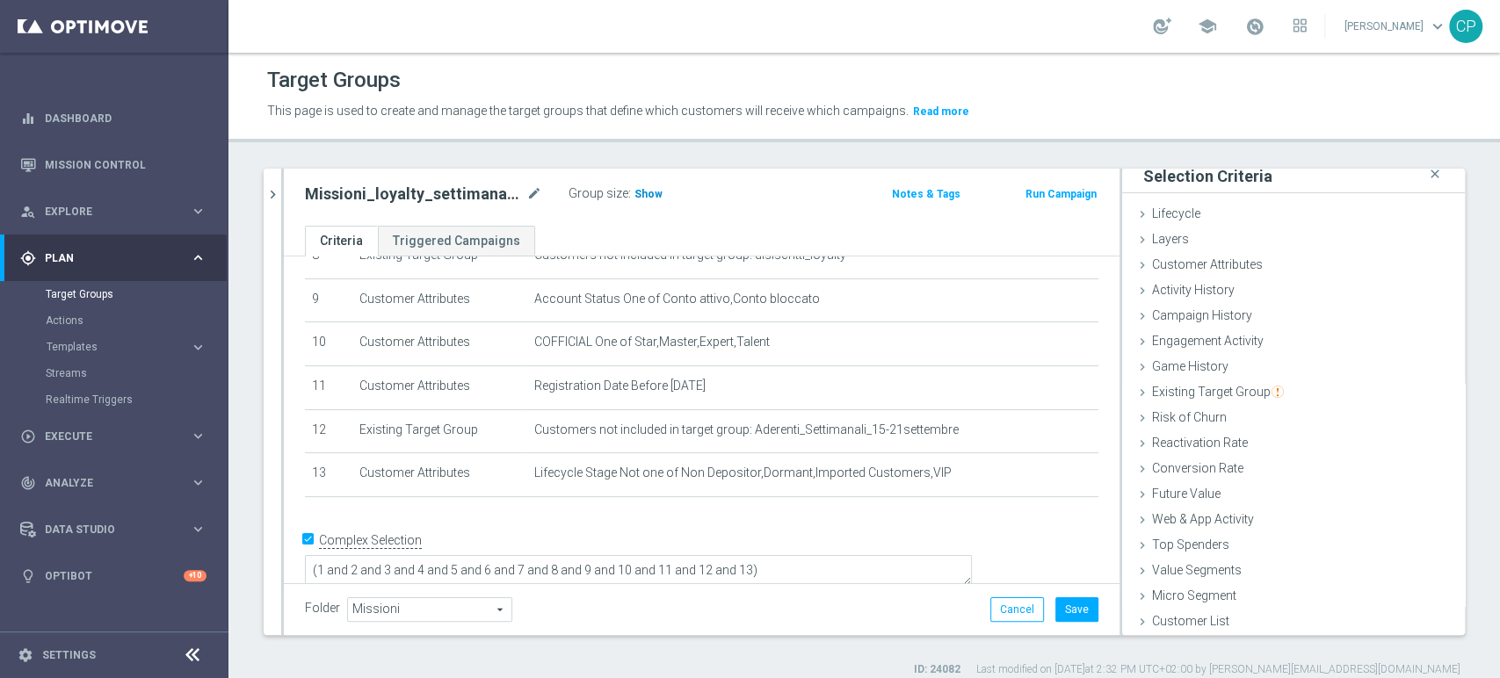
click at [636, 194] on span "Show" at bounding box center [648, 194] width 28 height 12
click at [1057, 608] on button "Save" at bounding box center [1076, 610] width 43 height 25
click at [112, 433] on span "Execute" at bounding box center [117, 436] width 145 height 11
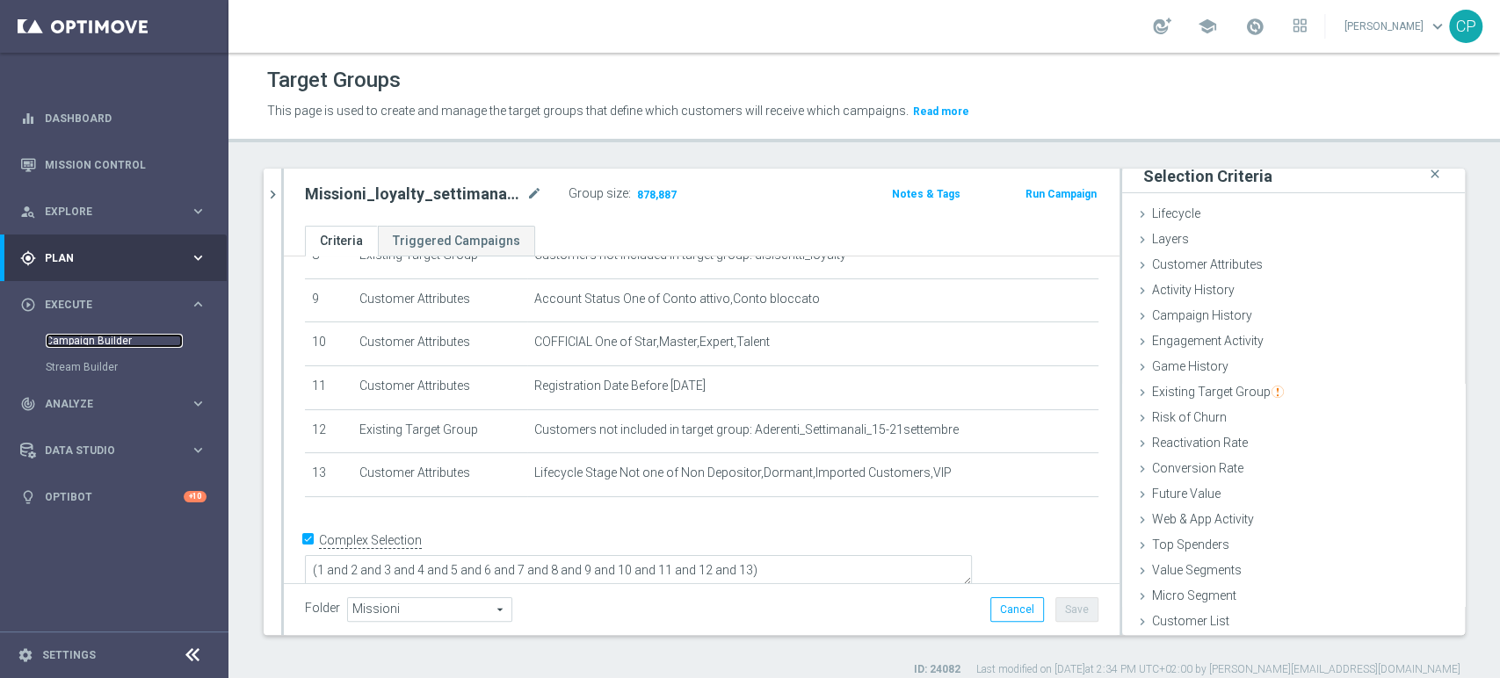
click at [114, 340] on link "Campaign Builder" at bounding box center [114, 341] width 137 height 14
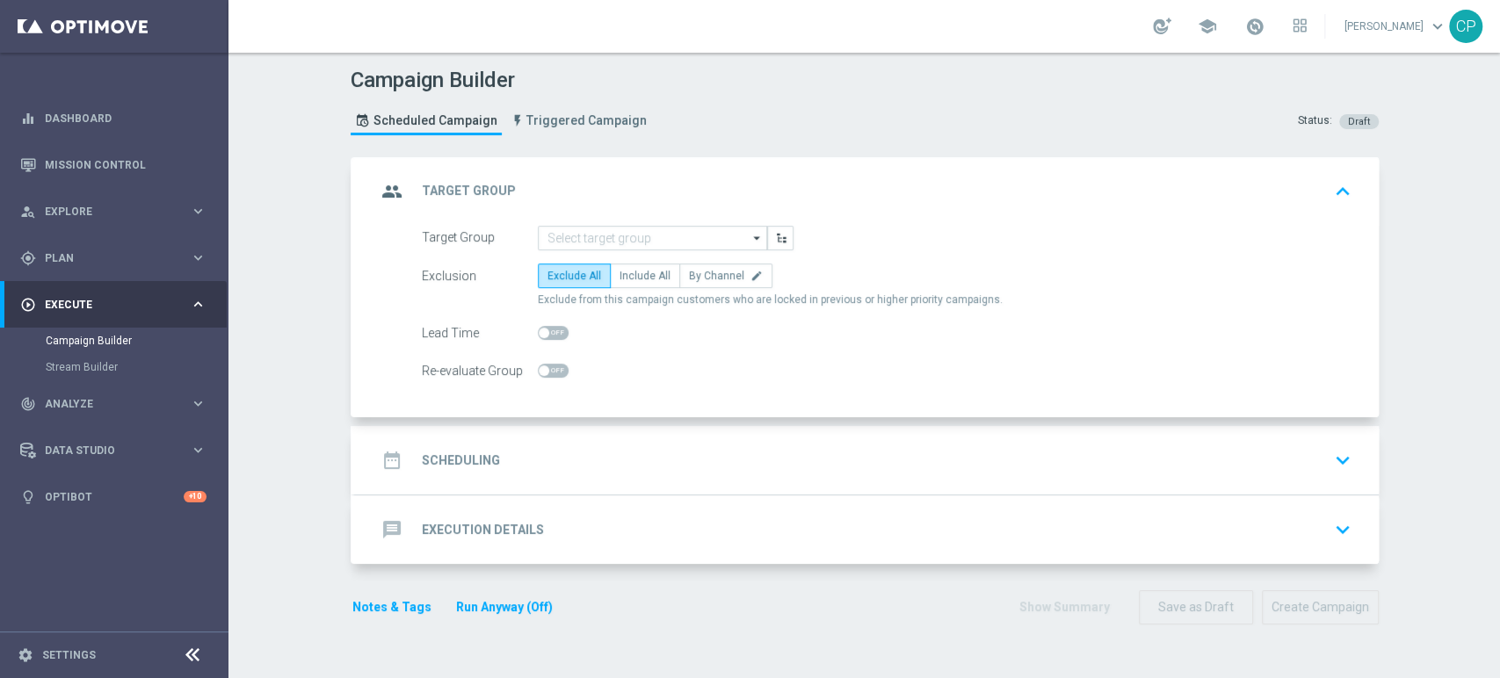
click at [669, 215] on div "group Target Group keyboard_arrow_up" at bounding box center [867, 191] width 1024 height 69
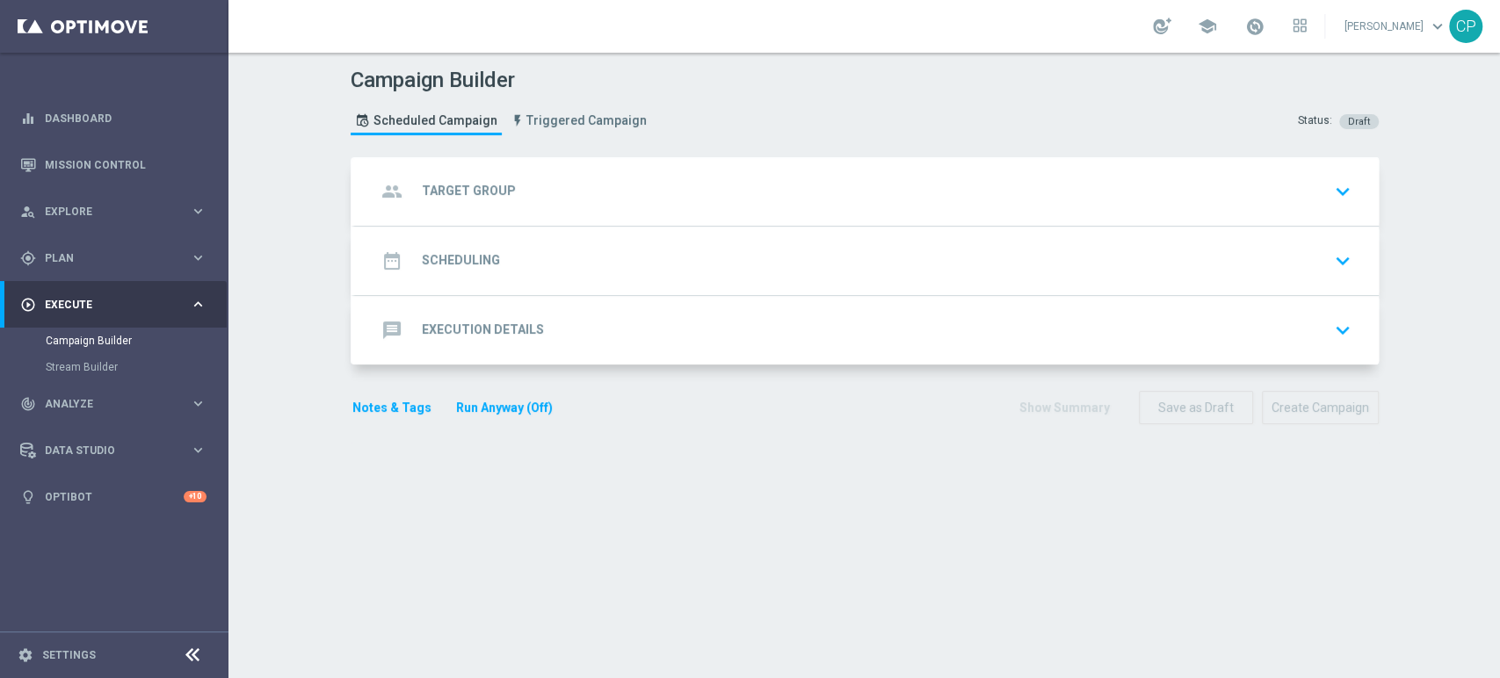
click at [648, 205] on div "group Target Group keyboard_arrow_down" at bounding box center [866, 191] width 981 height 33
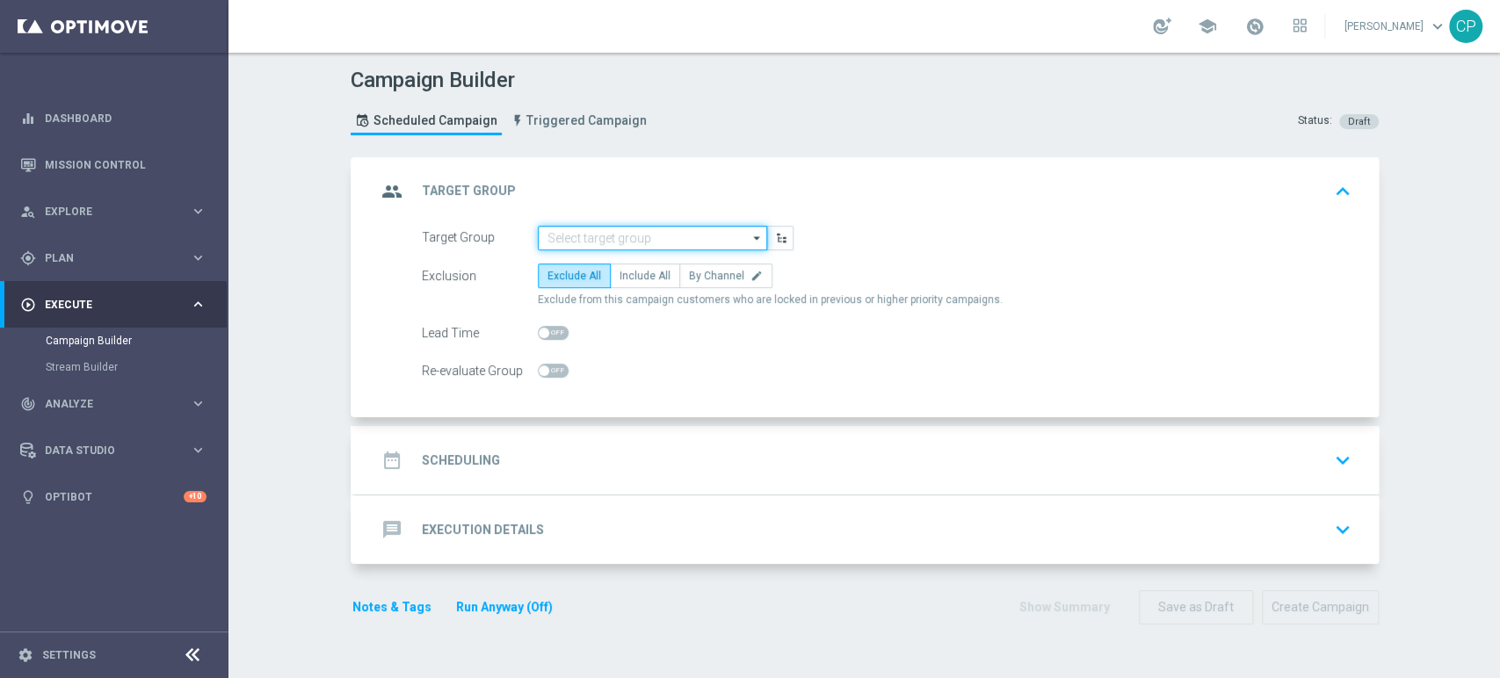
click at [614, 238] on input at bounding box center [652, 238] width 229 height 25
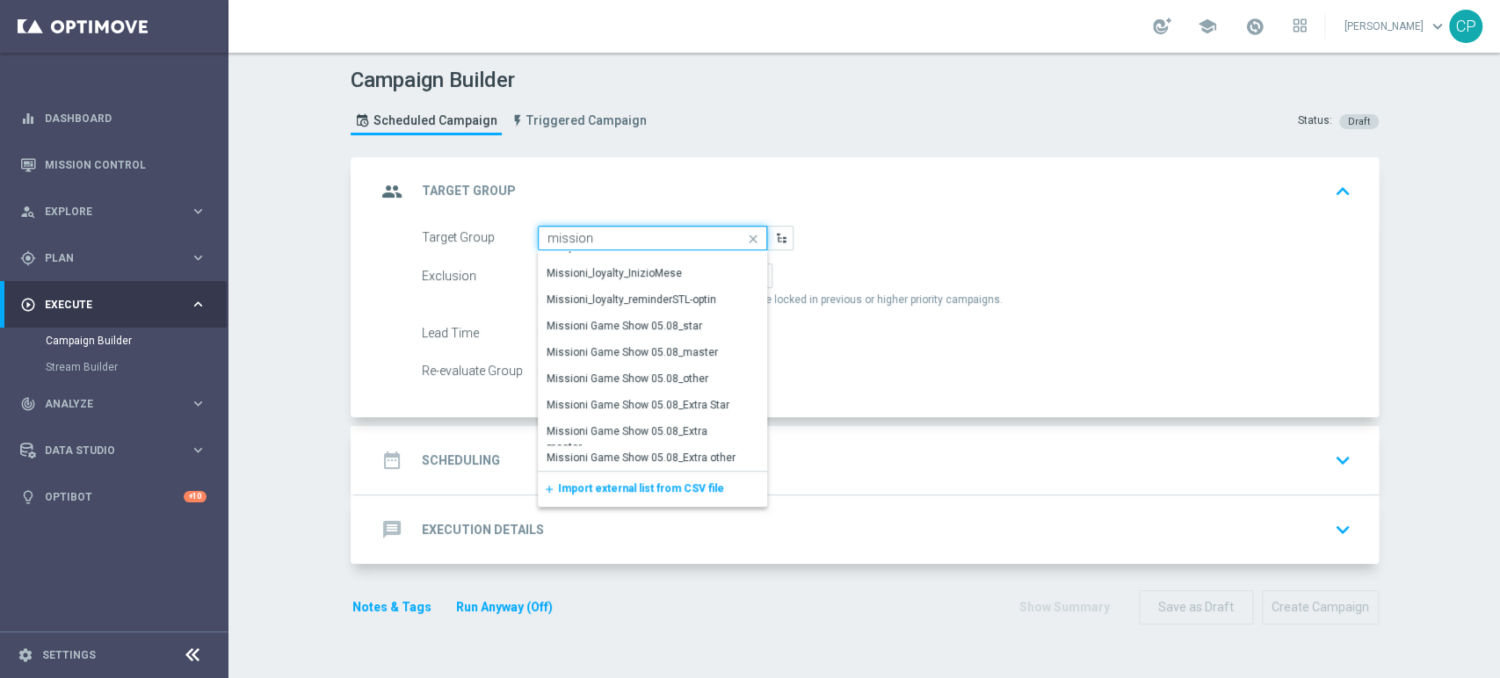
scroll to position [1182, 0]
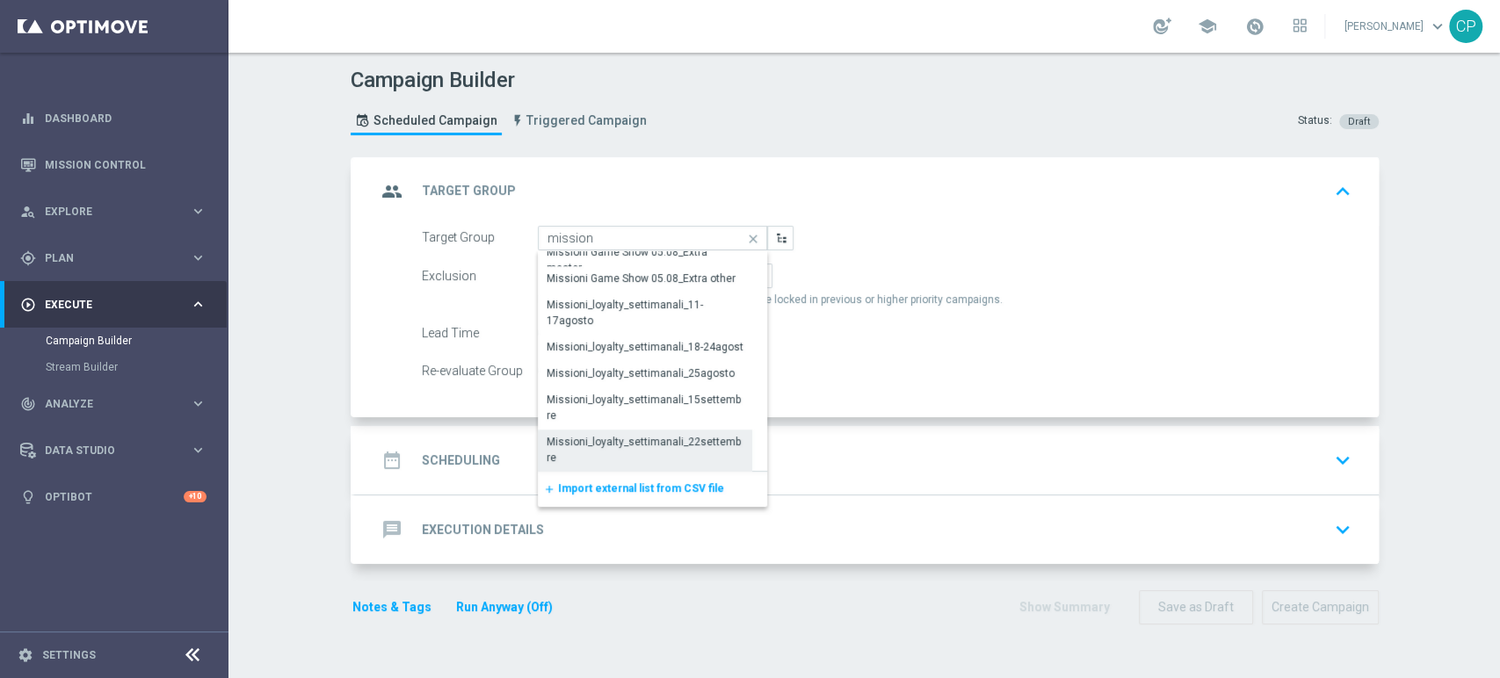
click at [618, 430] on div "Missioni_loyalty_settimanali_22settembre" at bounding box center [645, 450] width 215 height 40
type input "Missioni_loyalty_settimanali_22settembre"
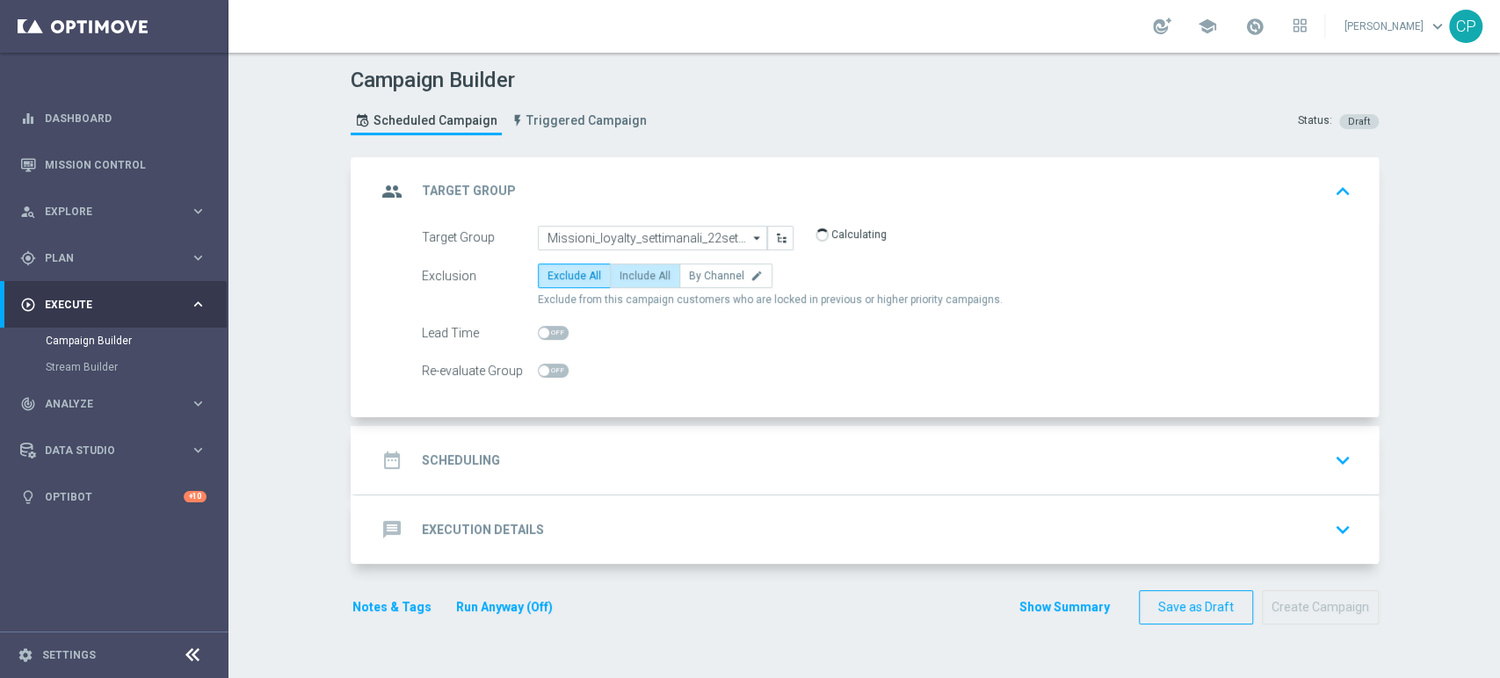
click at [632, 271] on span "Include All" at bounding box center [644, 276] width 51 height 12
click at [631, 273] on input "Include All" at bounding box center [624, 278] width 11 height 11
radio input "true"
click at [735, 460] on div "date_range Scheduling keyboard_arrow_down" at bounding box center [866, 460] width 981 height 33
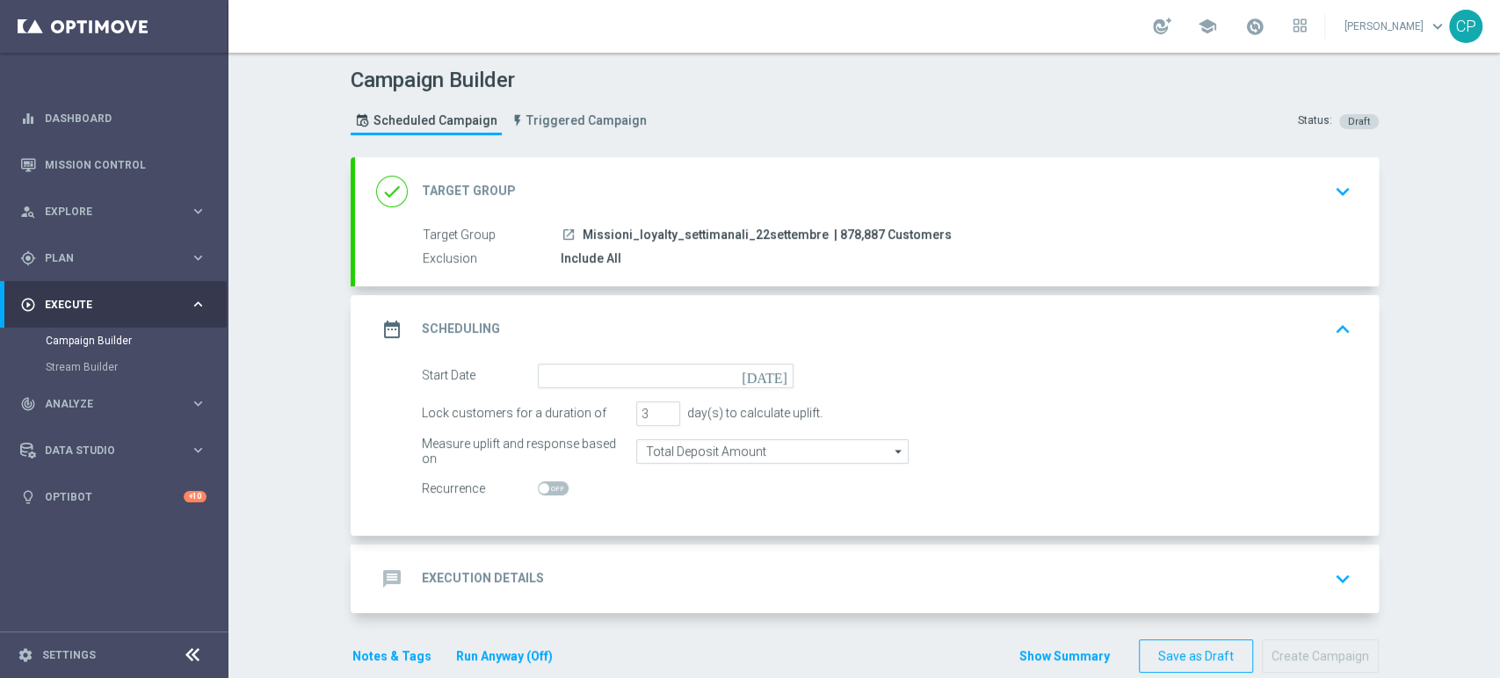
click at [768, 375] on icon "[DATE]" at bounding box center [768, 373] width 52 height 19
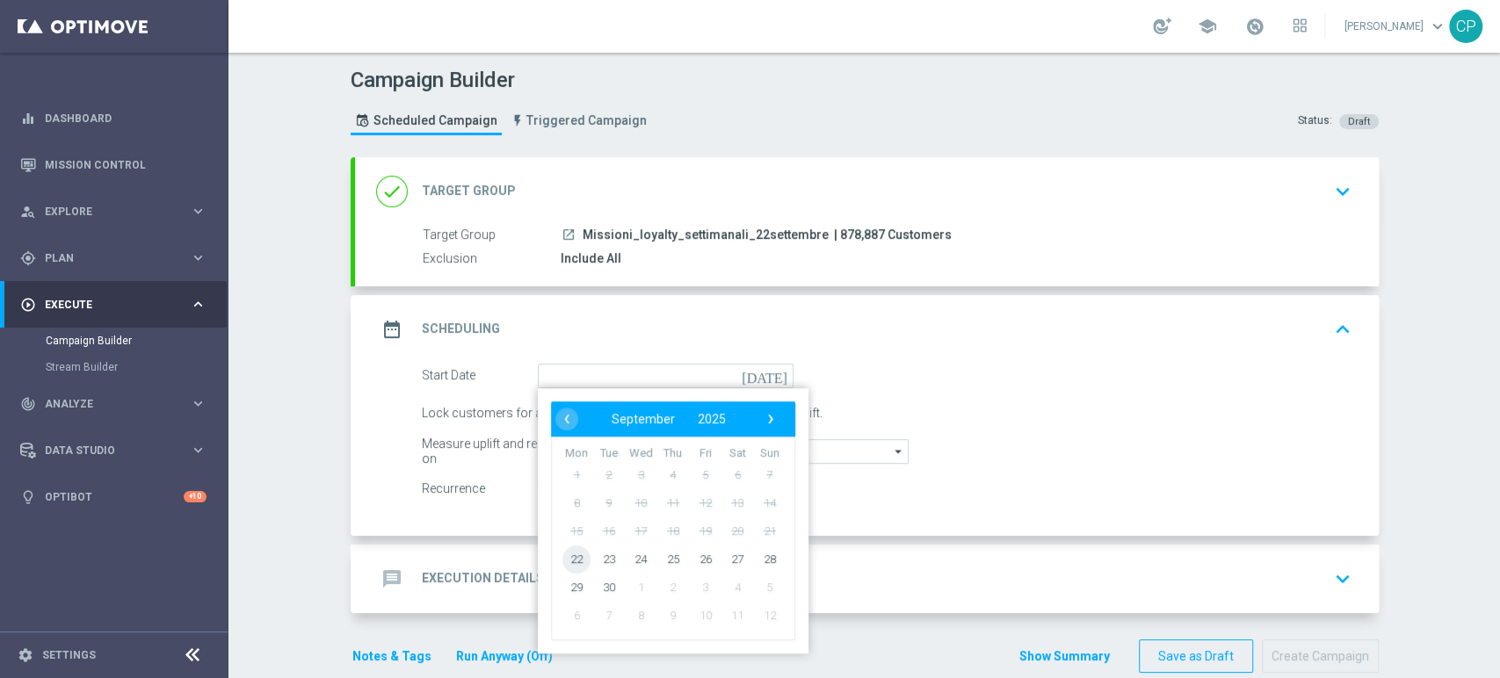
click at [574, 556] on span "22" at bounding box center [576, 559] width 28 height 28
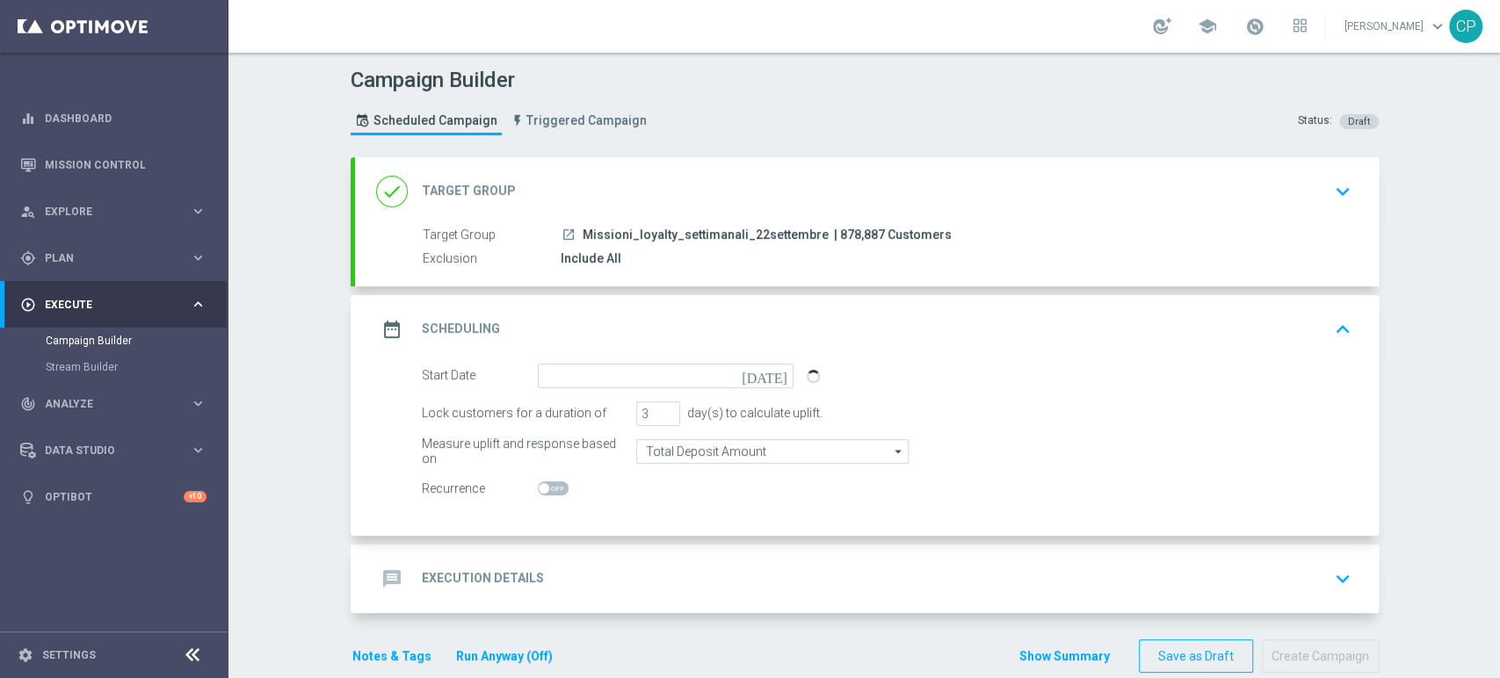
type input "[DATE]"
click at [656, 414] on input "2" at bounding box center [658, 414] width 44 height 25
type input "1"
click at [656, 414] on input "1" at bounding box center [658, 414] width 44 height 25
click at [639, 500] on div "Start Date [DATE] [DATE] Lock customers for a duration of 1 day(s) to calculate…" at bounding box center [867, 450] width 1024 height 172
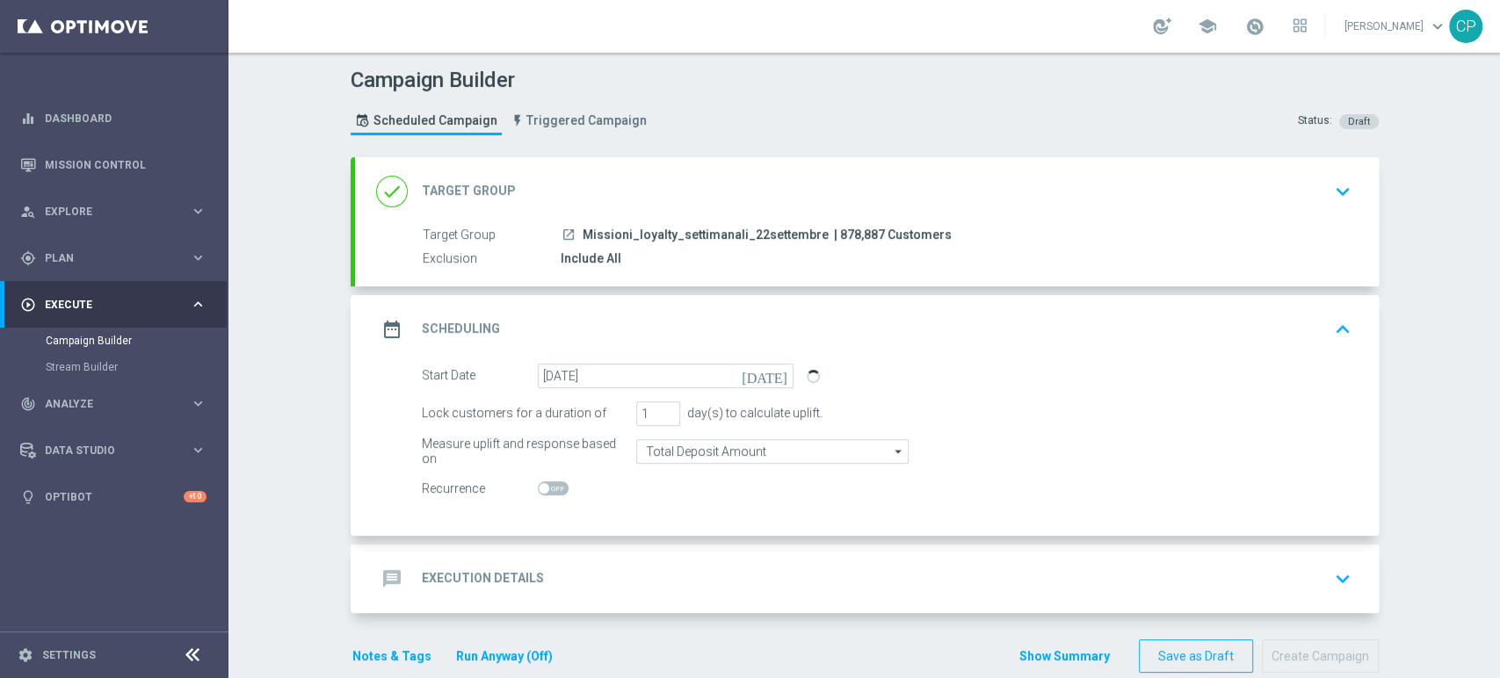
click at [600, 589] on div "message Execution Details keyboard_arrow_down" at bounding box center [866, 578] width 981 height 33
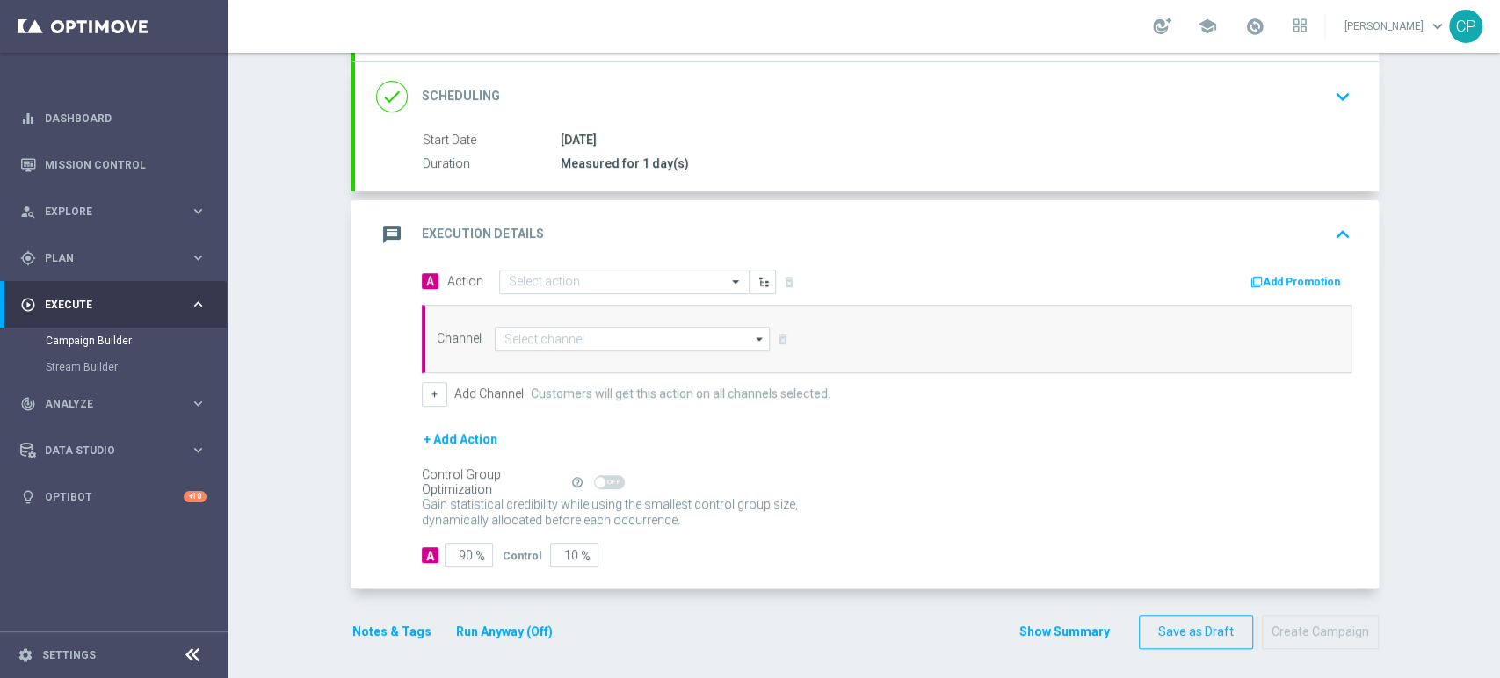
scroll to position [226, 0]
click at [626, 274] on input "text" at bounding box center [607, 281] width 196 height 15
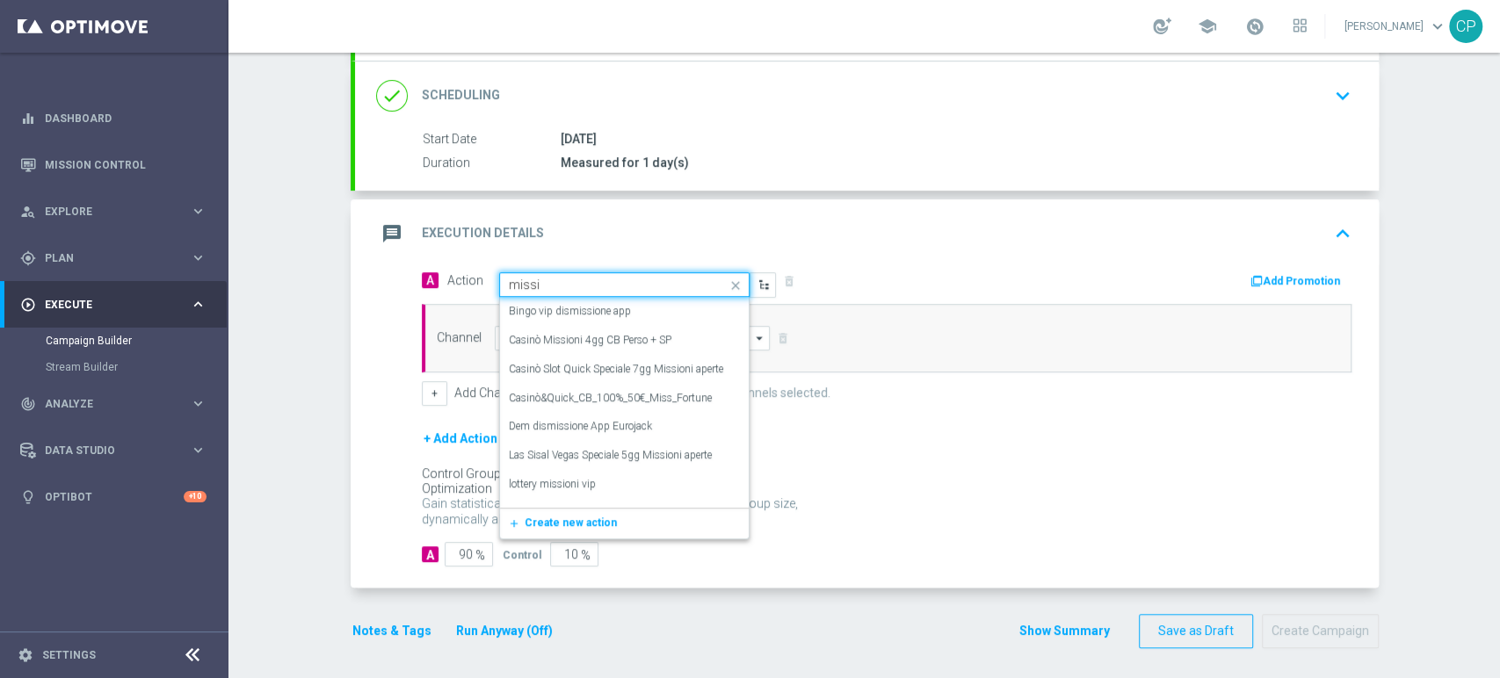
type input "missio"
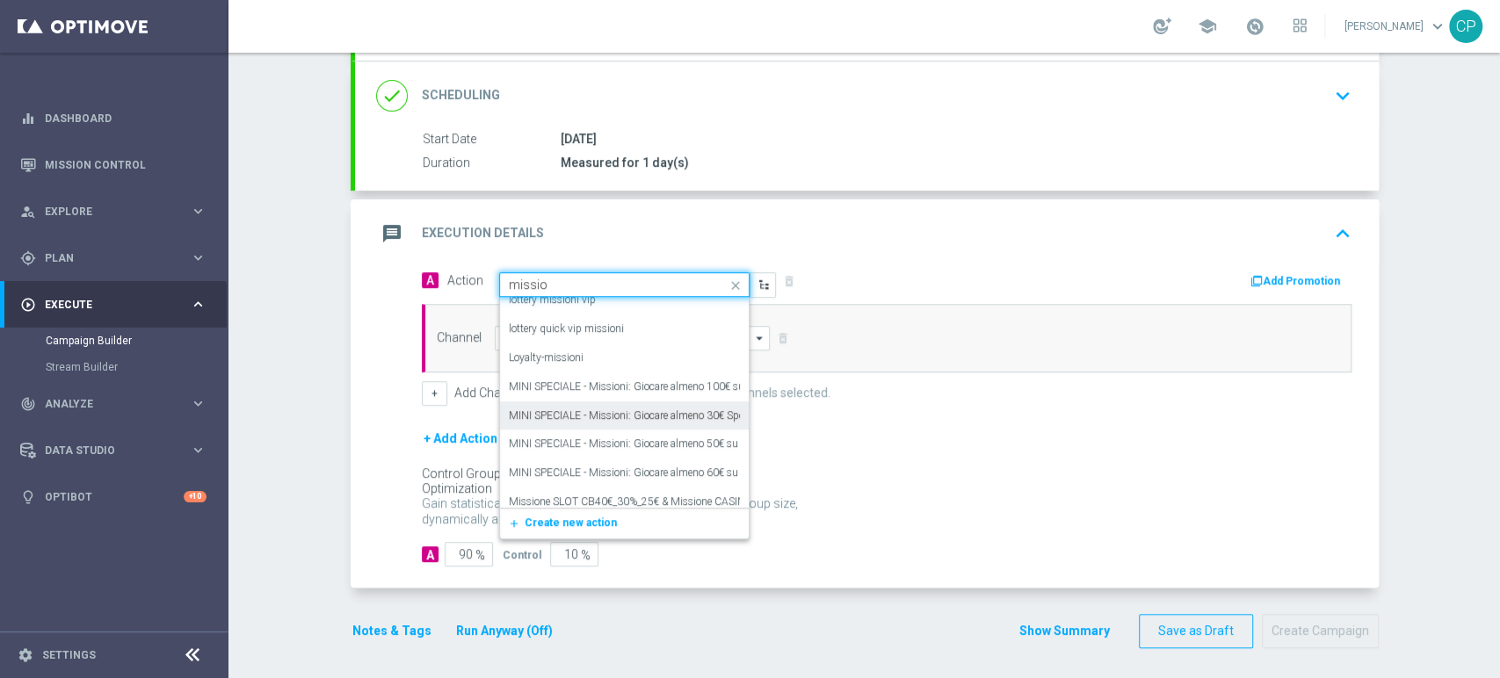
scroll to position [156, 0]
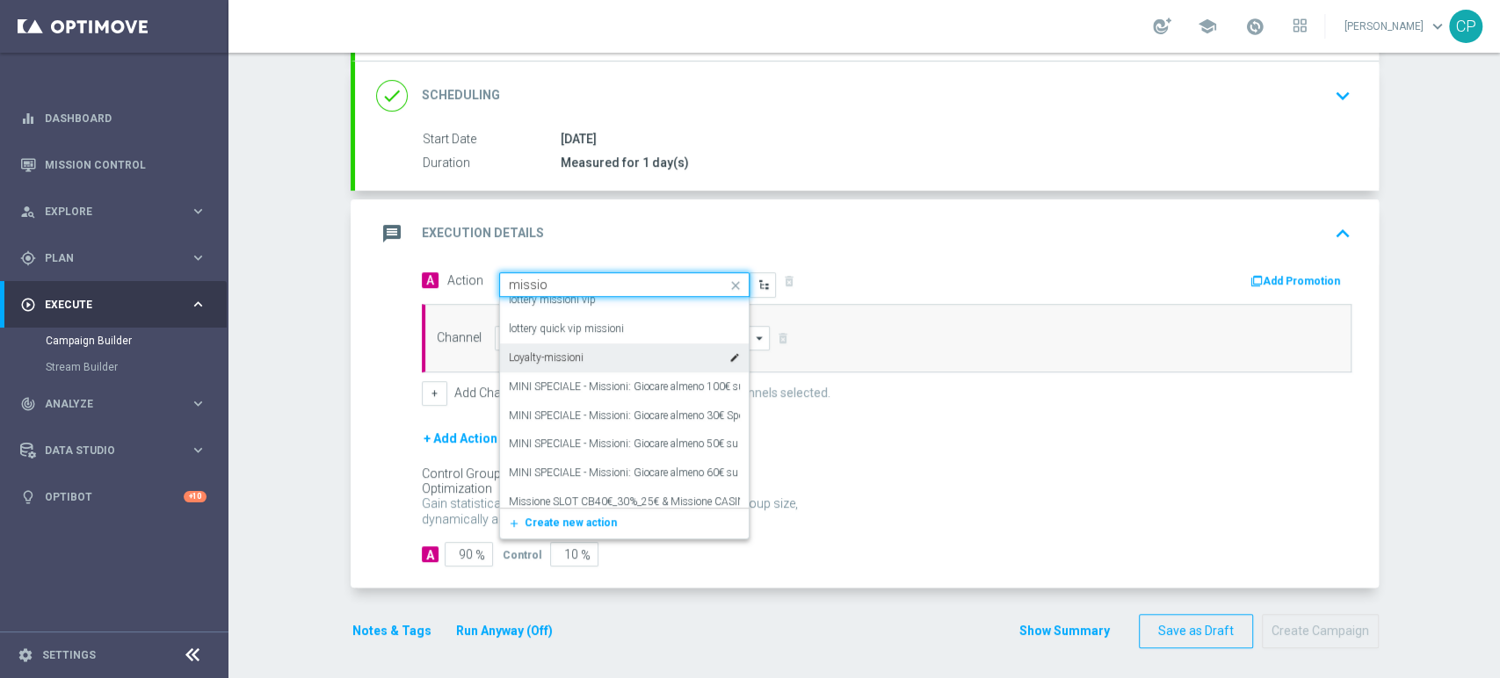
click at [614, 357] on div "Loyalty-missioni edit" at bounding box center [624, 358] width 231 height 29
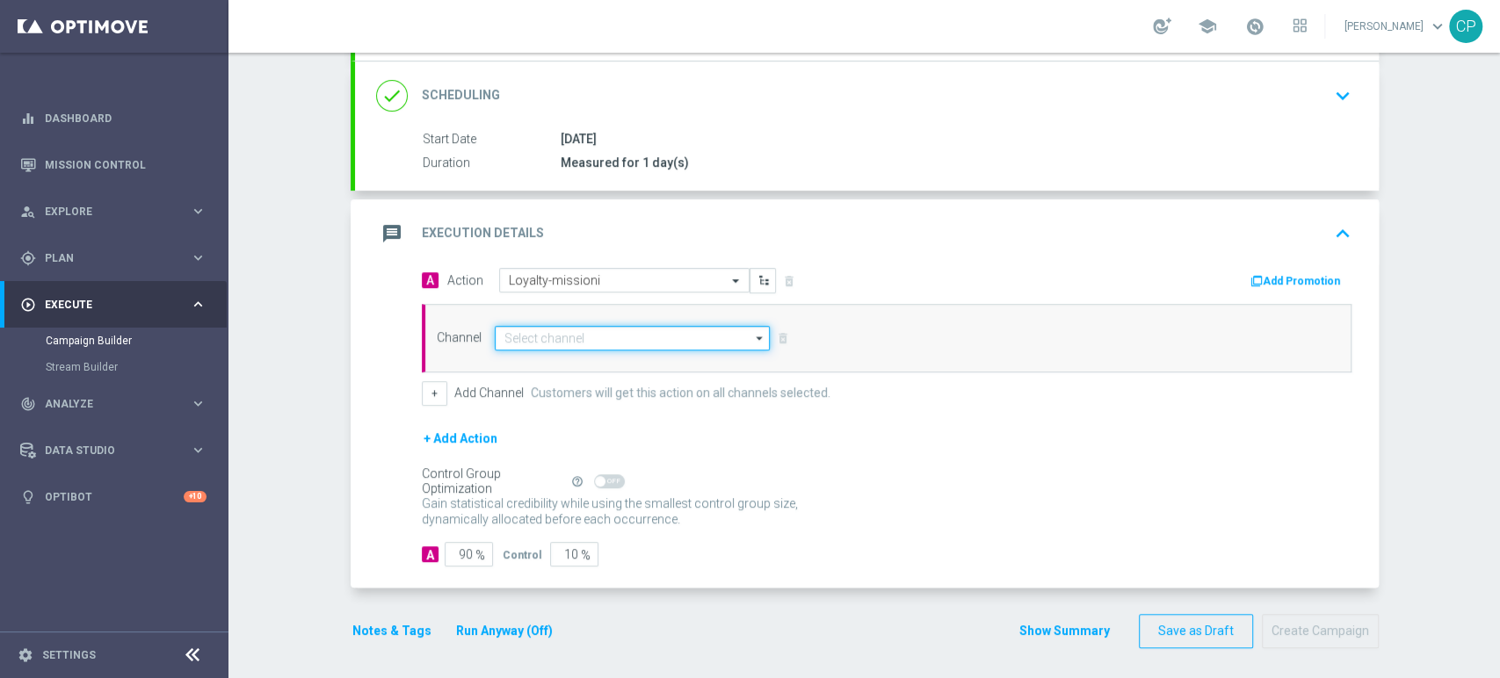
click at [578, 331] on input at bounding box center [633, 338] width 276 height 25
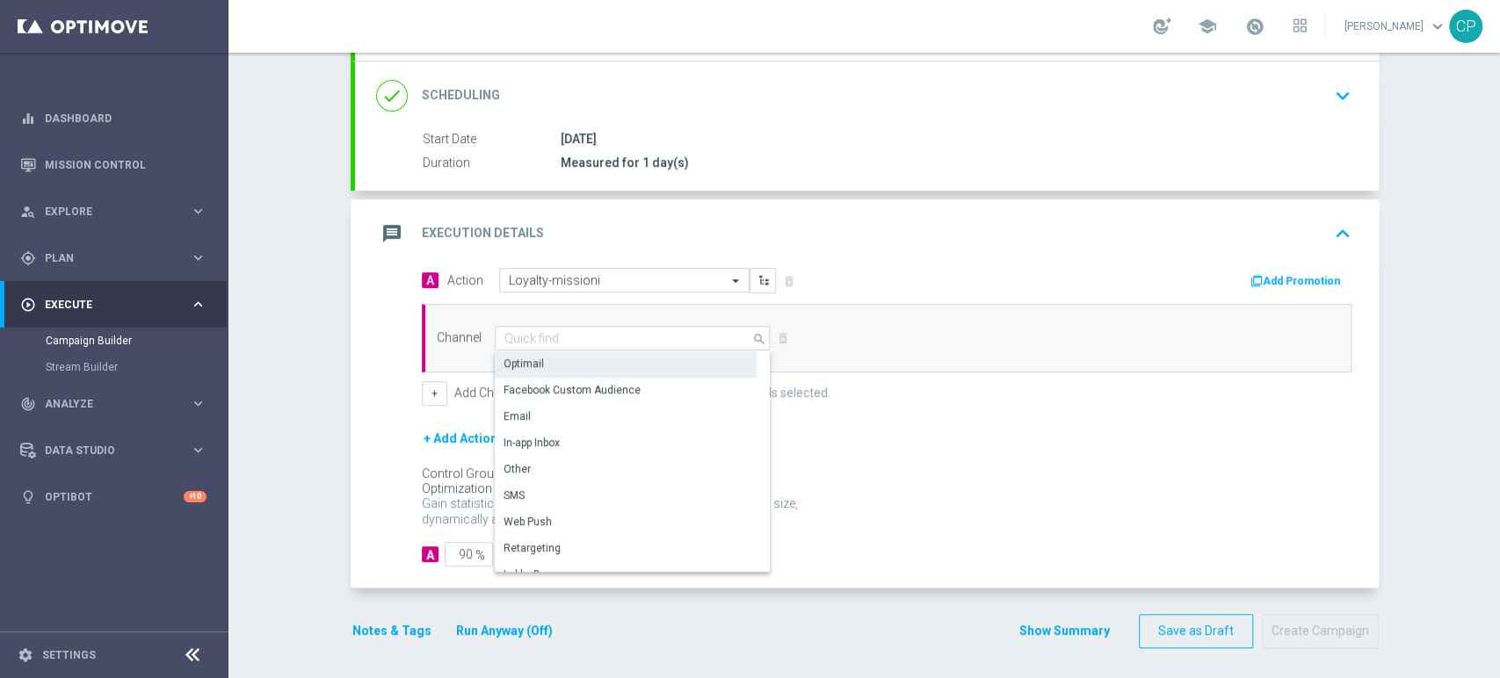
click at [574, 366] on div "Optimail" at bounding box center [626, 363] width 262 height 25
type input "Optimail"
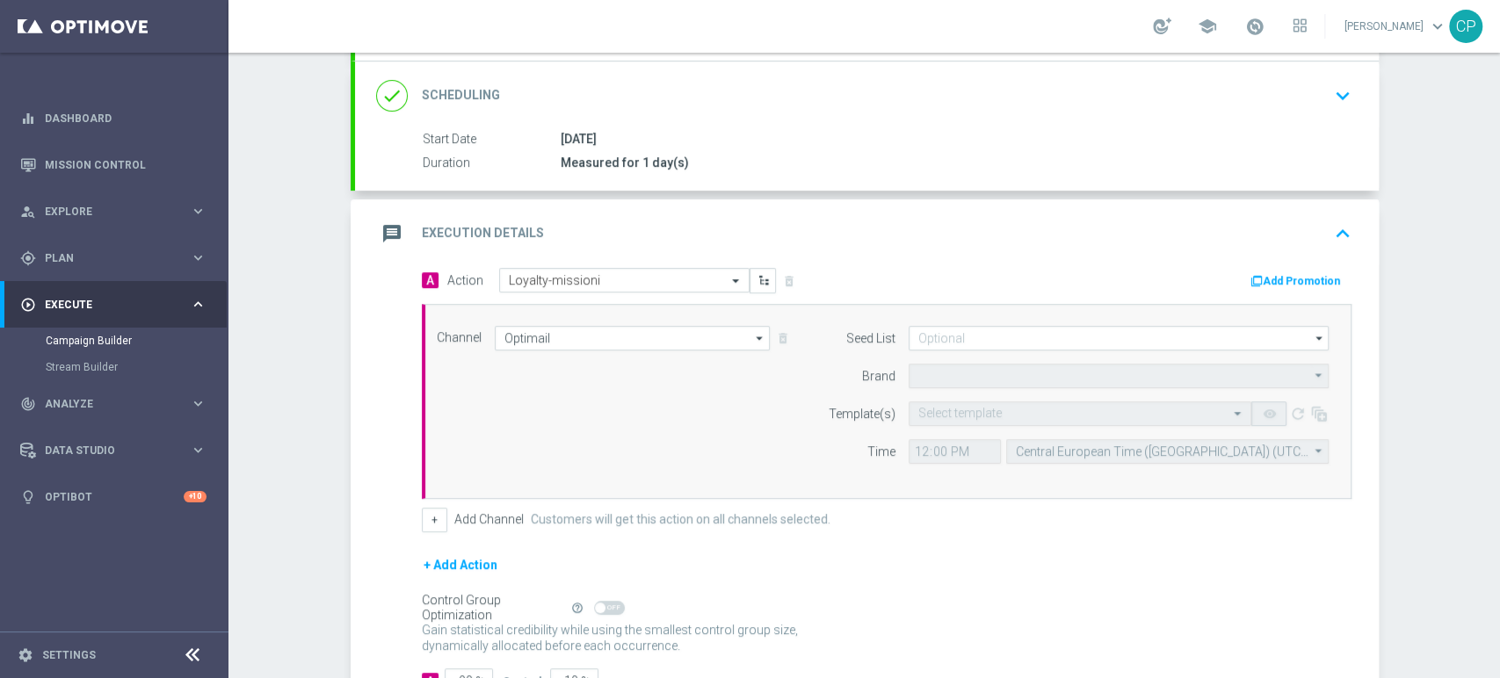
type input "Sisal Marketing"
click at [963, 414] on input "text" at bounding box center [1062, 414] width 288 height 15
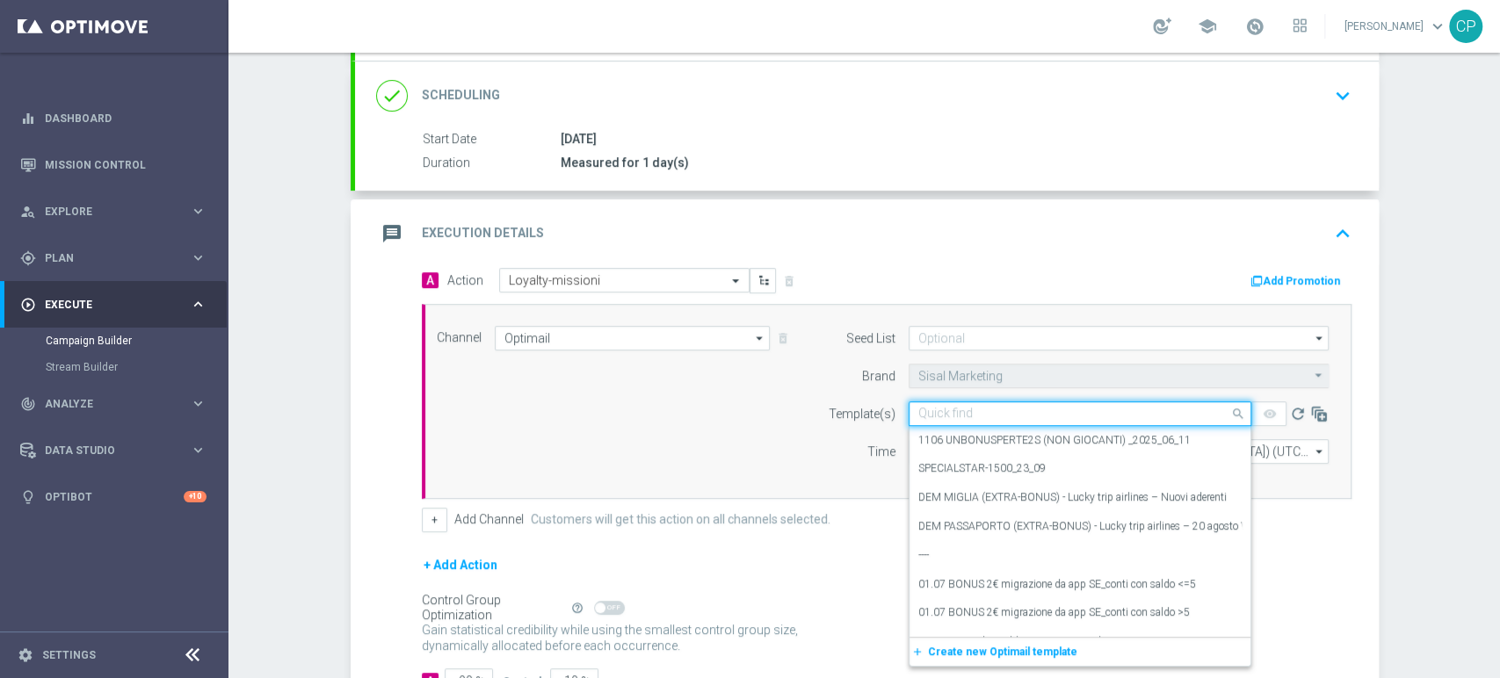
click at [962, 414] on input "text" at bounding box center [1062, 414] width 288 height 15
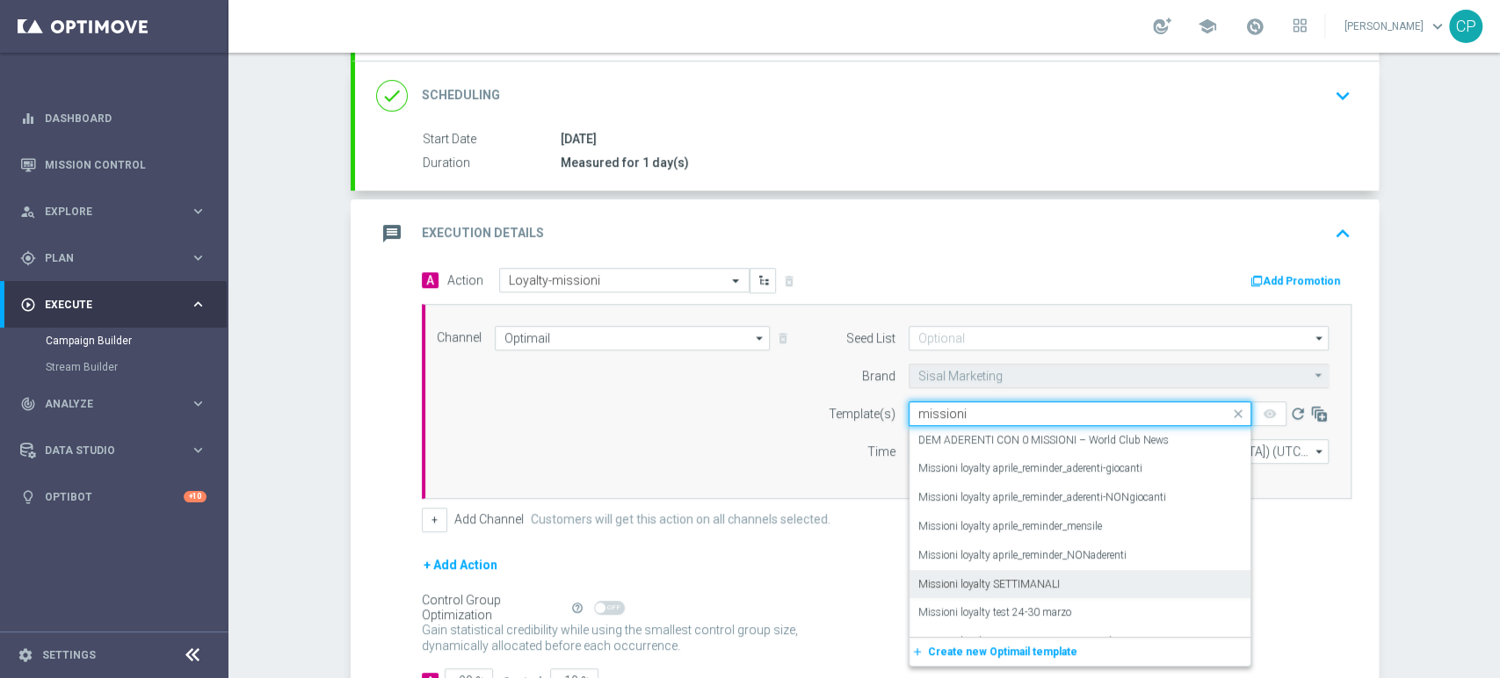
click at [987, 578] on label "Missioni loyalty SETTIMANALI" at bounding box center [988, 584] width 141 height 15
type input "missioni"
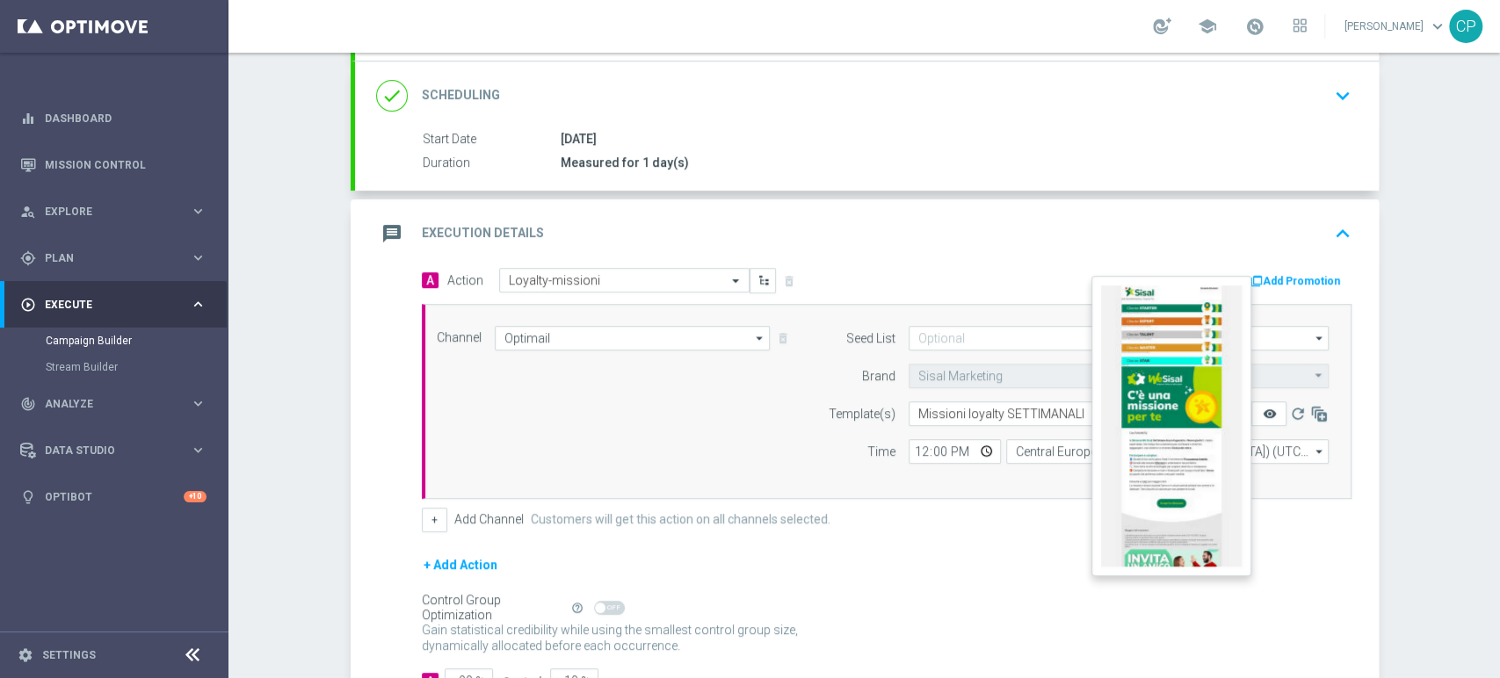
click at [1264, 415] on icon "remove_red_eye" at bounding box center [1269, 414] width 14 height 14
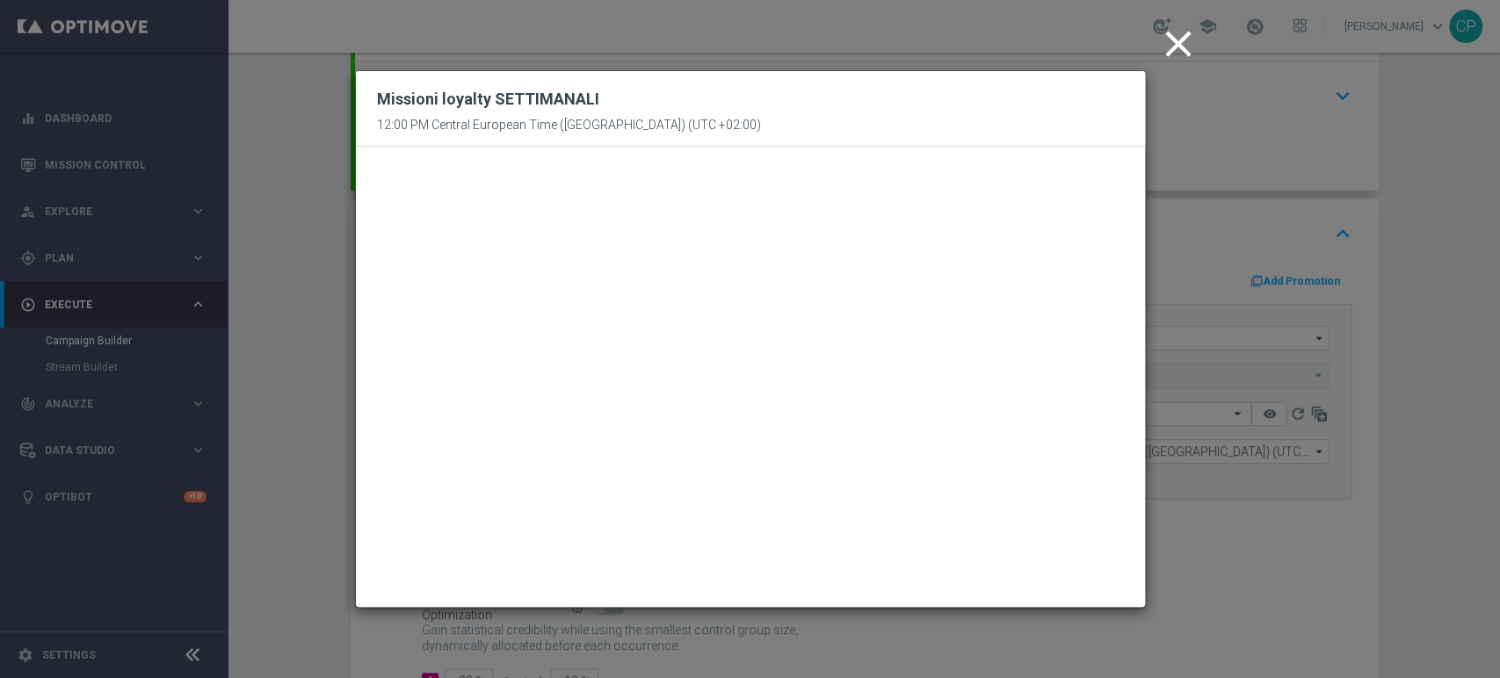
click at [1187, 33] on icon "close" at bounding box center [1178, 44] width 44 height 44
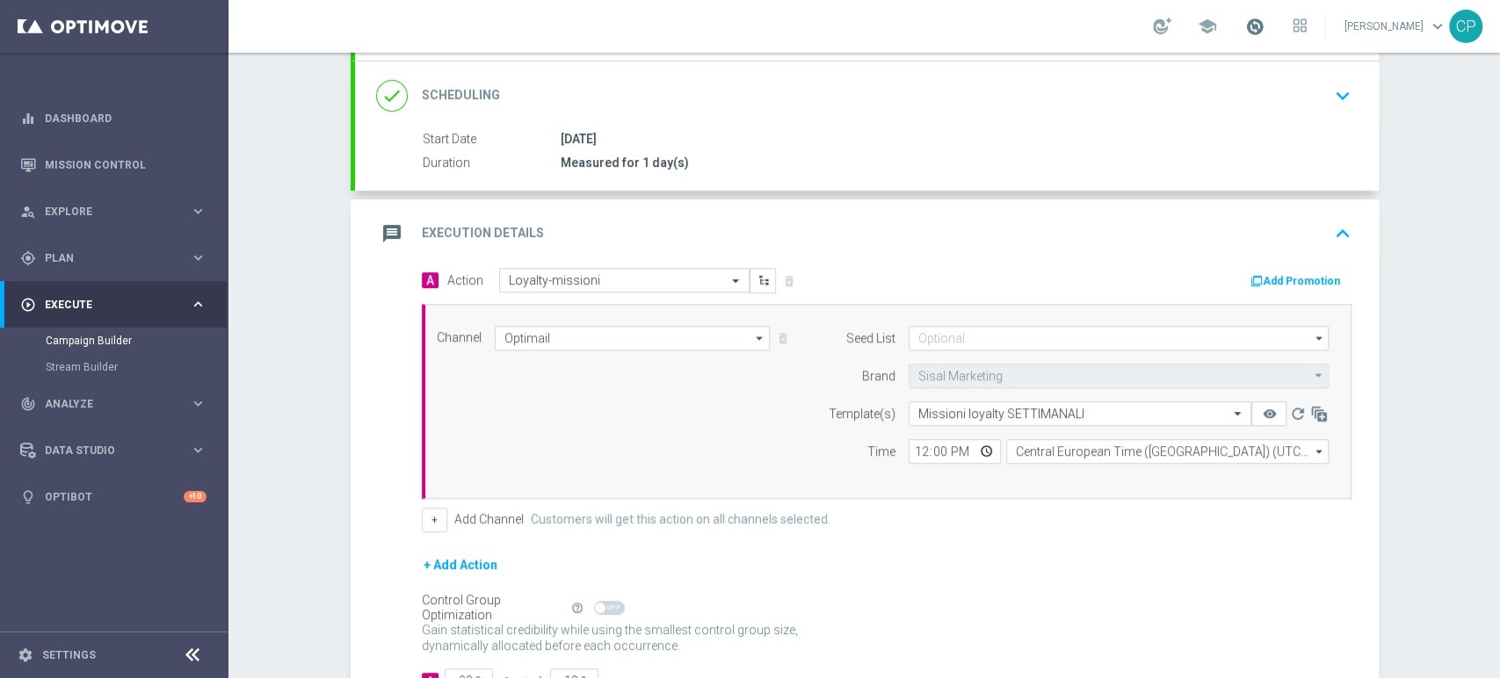
click at [1264, 24] on span at bounding box center [1254, 26] width 19 height 19
click at [1046, 154] on div "Measured for 1 day(s)" at bounding box center [953, 163] width 784 height 18
click at [912, 448] on input "12:00" at bounding box center [955, 451] width 92 height 25
type input "20:30"
click at [945, 473] on div "Seed List arrow_drop_down Show Selected 0 of 0" at bounding box center [1074, 401] width 536 height 151
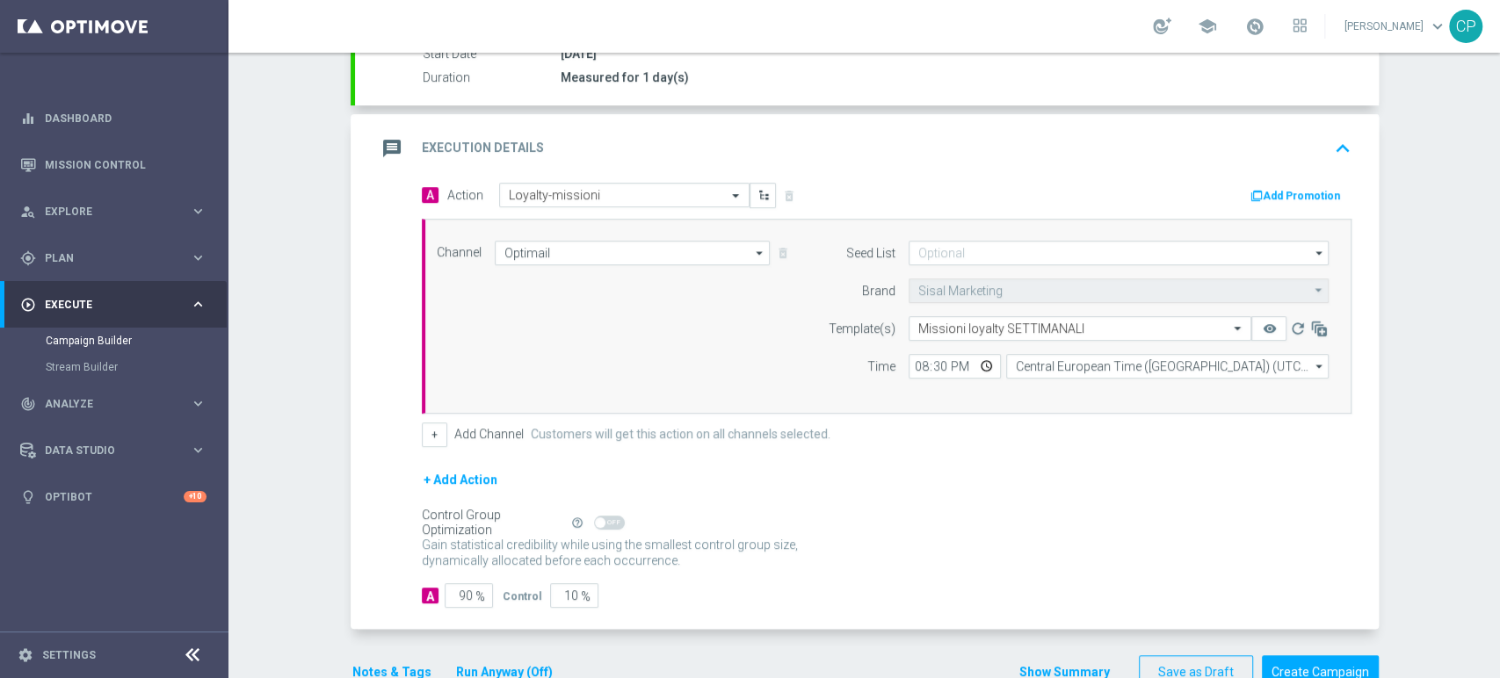
scroll to position [312, 0]
click at [562, 592] on input "10" at bounding box center [574, 595] width 48 height 25
type input "0"
type input "100"
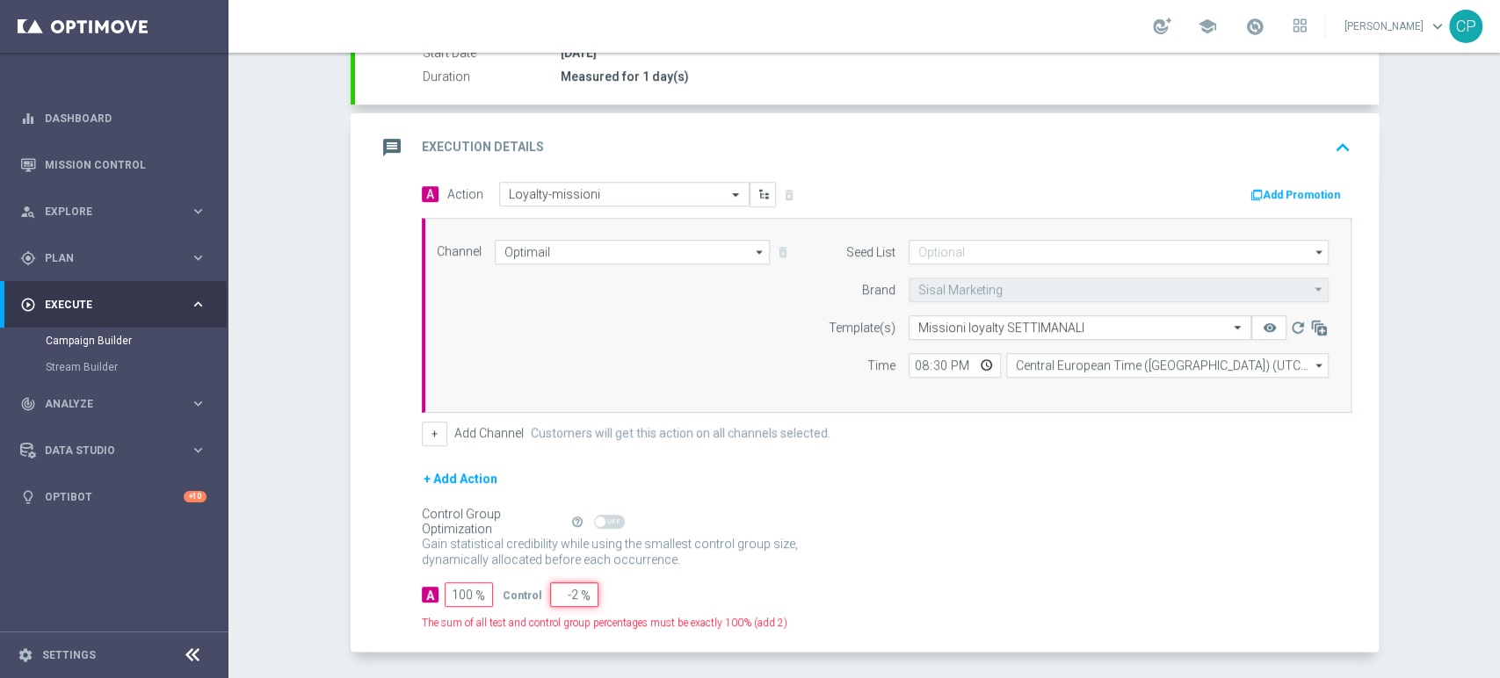
scroll to position [378, 0]
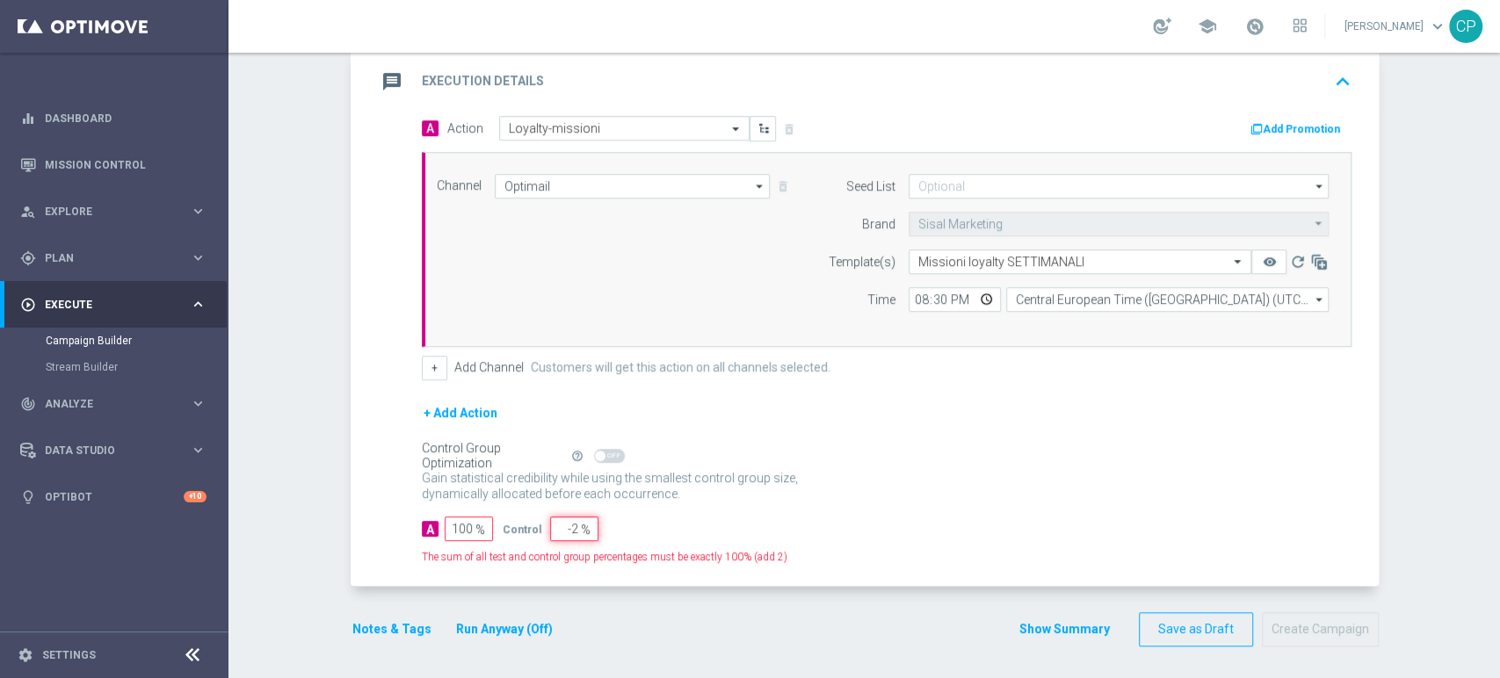
click at [560, 523] on input "-2" at bounding box center [574, 529] width 48 height 25
type input "-0"
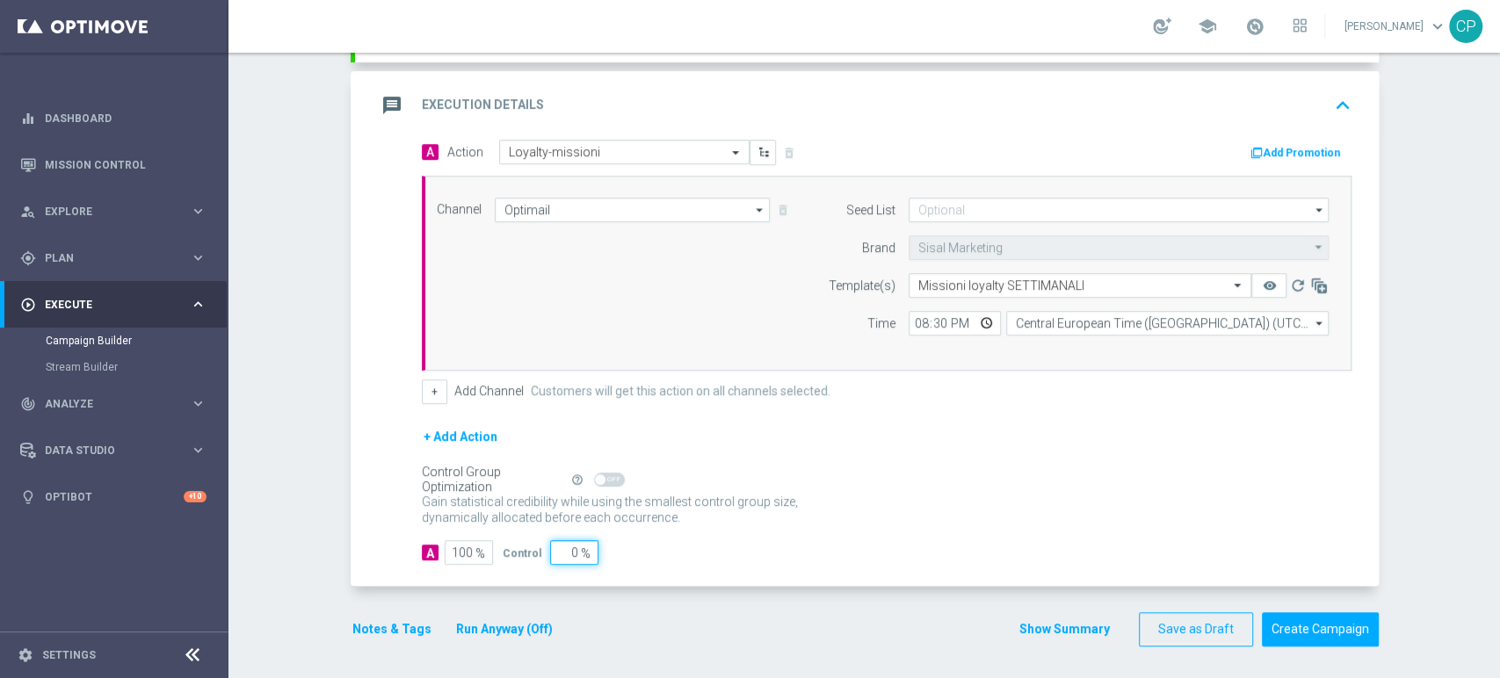
type input "0"
click at [573, 612] on div "Notes & Tags Run Anyway (Off) Show Summary Save as Draft Create Campaign" at bounding box center [865, 629] width 1028 height 34
click at [385, 623] on button "Notes & Tags" at bounding box center [392, 630] width 83 height 22
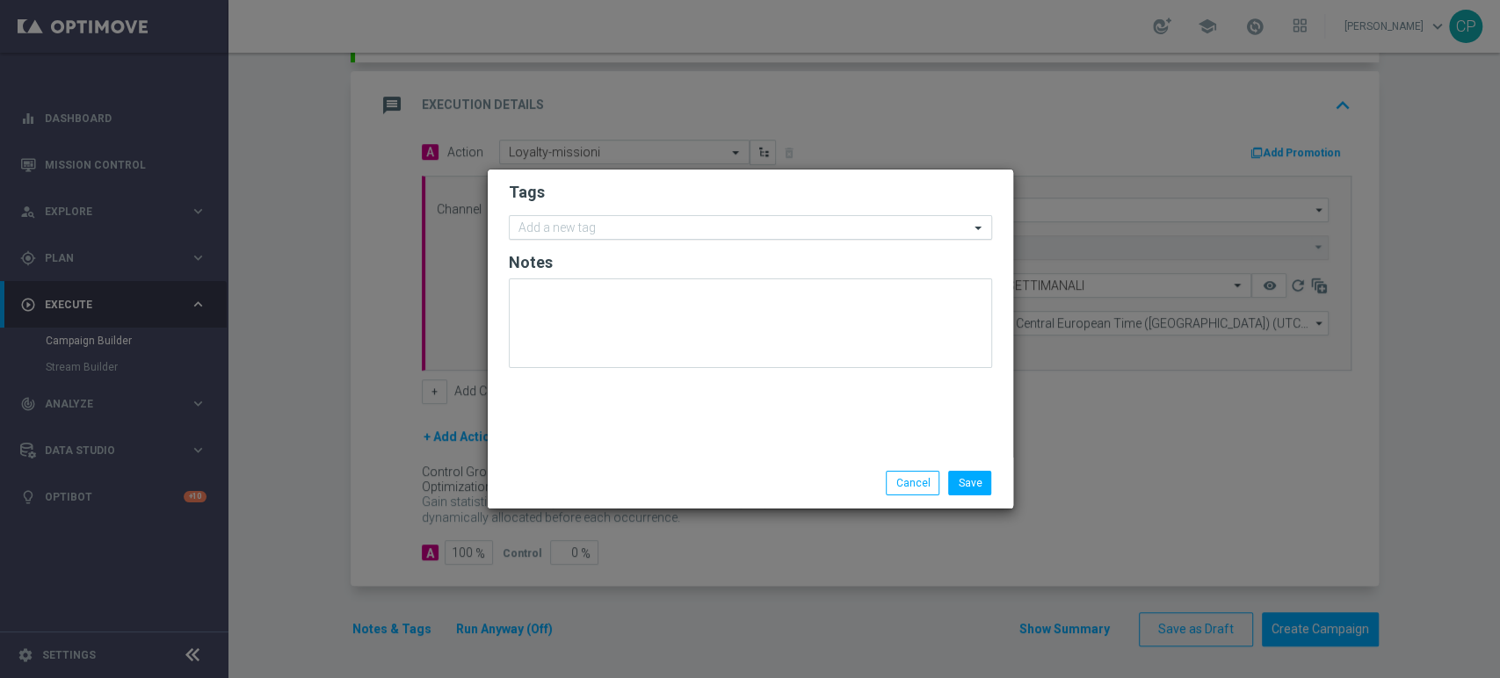
click at [634, 223] on input "text" at bounding box center [743, 228] width 451 height 15
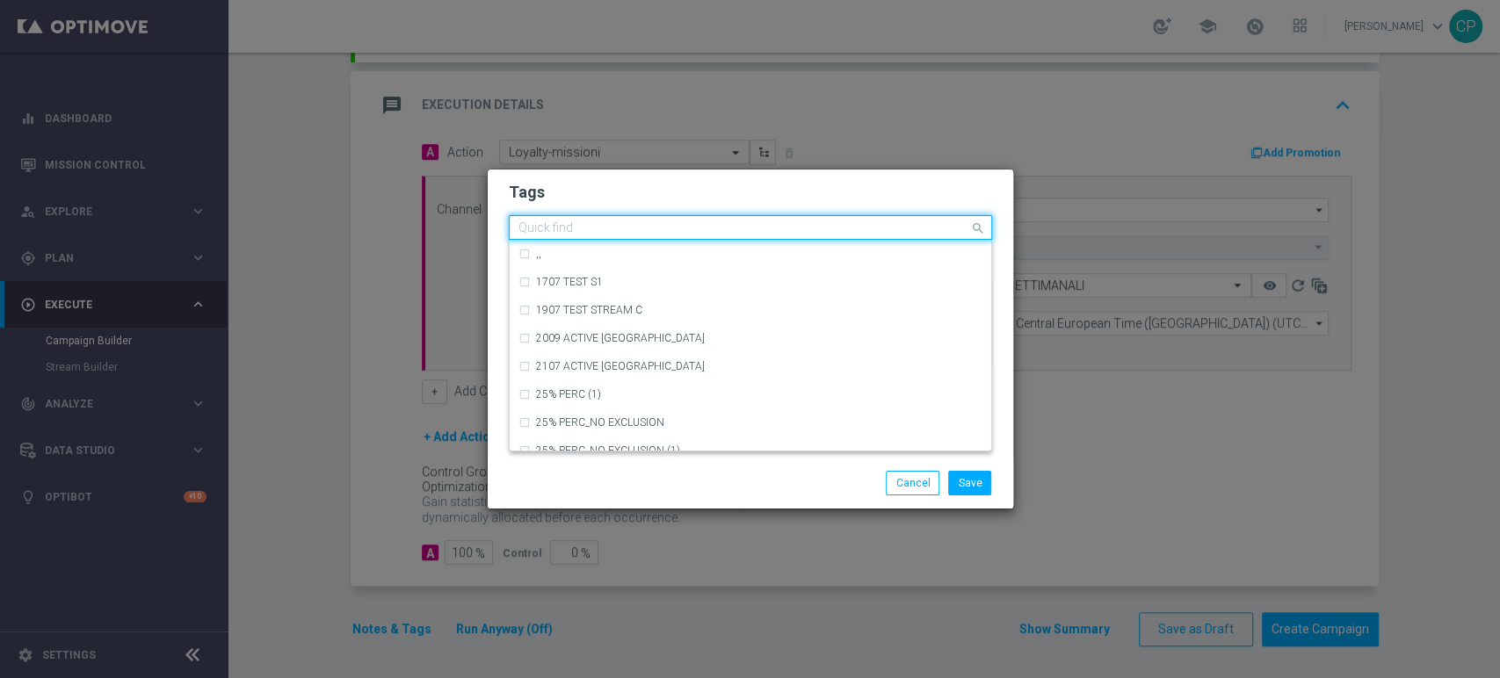
click at [610, 224] on input "text" at bounding box center [743, 228] width 451 height 15
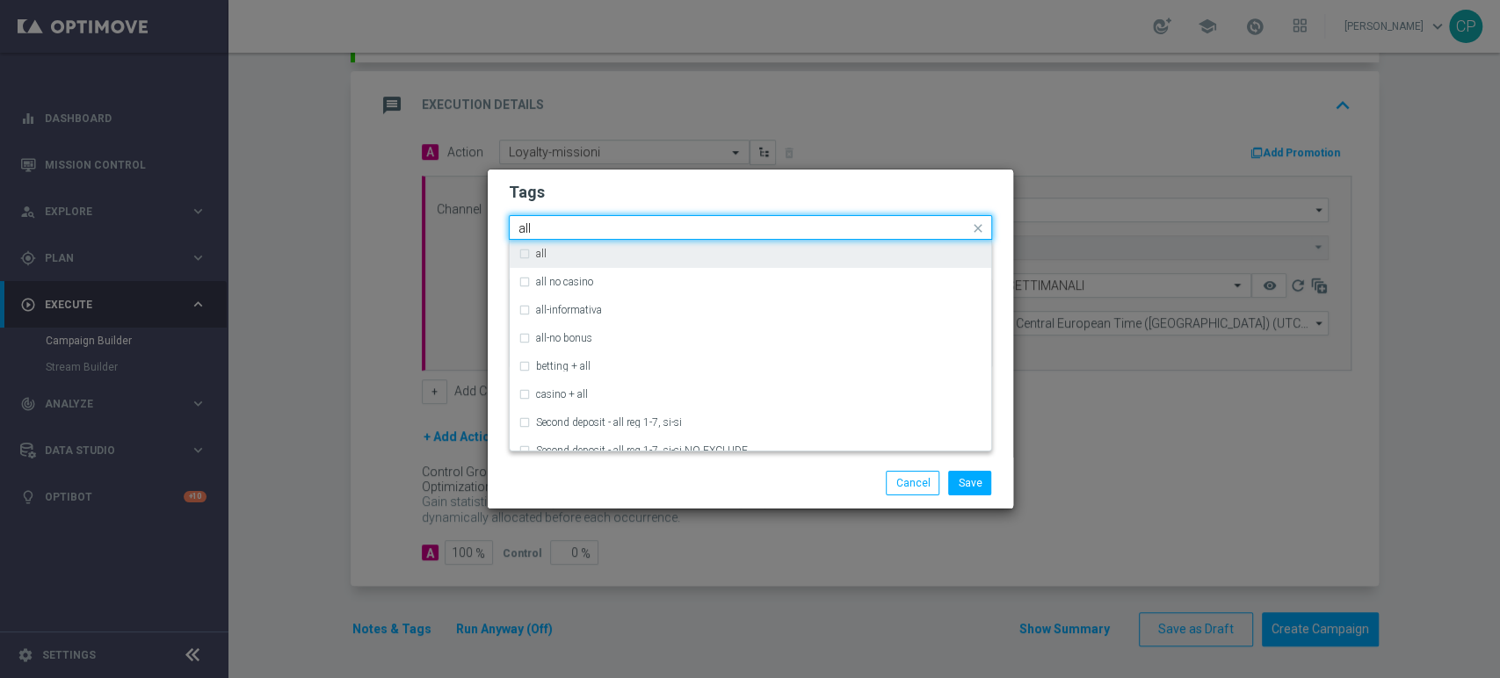
click at [571, 249] on div "all" at bounding box center [759, 254] width 446 height 11
click at [583, 223] on input "all" at bounding box center [743, 228] width 451 height 15
type input "a"
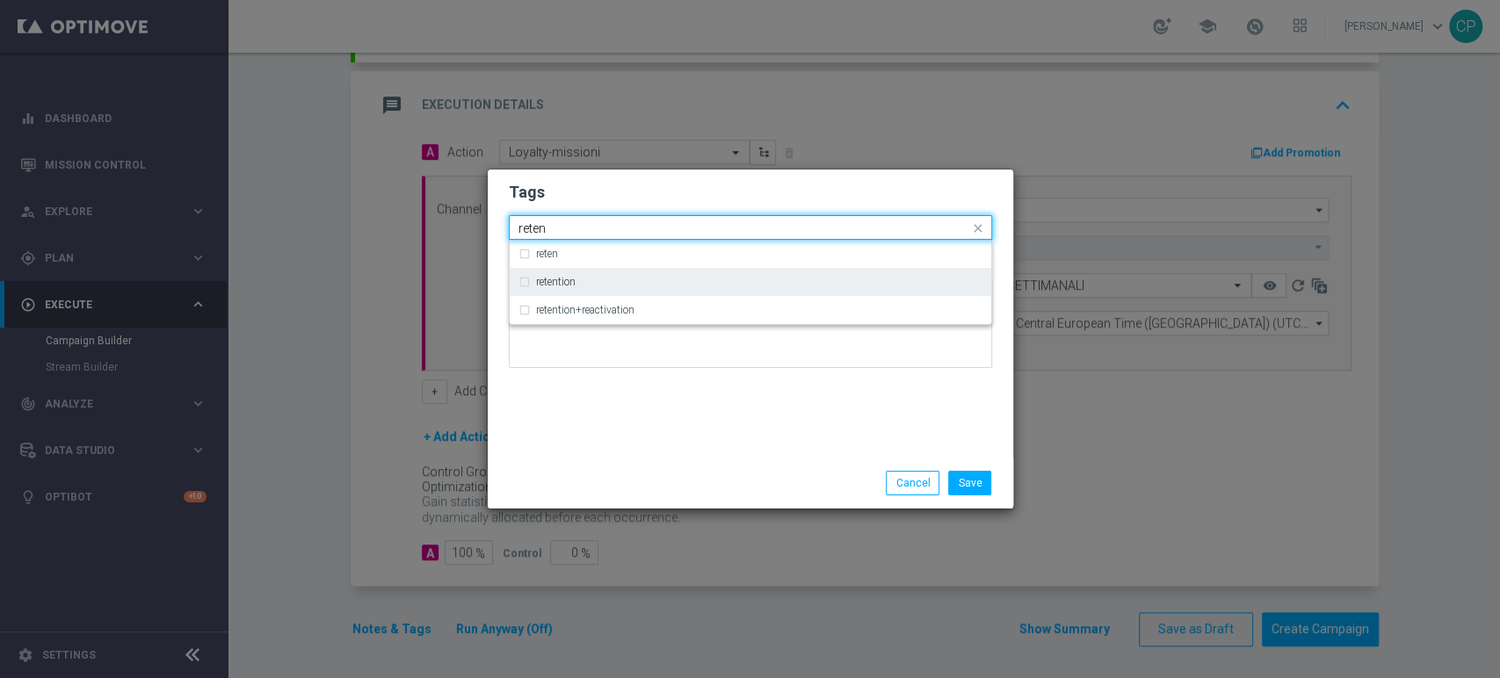
click at [561, 289] on div "retention" at bounding box center [750, 282] width 464 height 28
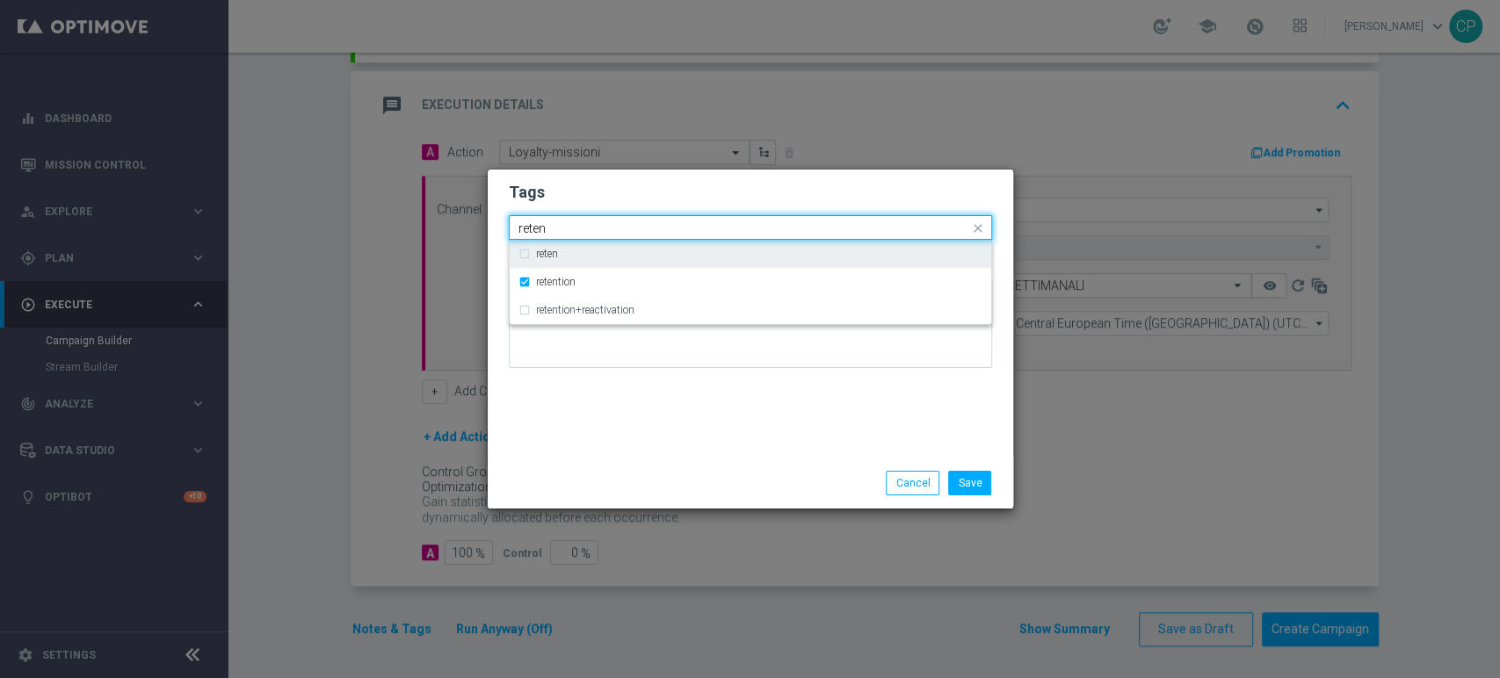
click at [594, 221] on input "reten" at bounding box center [743, 228] width 451 height 15
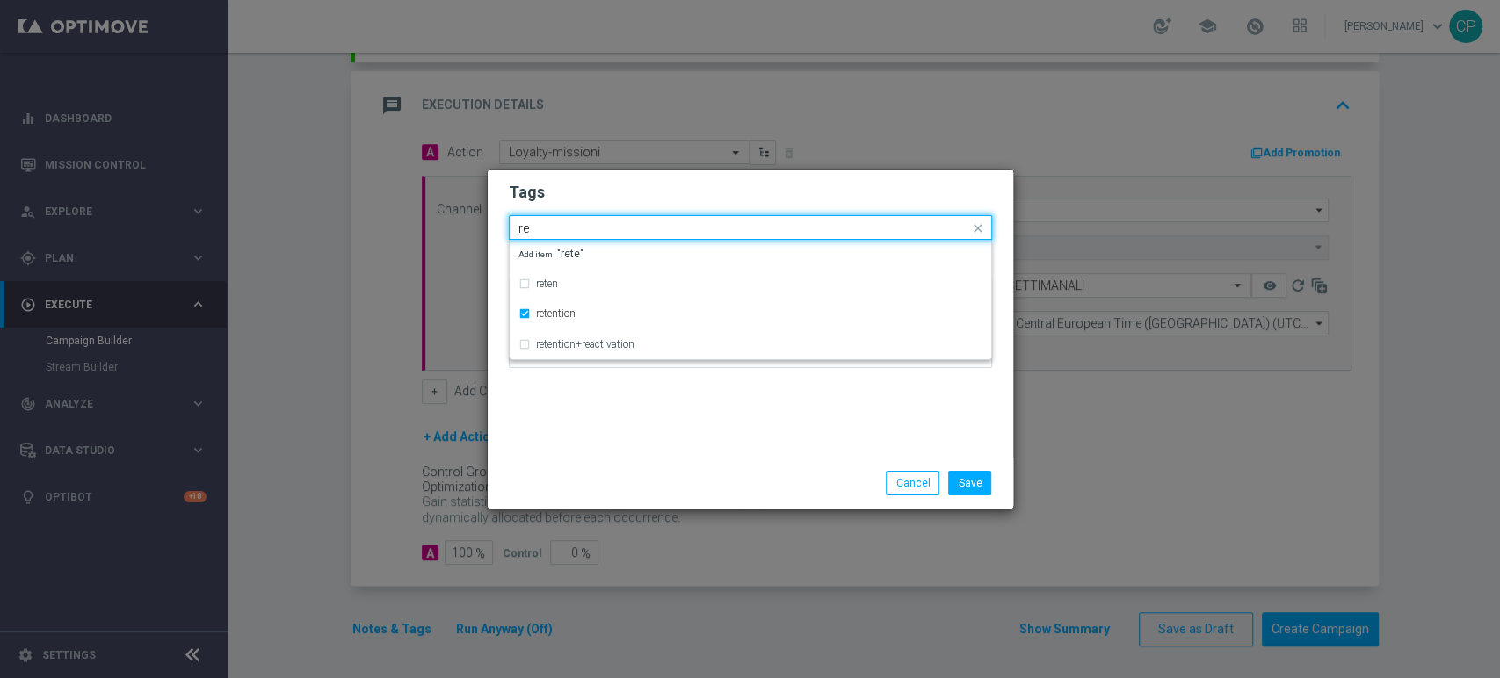
type input "r"
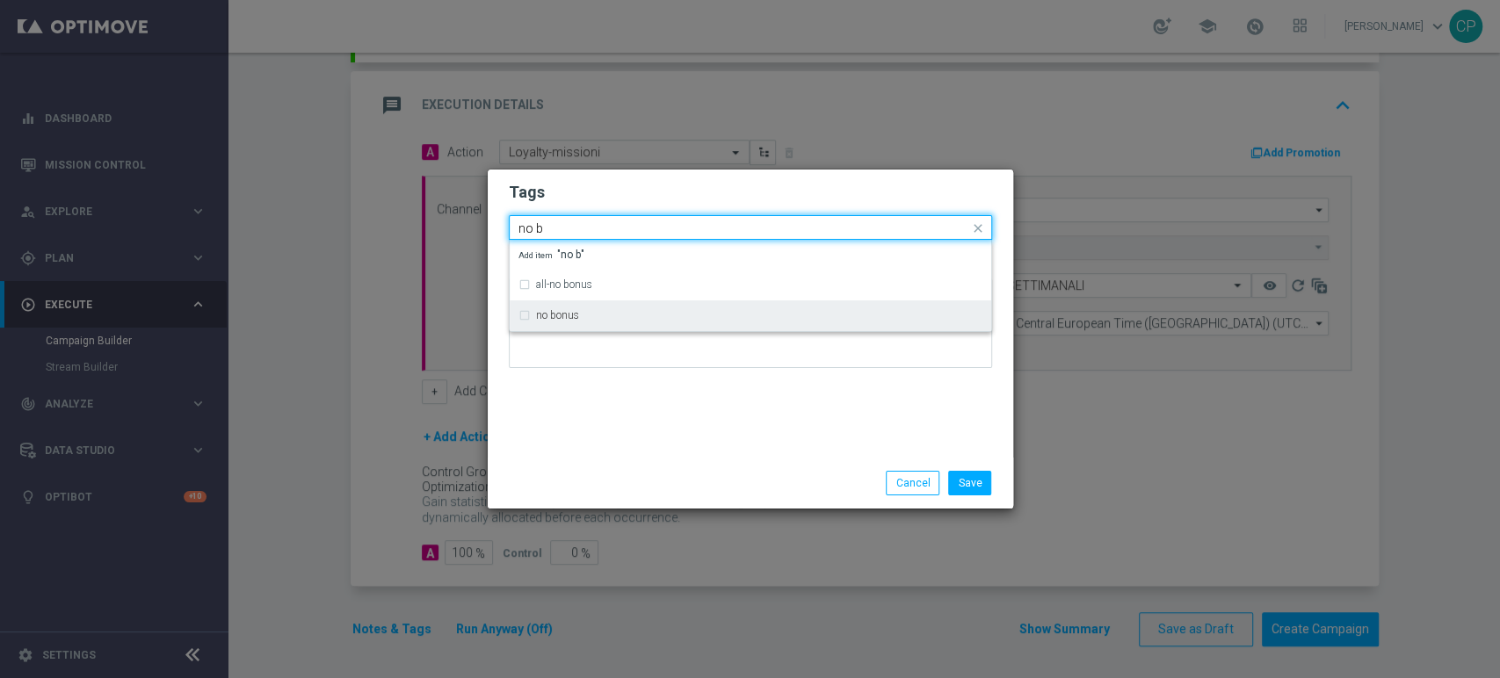
click at [550, 322] on div "no bonus" at bounding box center [750, 315] width 464 height 28
type input "no b"
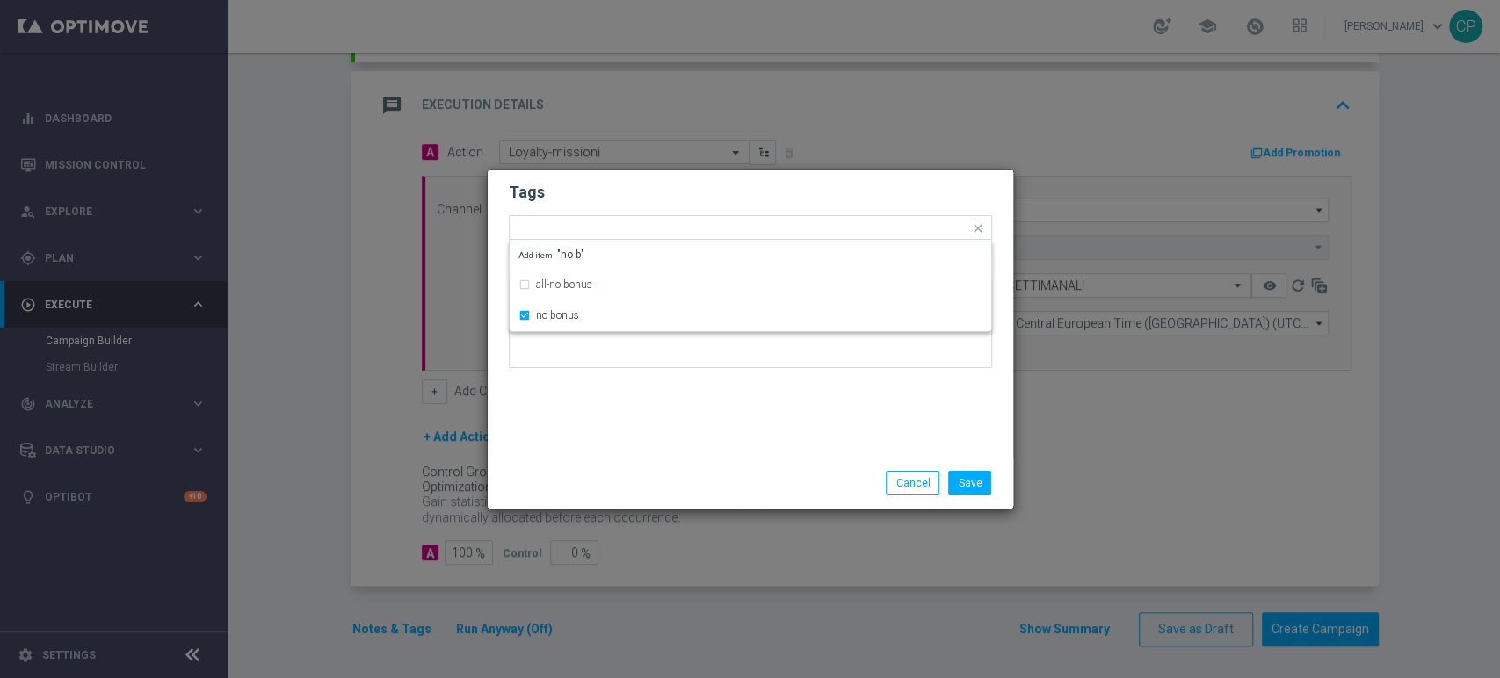
click at [624, 371] on div at bounding box center [750, 330] width 483 height 103
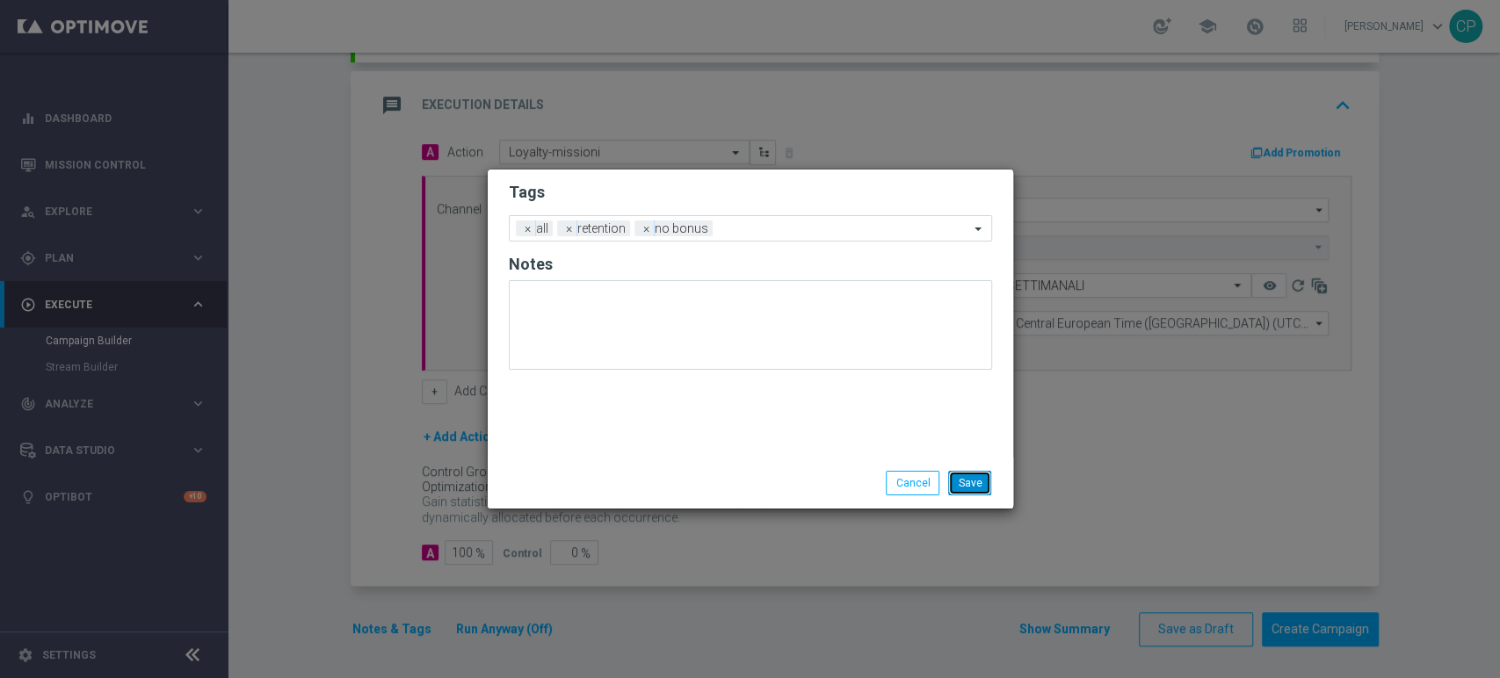
click at [965, 482] on button "Save" at bounding box center [969, 483] width 43 height 25
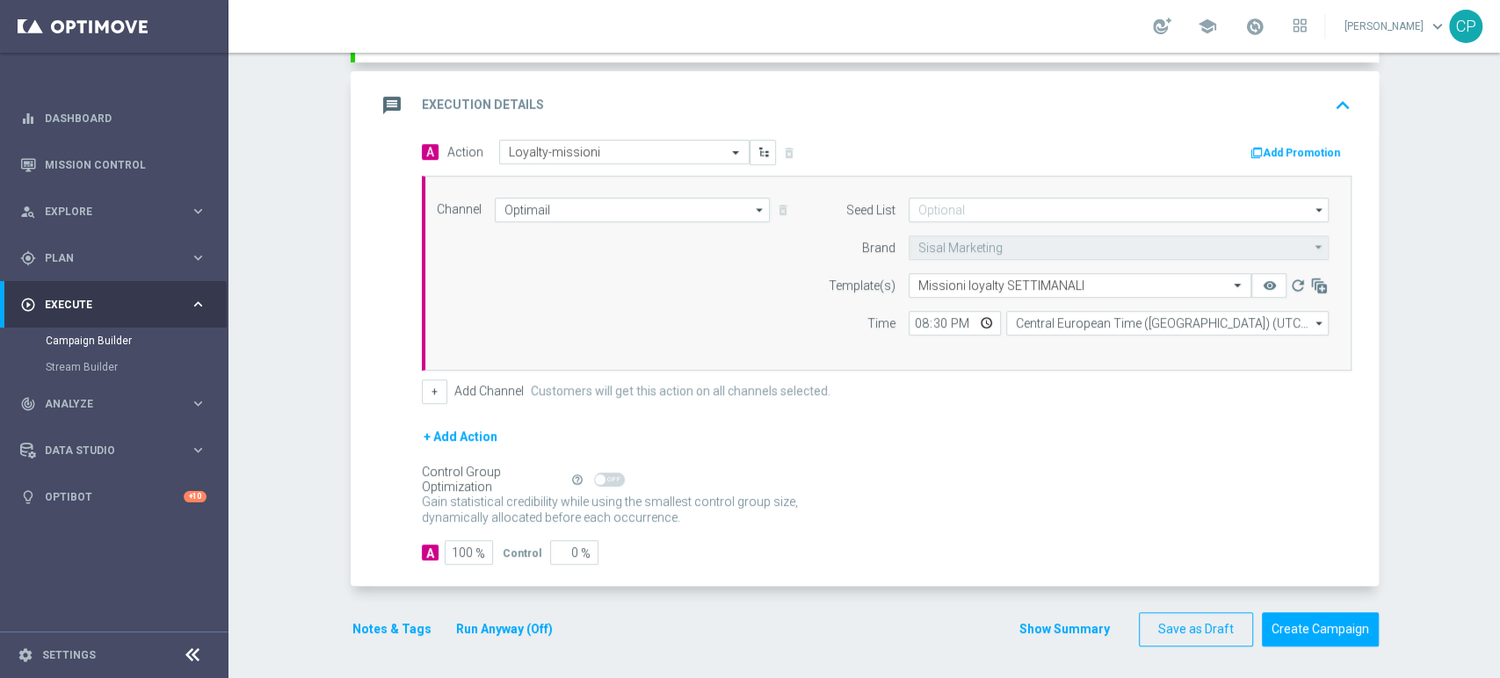
click at [462, 626] on button "Run Anyway (Off)" at bounding box center [504, 630] width 100 height 22
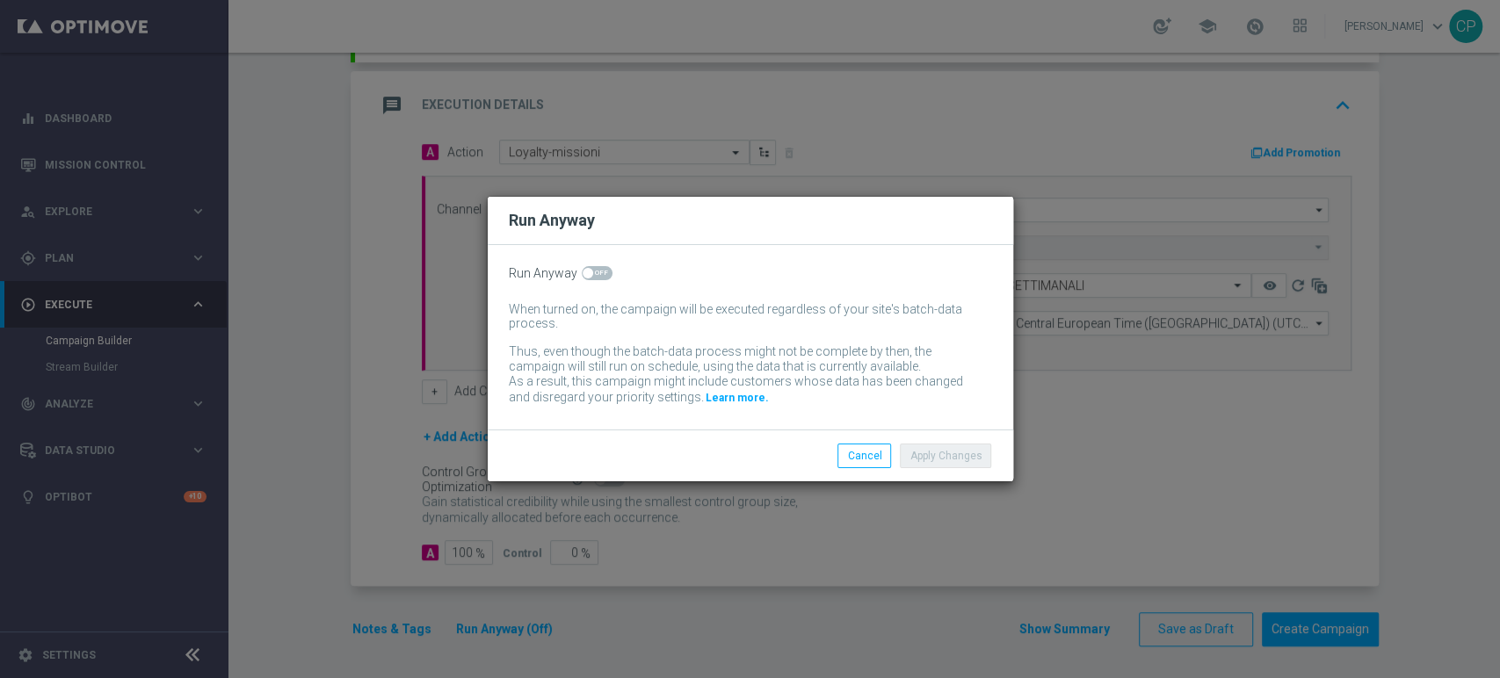
click at [598, 275] on span at bounding box center [597, 273] width 31 height 14
click at [598, 275] on input "checkbox" at bounding box center [597, 273] width 31 height 14
checkbox input "true"
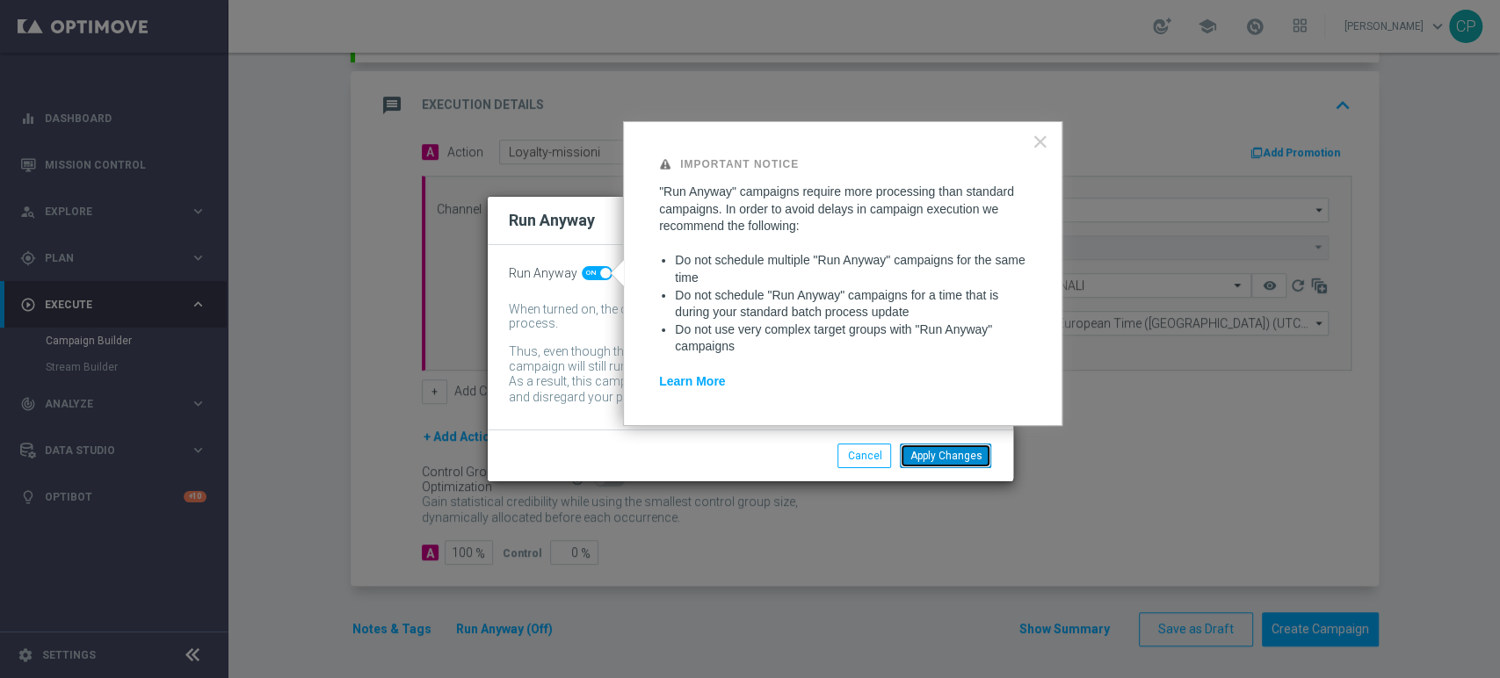
click at [949, 455] on button "Apply Changes" at bounding box center [945, 456] width 91 height 25
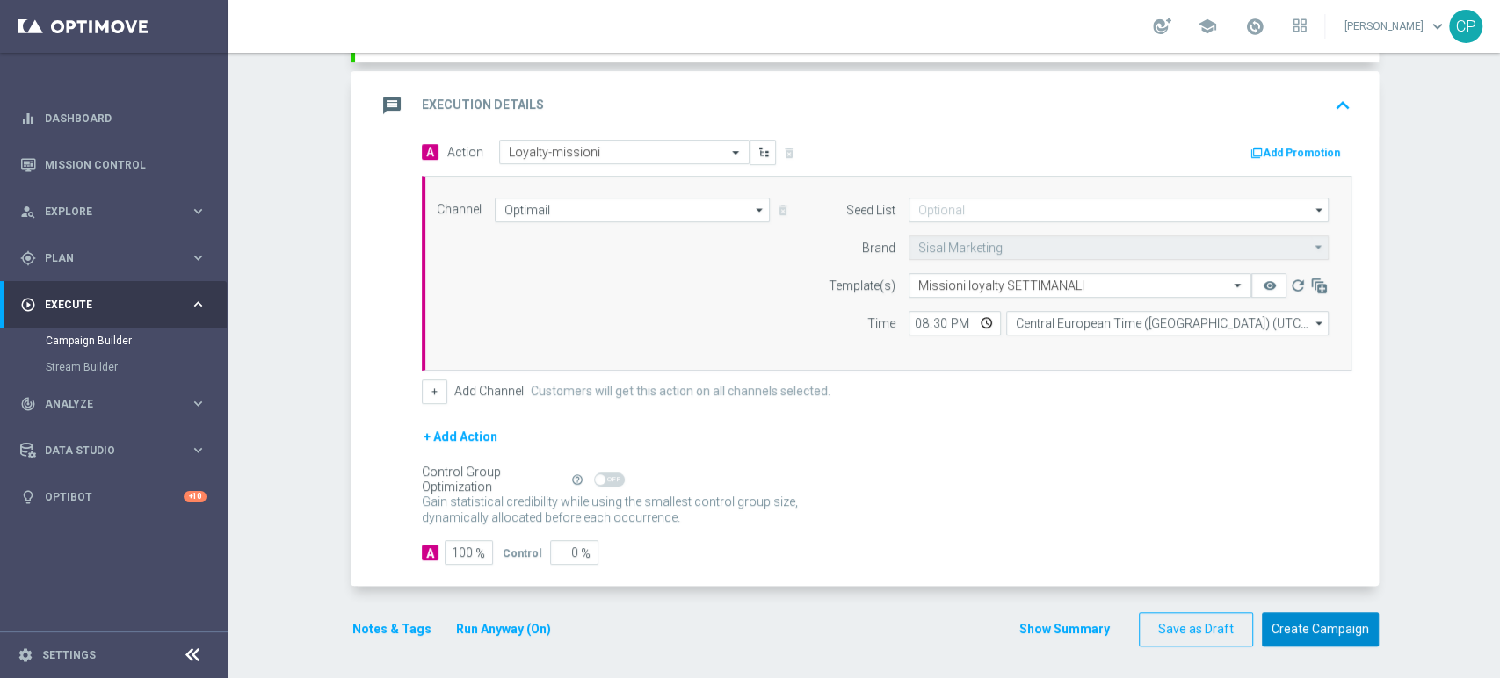
click at [1316, 626] on button "Create Campaign" at bounding box center [1320, 629] width 117 height 34
click at [100, 257] on span "Plan" at bounding box center [117, 258] width 145 height 11
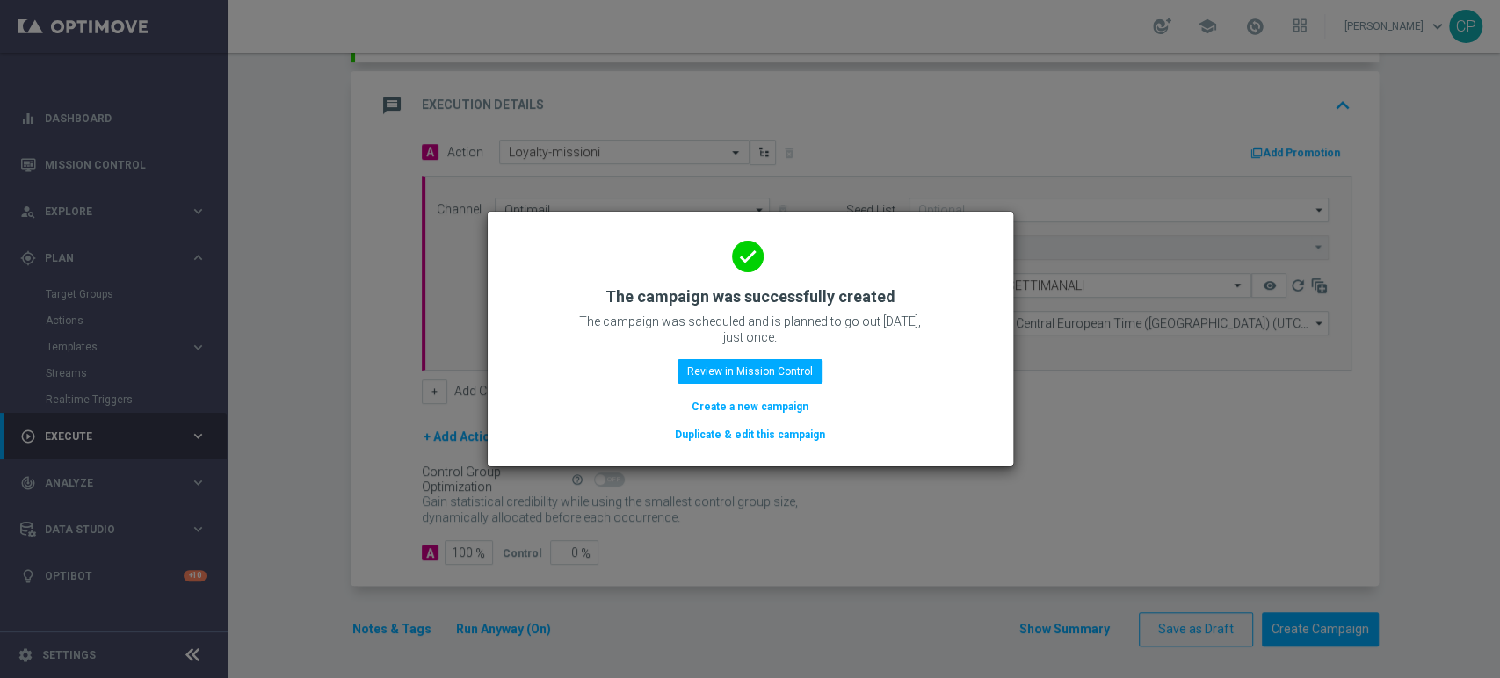
click at [53, 348] on modal-container "done The campaign was successfully created The campaign was scheduled and is pl…" at bounding box center [750, 339] width 1500 height 678
click at [706, 371] on button "Review in Mission Control" at bounding box center [749, 371] width 145 height 25
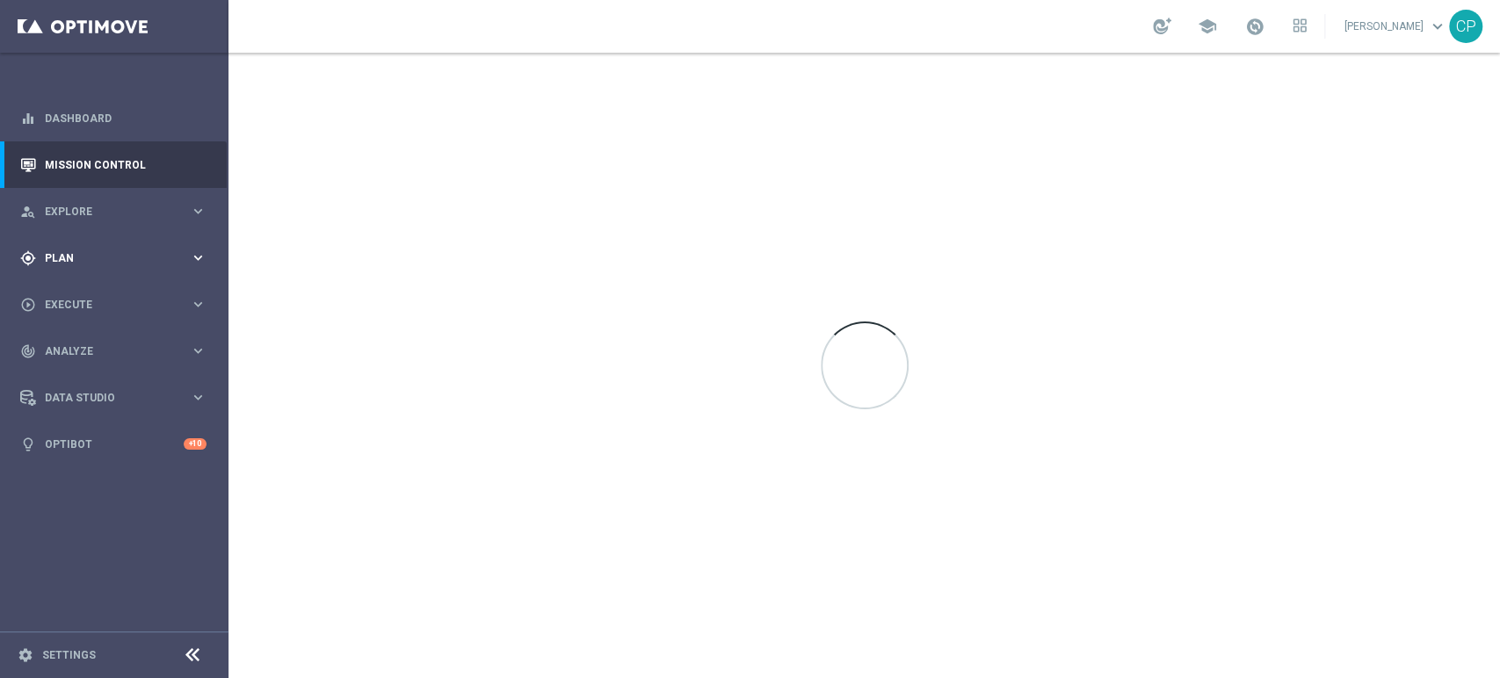
click at [140, 260] on span "Plan" at bounding box center [117, 258] width 145 height 11
click at [62, 350] on span "Templates" at bounding box center [110, 347] width 126 height 11
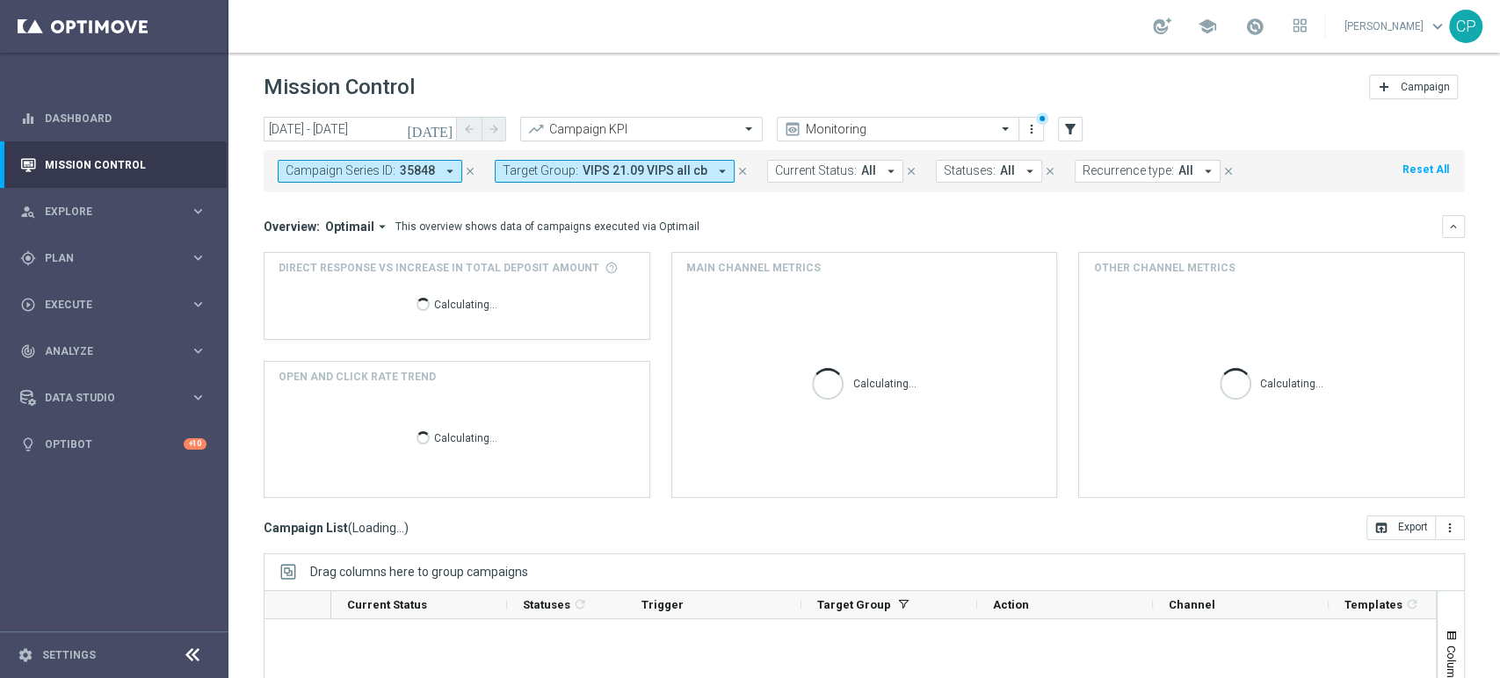
click at [77, 373] on accordion "equalizer Dashboard Mission Control" at bounding box center [113, 281] width 227 height 373
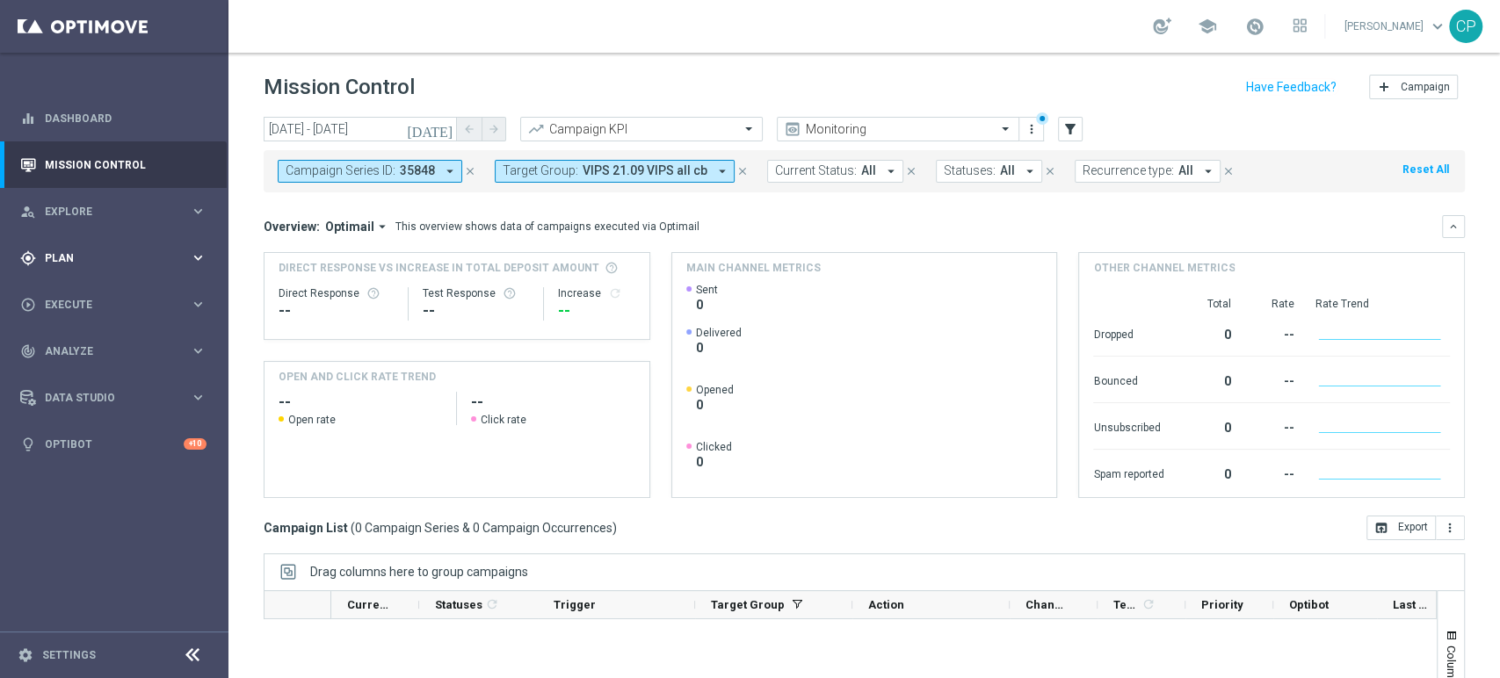
click at [103, 258] on span "Plan" at bounding box center [117, 258] width 145 height 11
click at [83, 371] on link "Optimail" at bounding box center [118, 373] width 128 height 14
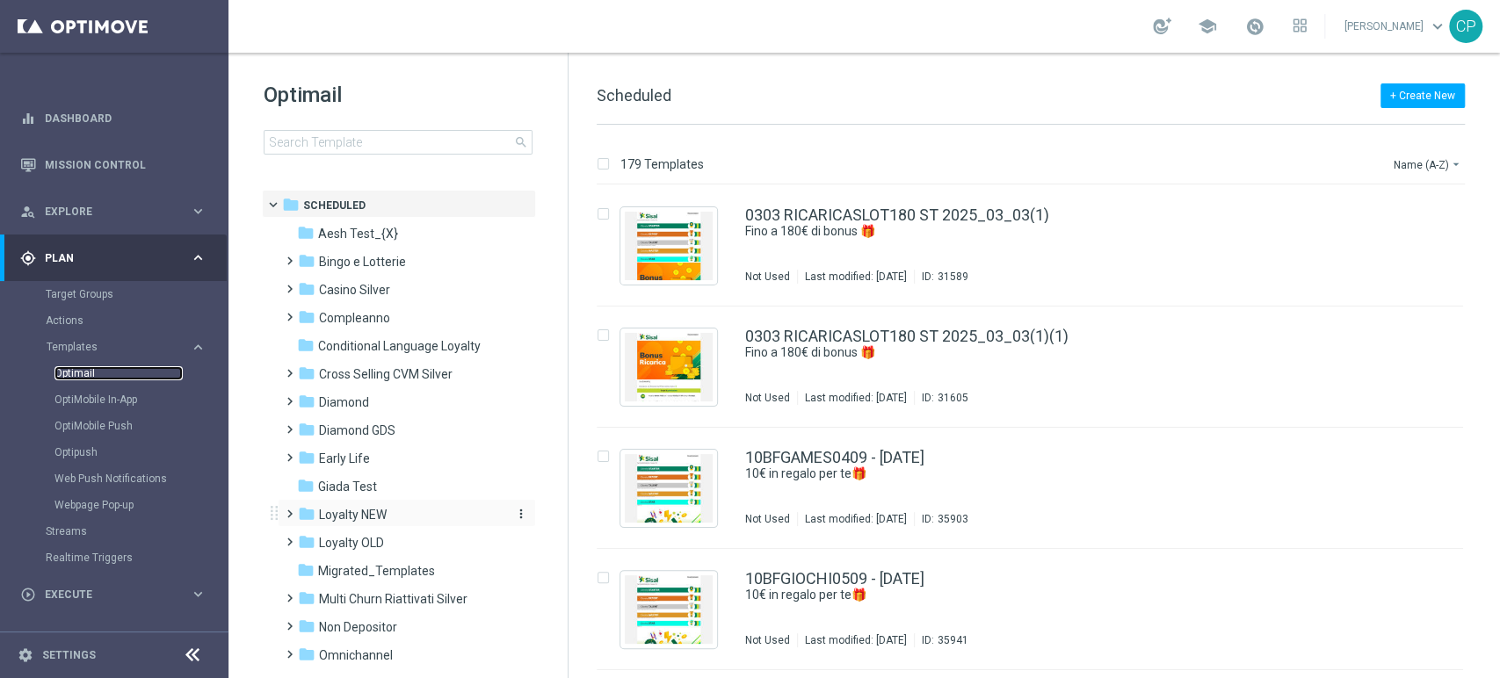
scroll to position [55, 0]
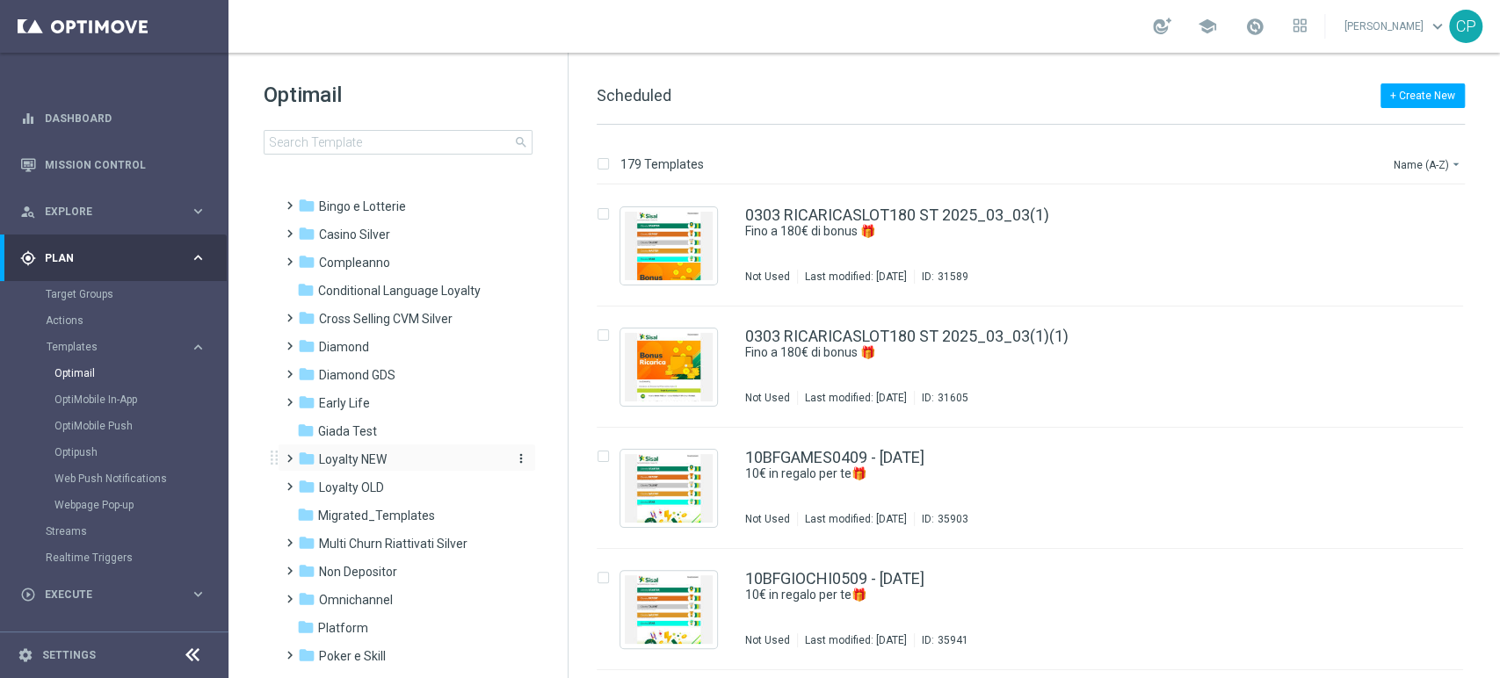
click at [364, 453] on span "Loyalty NEW" at bounding box center [353, 460] width 68 height 16
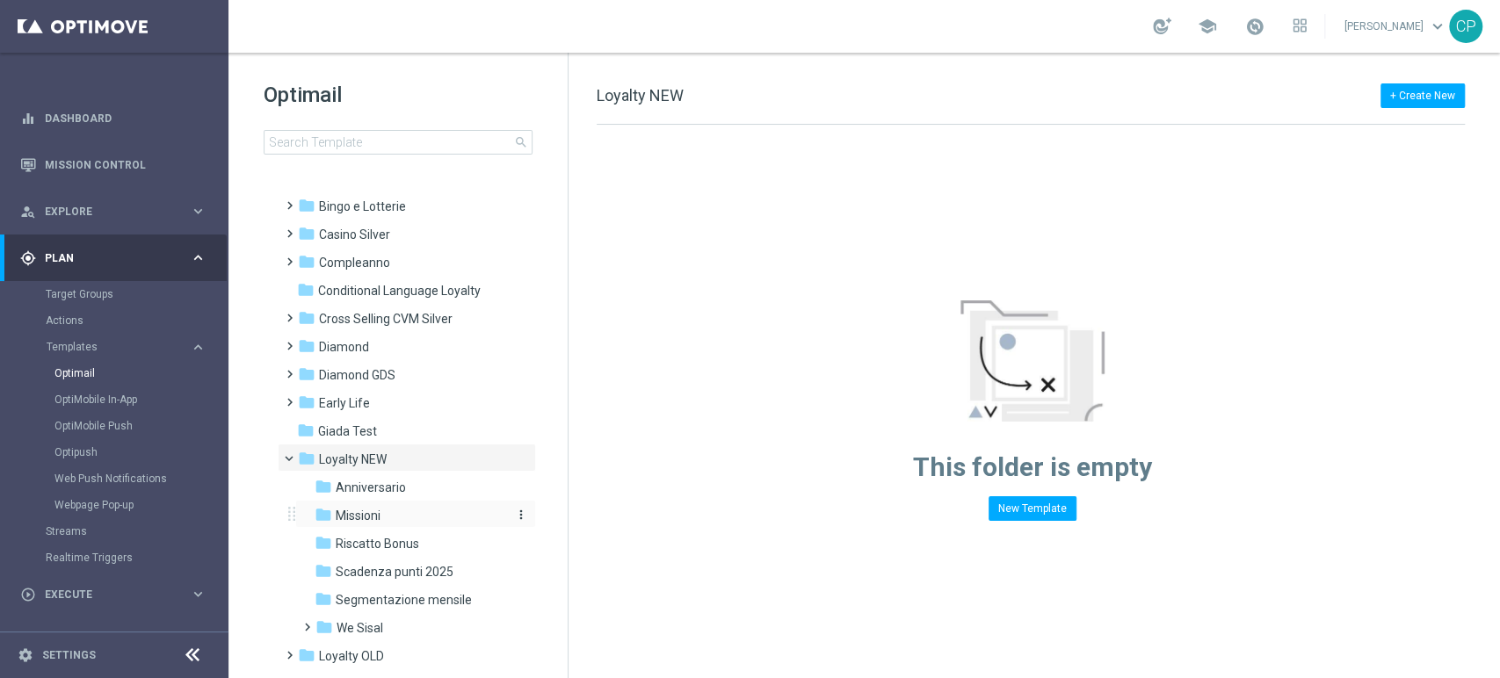
click at [364, 516] on span "Missioni" at bounding box center [358, 516] width 45 height 16
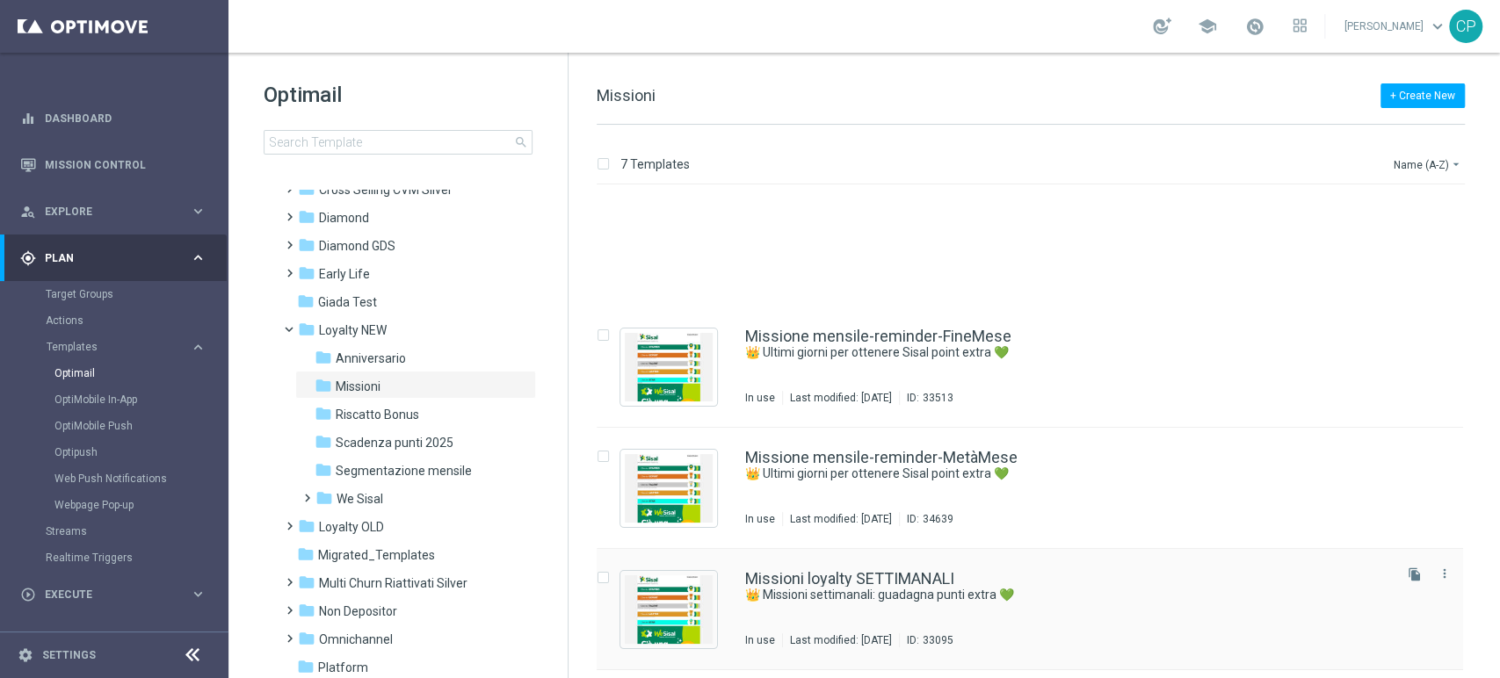
scroll to position [140, 0]
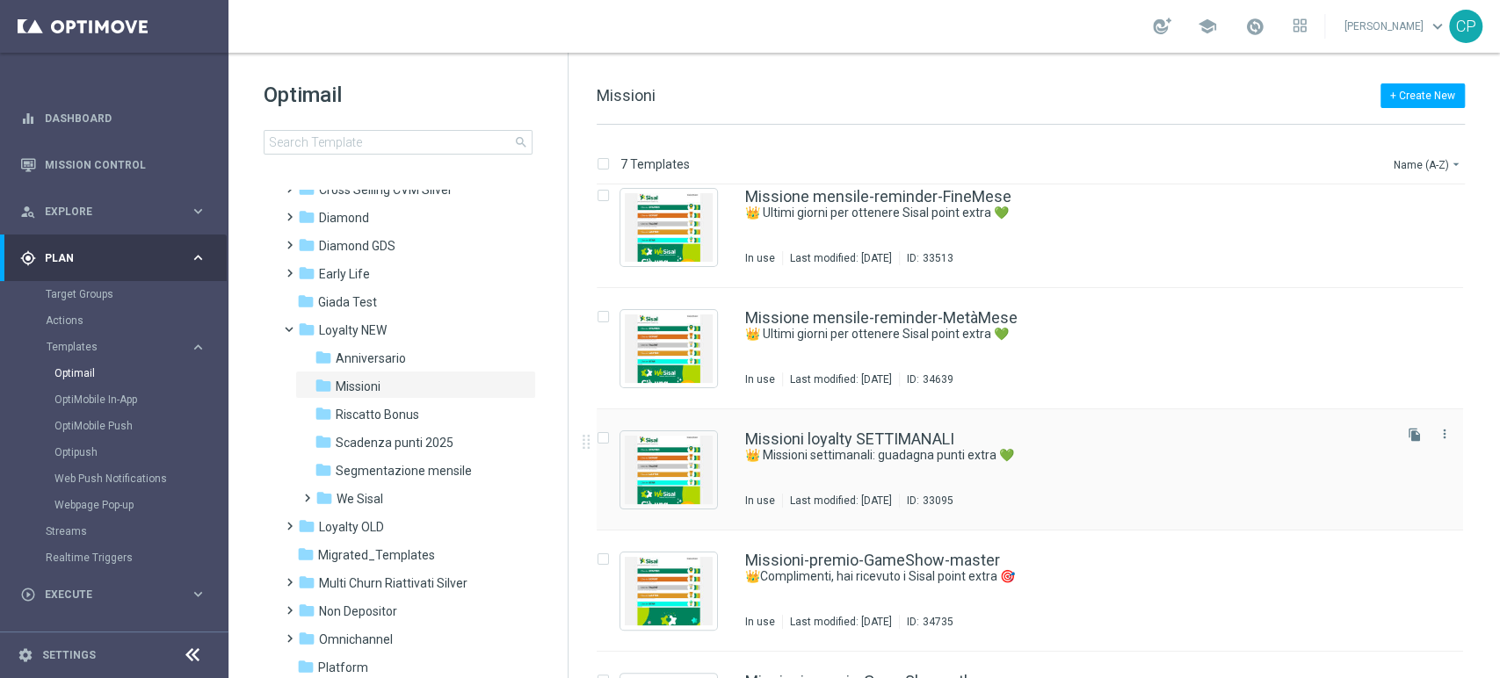
click at [871, 472] on div "Missioni loyalty SETTIMANALI 👑 Missioni settimanali: [PERSON_NAME] punti extra …" at bounding box center [1067, 469] width 644 height 76
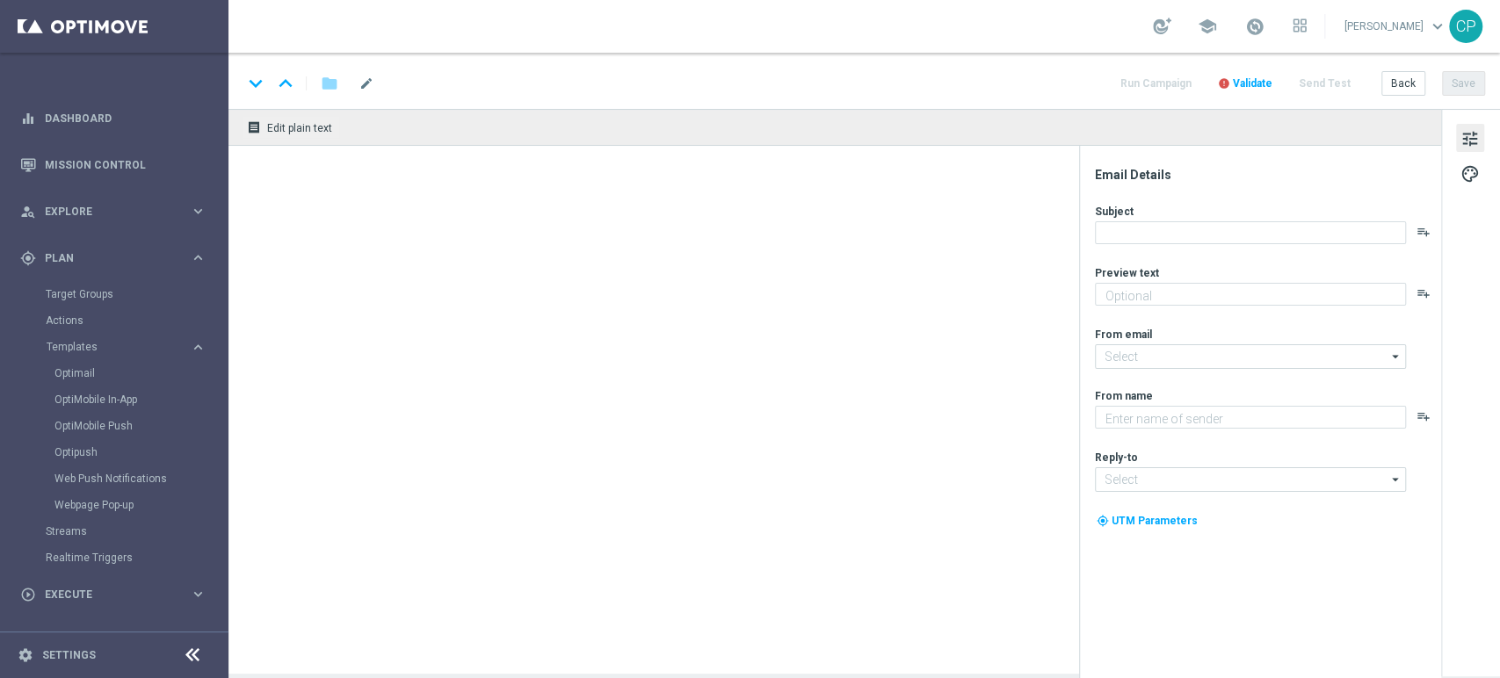
type textarea "Scopri le missioni We Sisal pensate per te"
type input "[EMAIL_ADDRESS][DOMAIN_NAME]"
type textarea "Sisal"
type input "[EMAIL_ADDRESS][DOMAIN_NAME]"
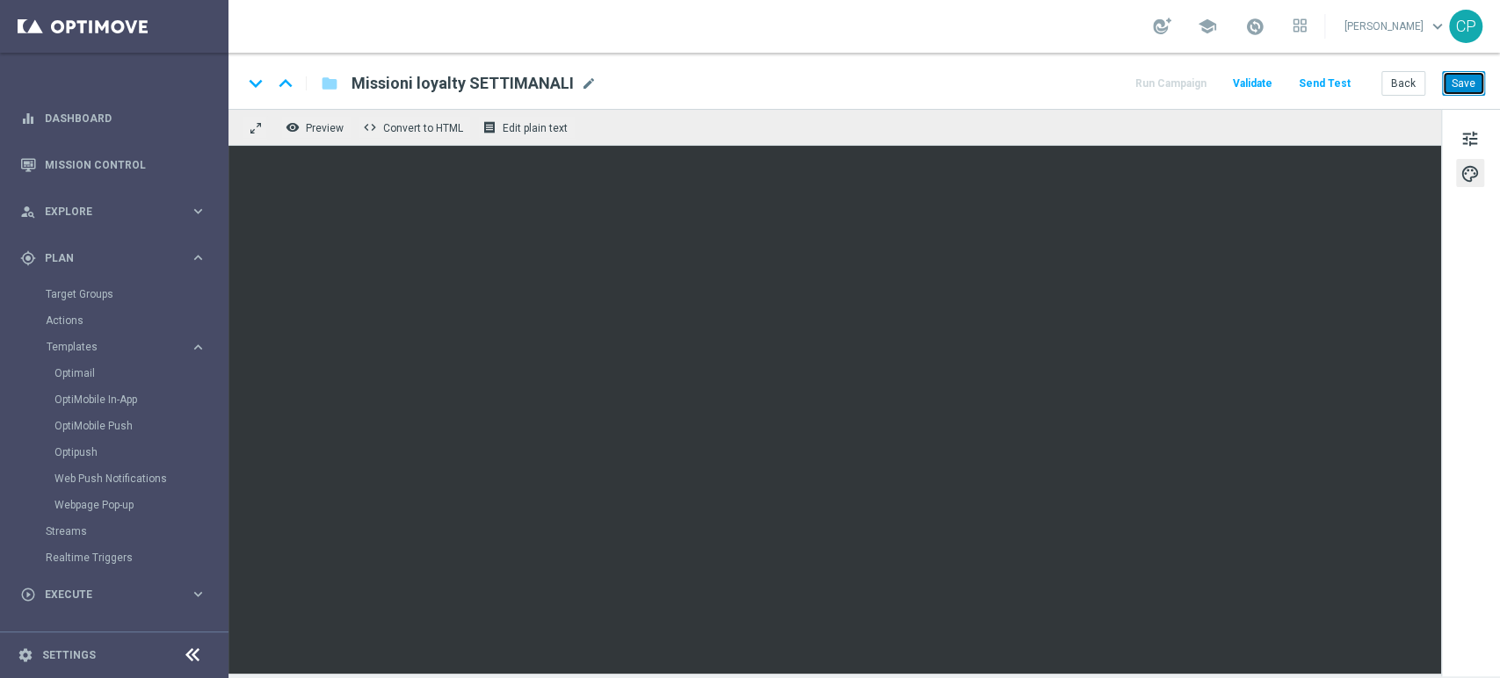
click at [1456, 79] on button "Save" at bounding box center [1463, 83] width 43 height 25
